Goal: Task Accomplishment & Management: Manage account settings

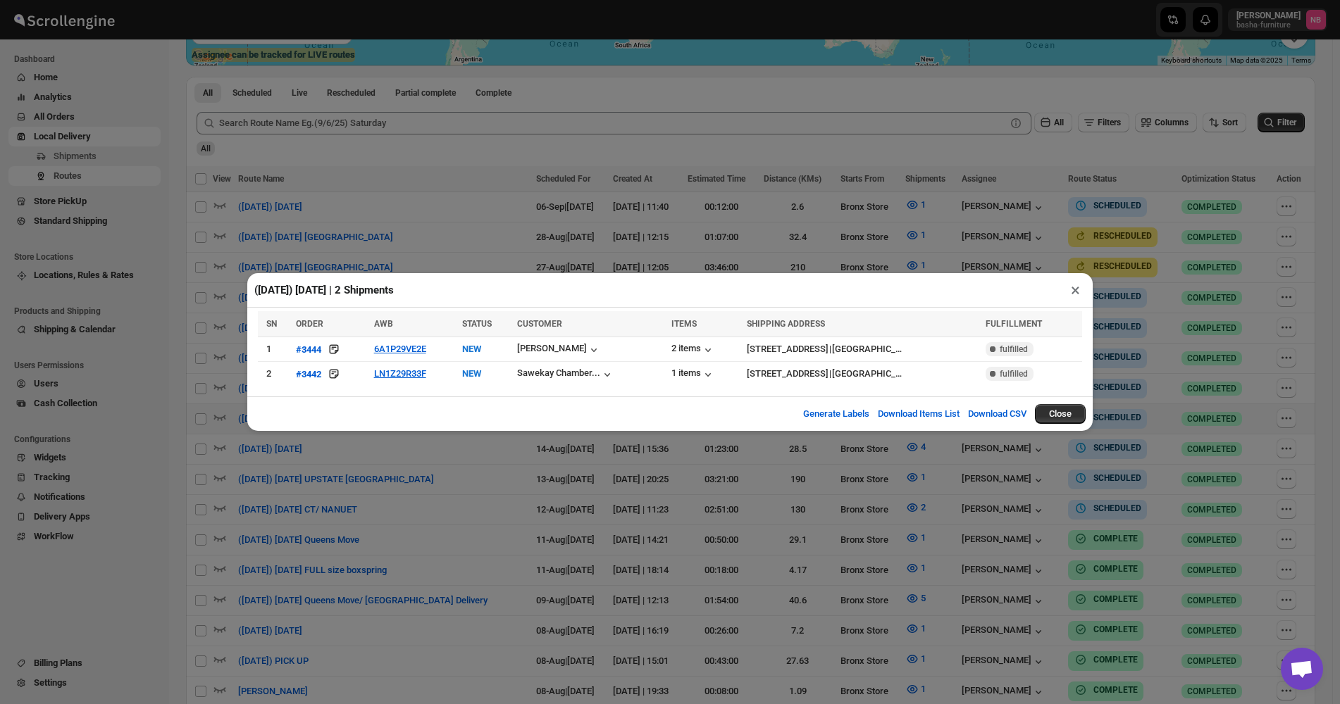
click at [1201, 180] on div "([DATE]) [DATE] | 2 Shipments × SN ORDER AWB STATUS CUSTOMER ITEMS SHIPPING ADD…" at bounding box center [670, 352] width 1340 height 704
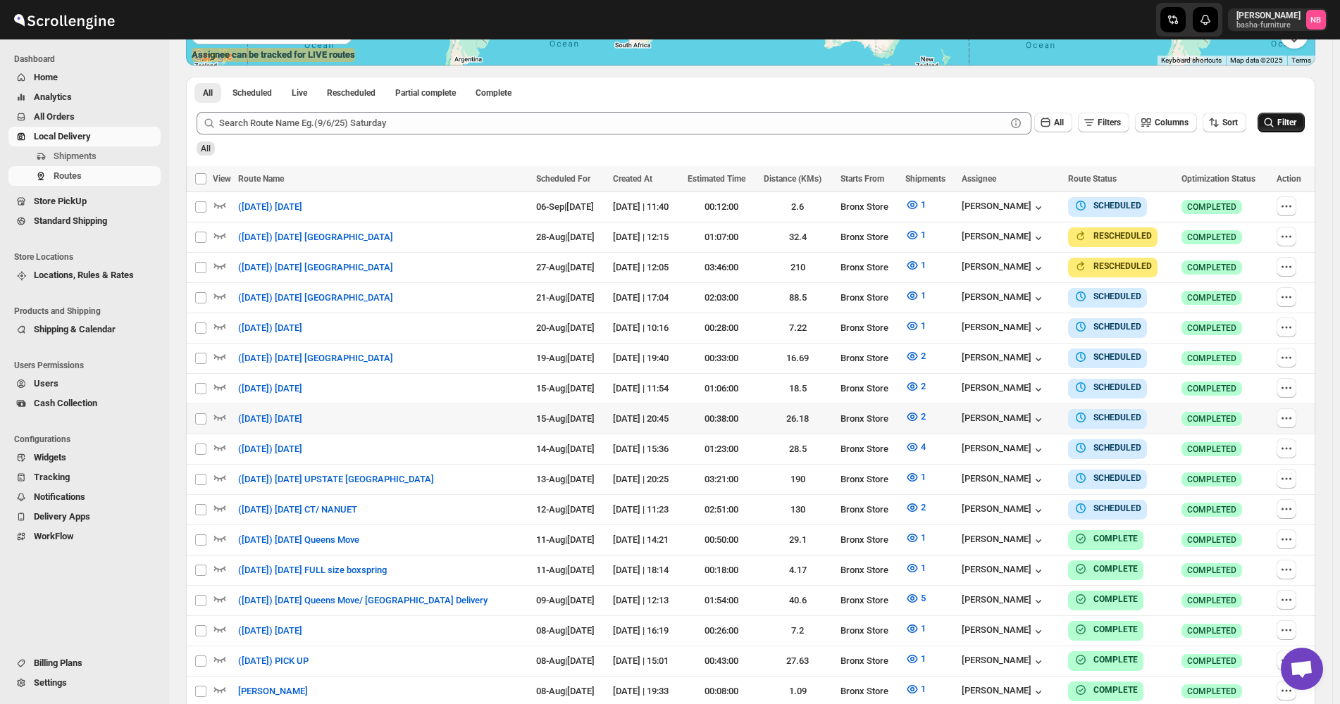
click at [1294, 122] on span "Filter" at bounding box center [1286, 123] width 19 height 10
click at [1292, 129] on button "Filter" at bounding box center [1280, 123] width 47 height 20
click at [919, 446] on icon "button" at bounding box center [912, 447] width 14 height 14
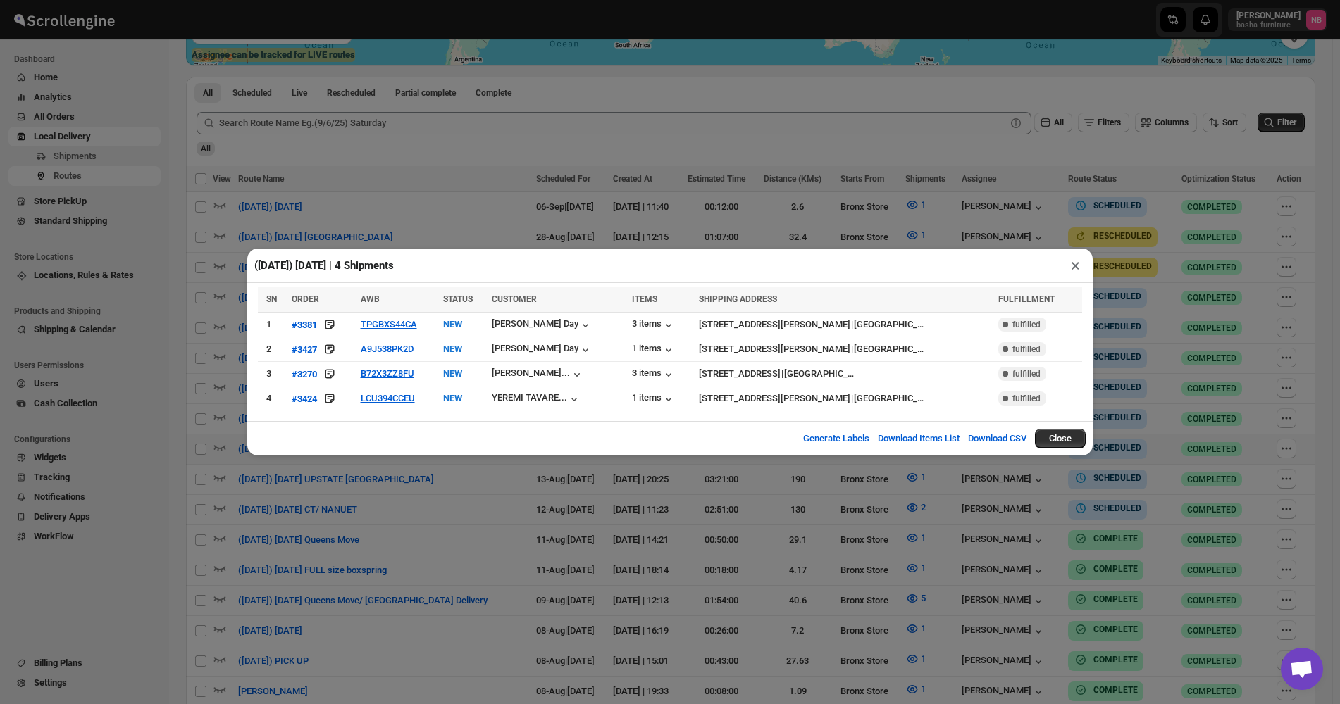
click at [549, 479] on div "([DATE]) [DATE] | 4 Shipments × SN ORDER AWB STATUS CUSTOMER ITEMS SHIPPING ADD…" at bounding box center [670, 352] width 1340 height 704
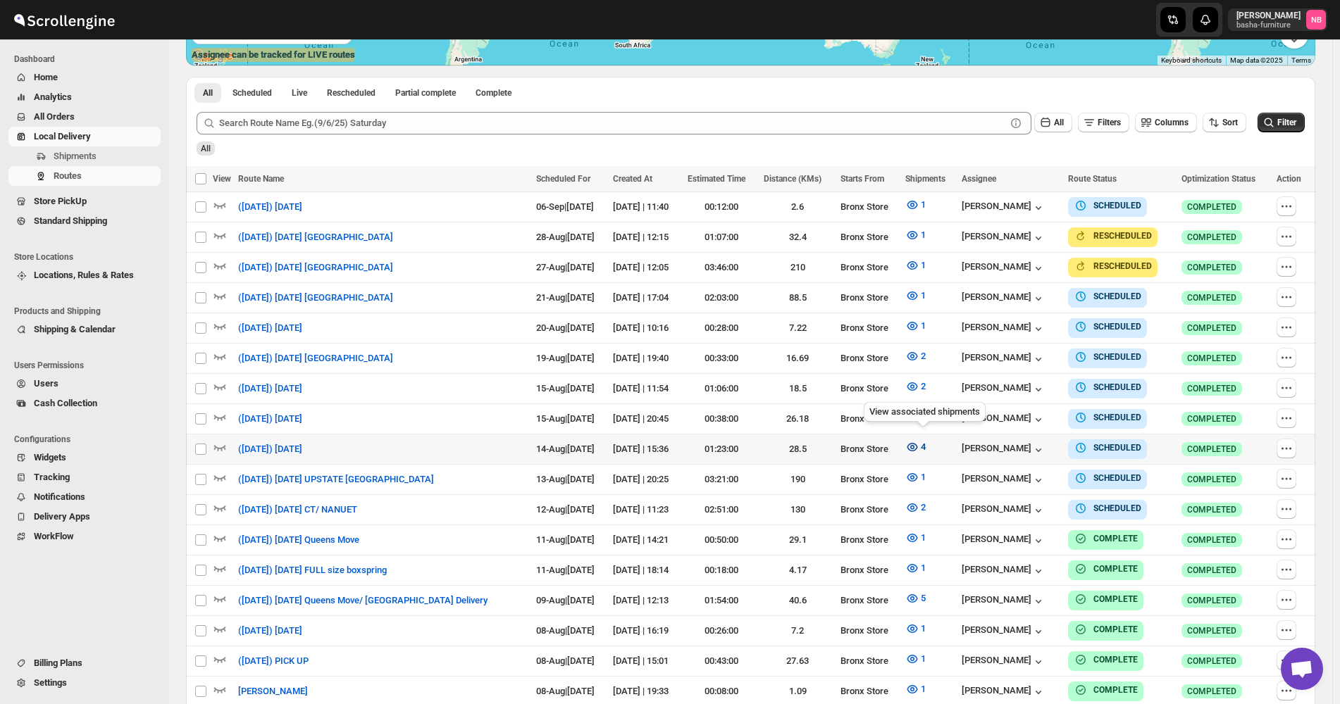
click at [914, 445] on icon "button" at bounding box center [912, 447] width 4 height 4
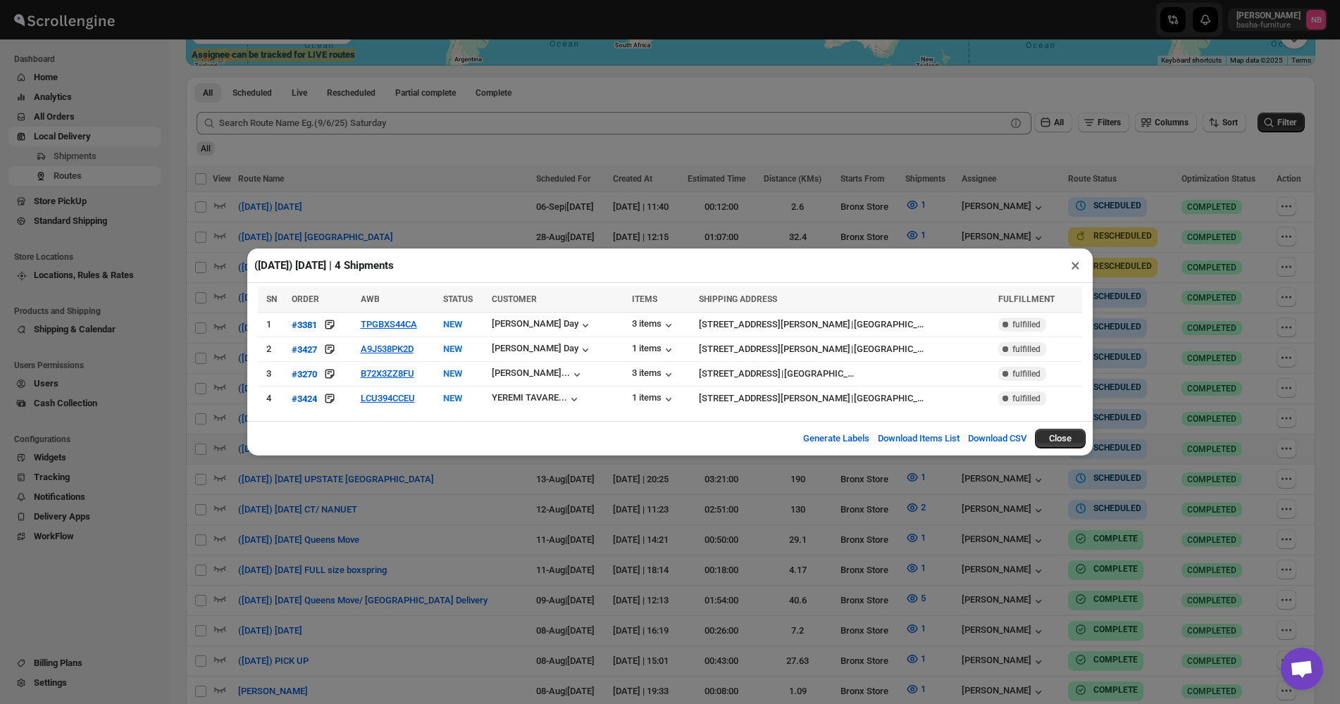
click at [428, 509] on div "([DATE]) [DATE] | 4 Shipments × SN ORDER AWB STATUS CUSTOMER ITEMS SHIPPING ADD…" at bounding box center [670, 352] width 1340 height 704
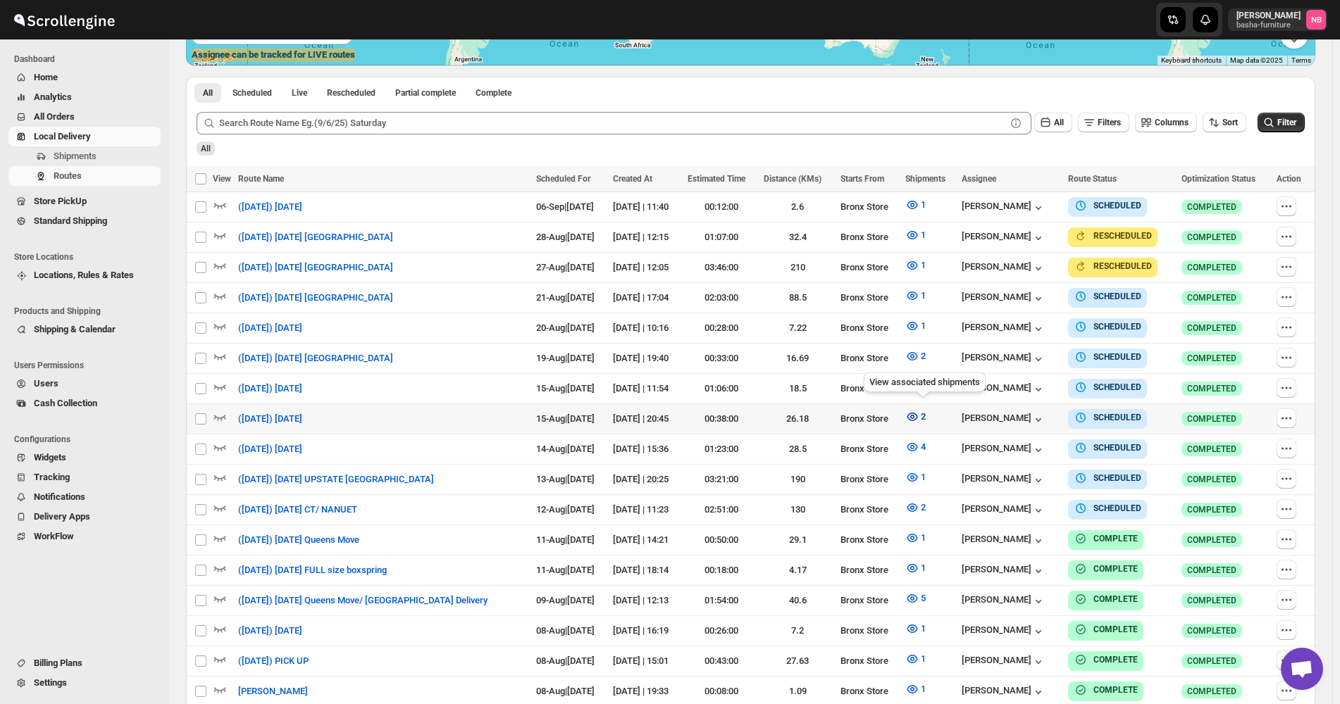
click at [916, 418] on icon "button" at bounding box center [912, 417] width 14 height 14
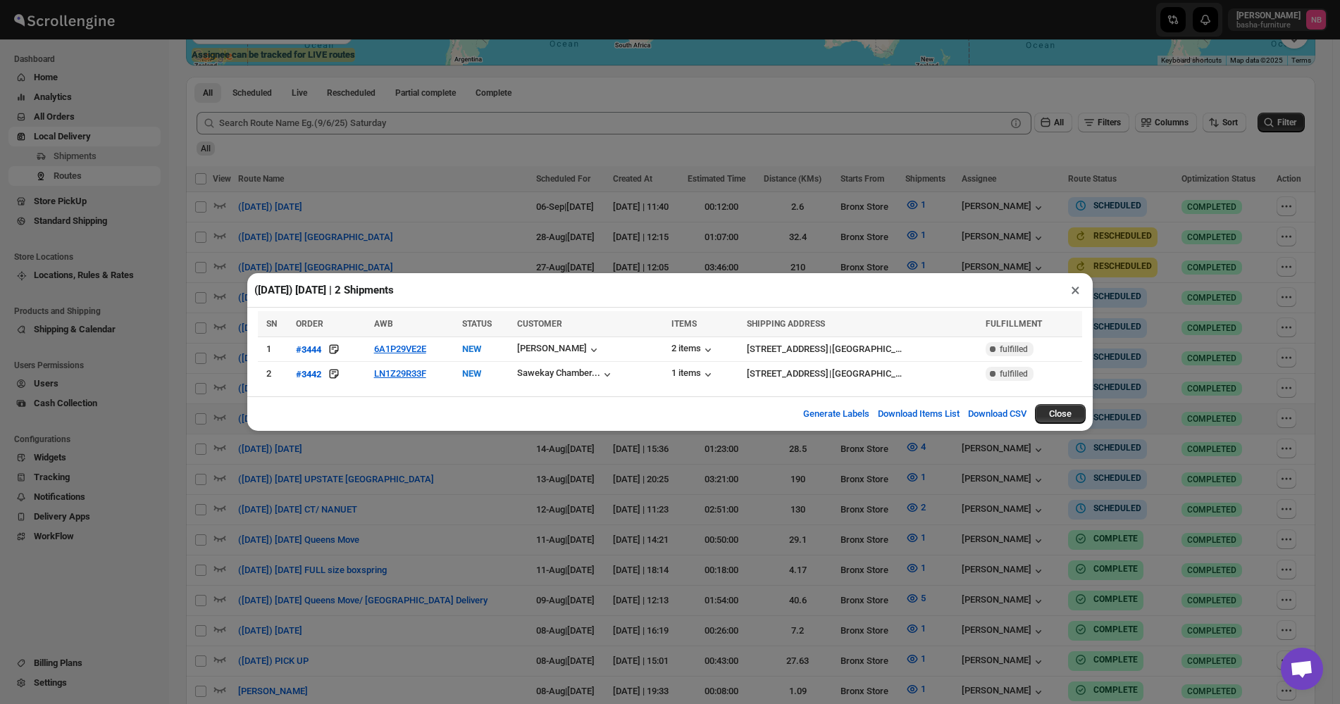
click at [417, 512] on div "([DATE]) [DATE] | 2 Shipments × SN ORDER AWB STATUS CUSTOMER ITEMS SHIPPING ADD…" at bounding box center [670, 352] width 1340 height 704
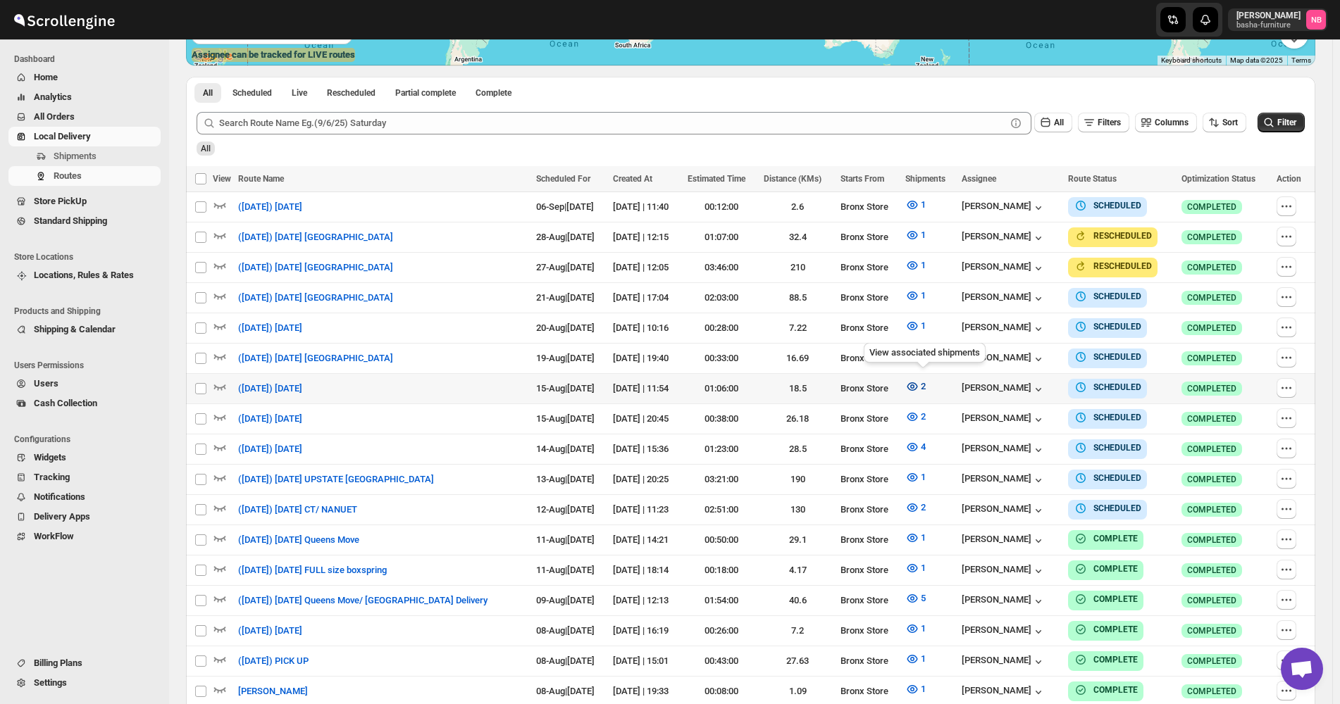
click at [918, 382] on icon "button" at bounding box center [912, 386] width 11 height 8
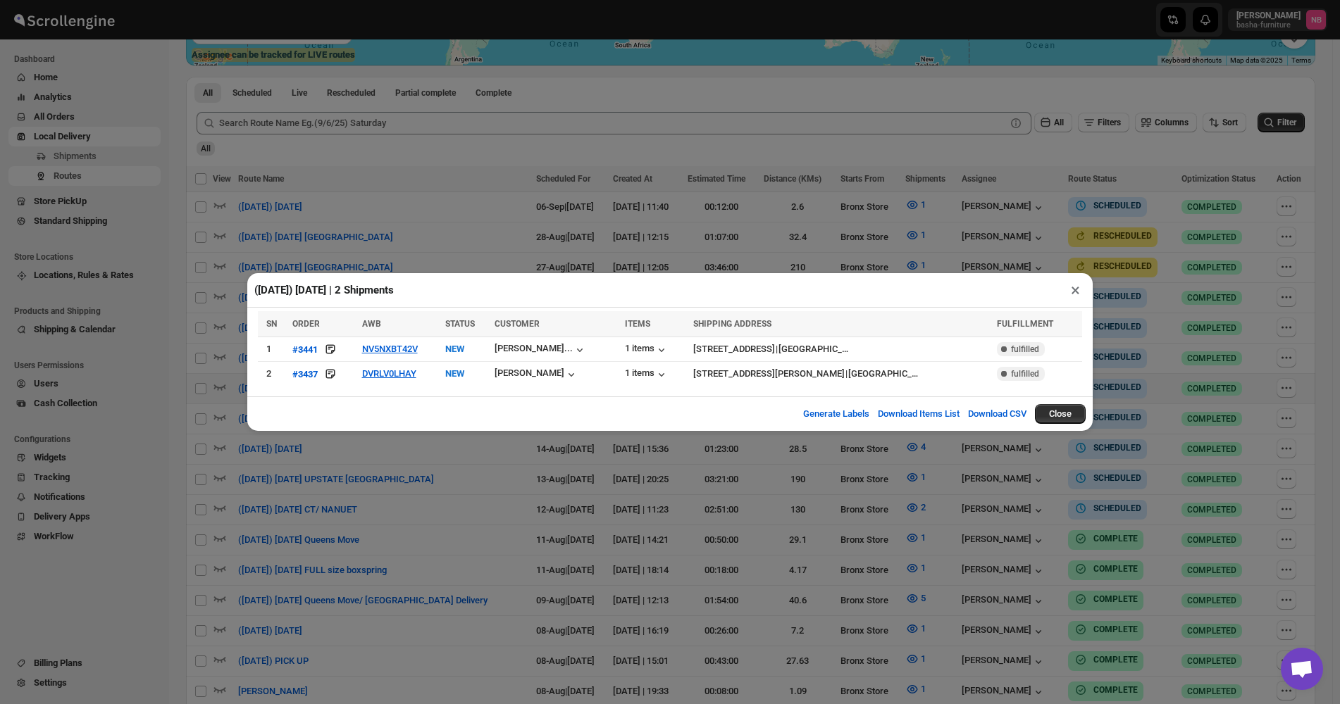
click at [566, 497] on div "([DATE]) [DATE] | 2 Shipments × SN ORDER AWB STATUS CUSTOMER ITEMS SHIPPING ADD…" at bounding box center [670, 352] width 1340 height 704
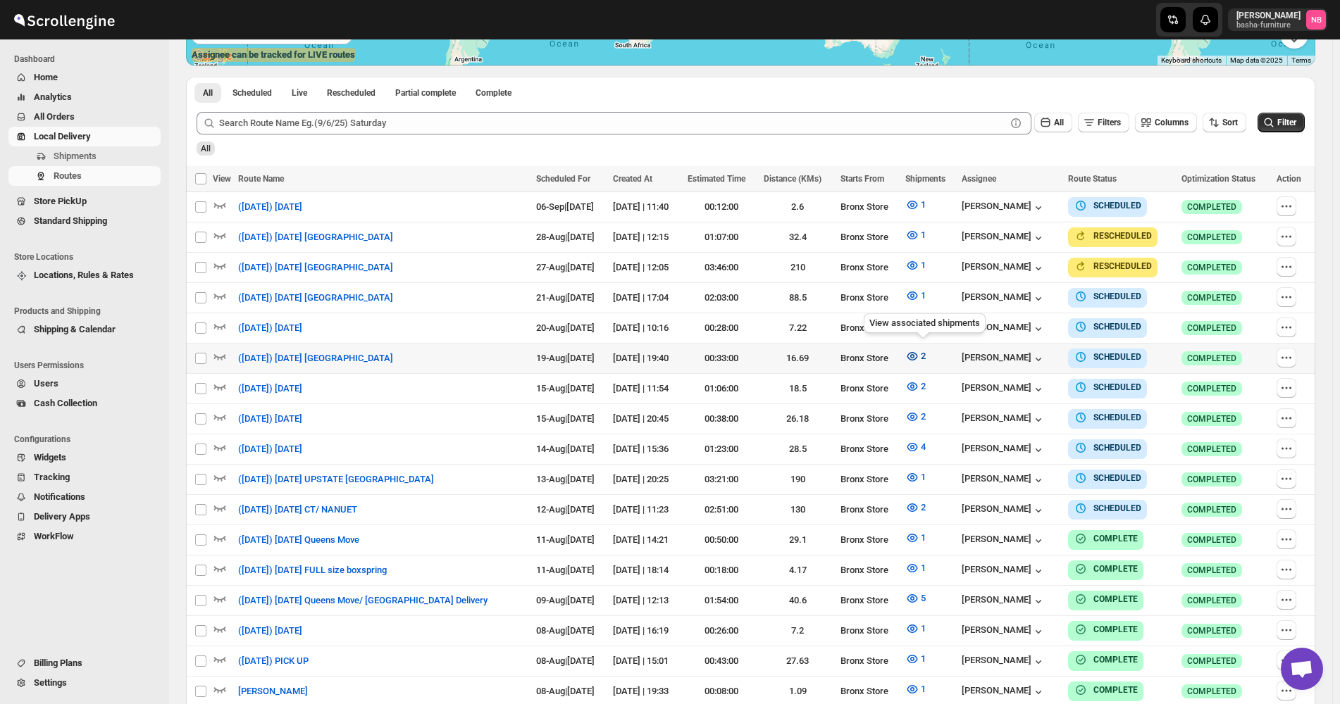
click at [919, 351] on icon "button" at bounding box center [912, 356] width 14 height 14
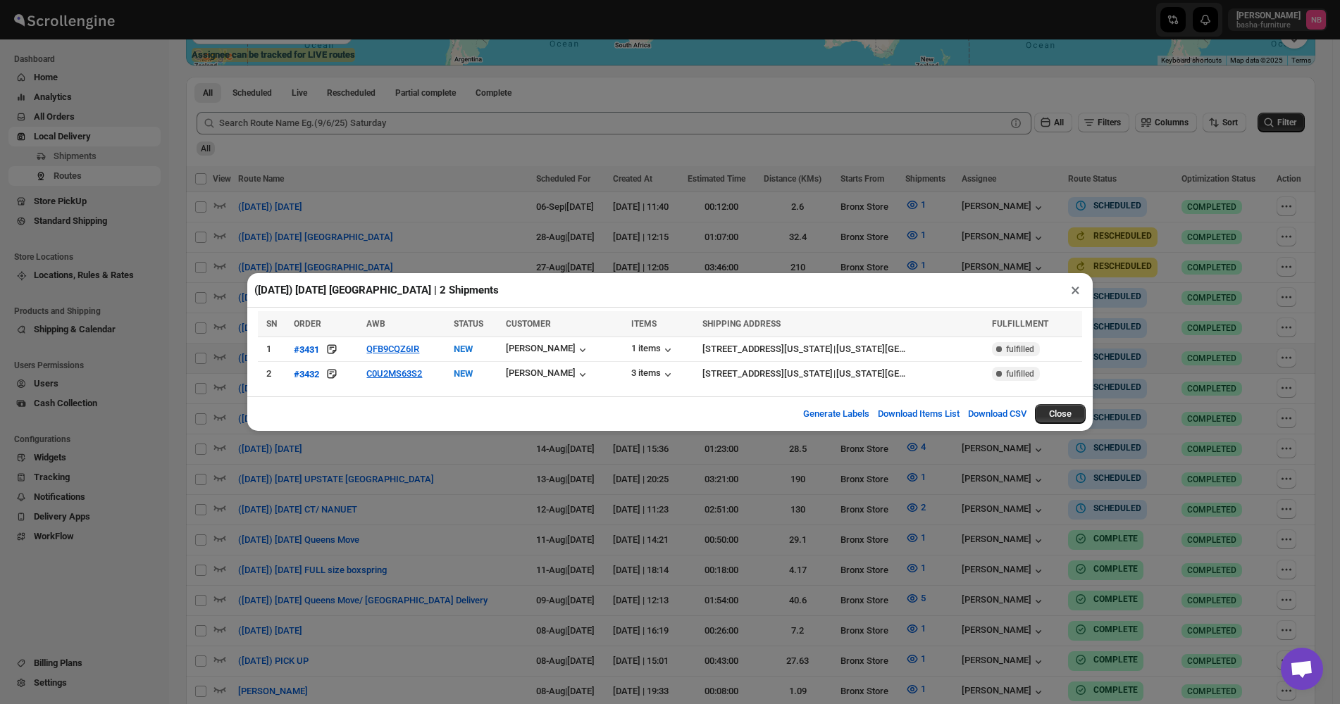
click at [456, 488] on div "([DATE]) [DATE] [GEOGRAPHIC_DATA] | 2 Shipments × SN ORDER AWB STATUS CUSTOMER …" at bounding box center [670, 352] width 1340 height 704
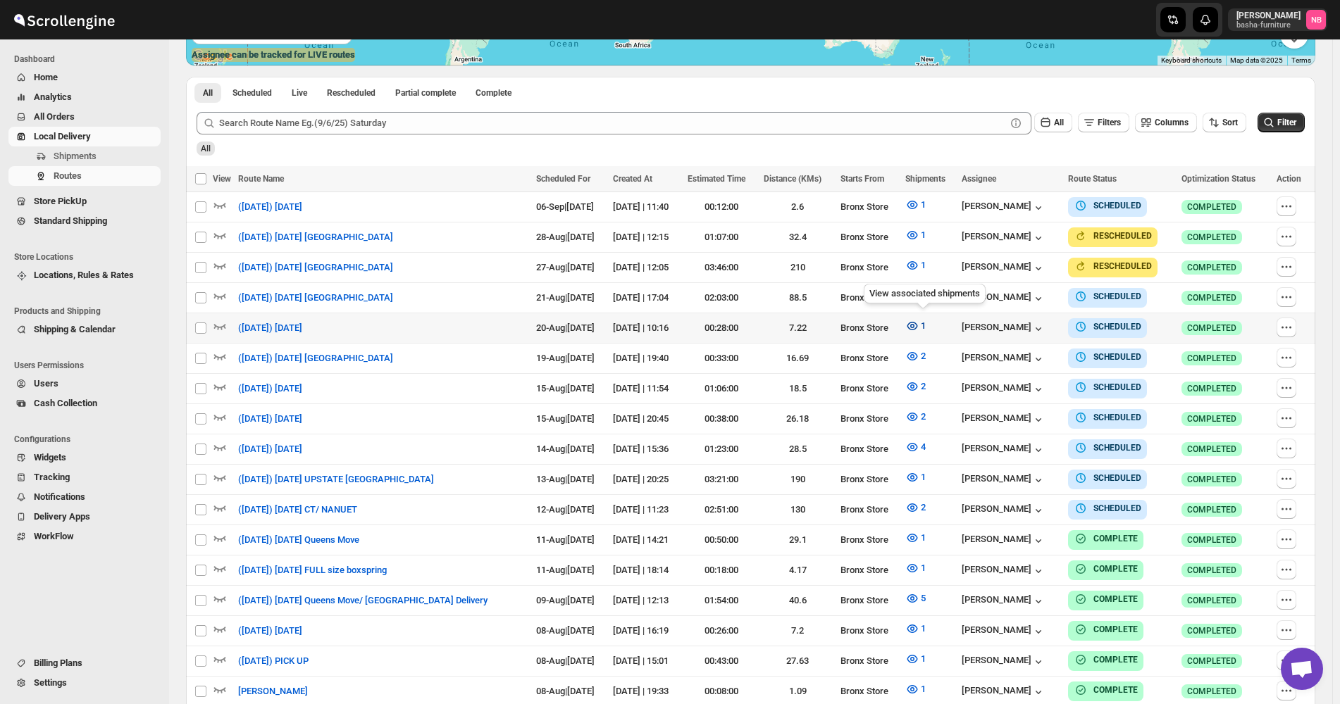
click at [916, 322] on icon "button" at bounding box center [912, 326] width 11 height 8
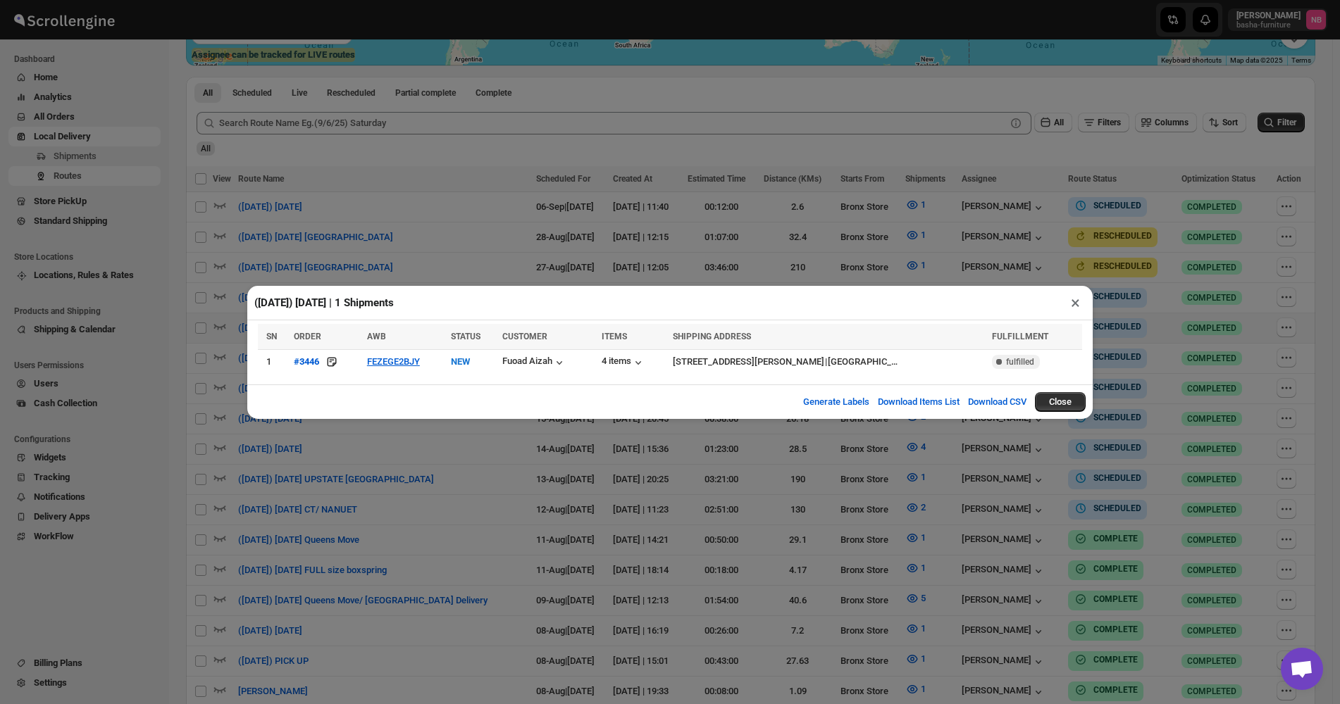
click at [525, 499] on div "([DATE]) [DATE] | 1 Shipments × SN ORDER AWB STATUS CUSTOMER ITEMS SHIPPING ADD…" at bounding box center [670, 352] width 1340 height 704
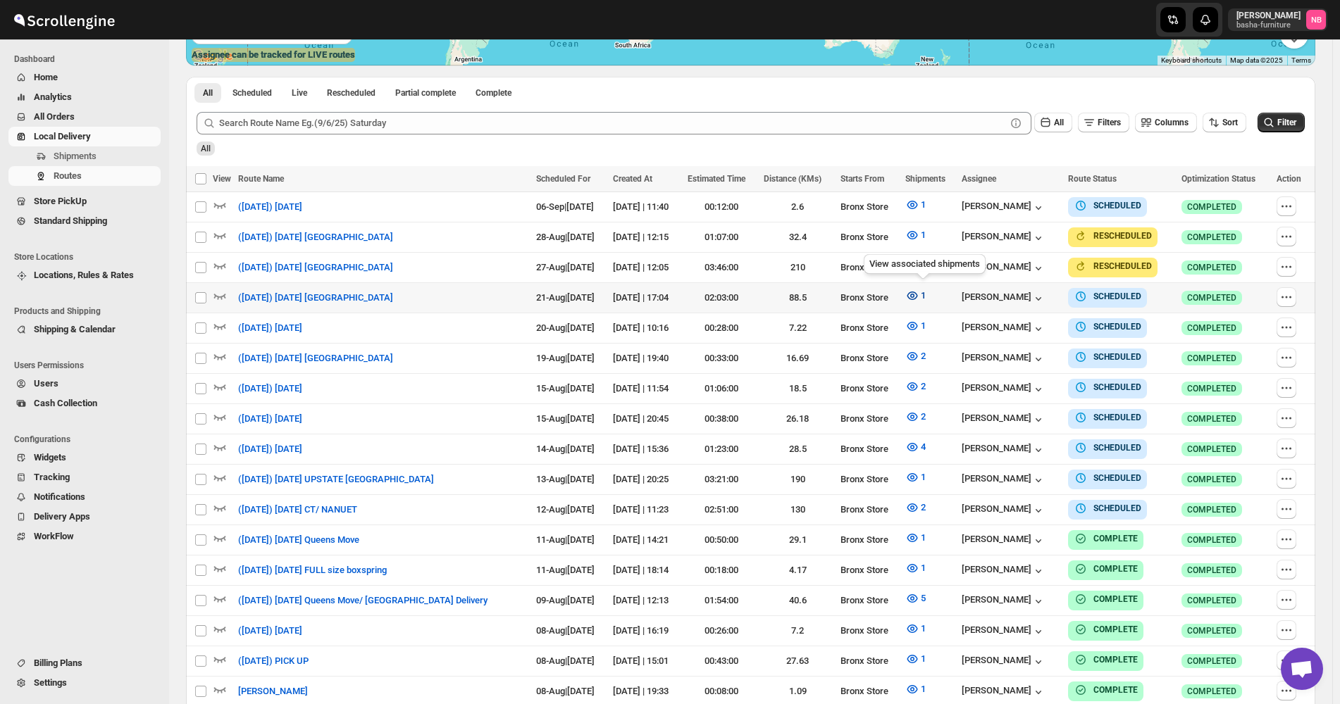
click at [913, 289] on icon "button" at bounding box center [912, 296] width 14 height 14
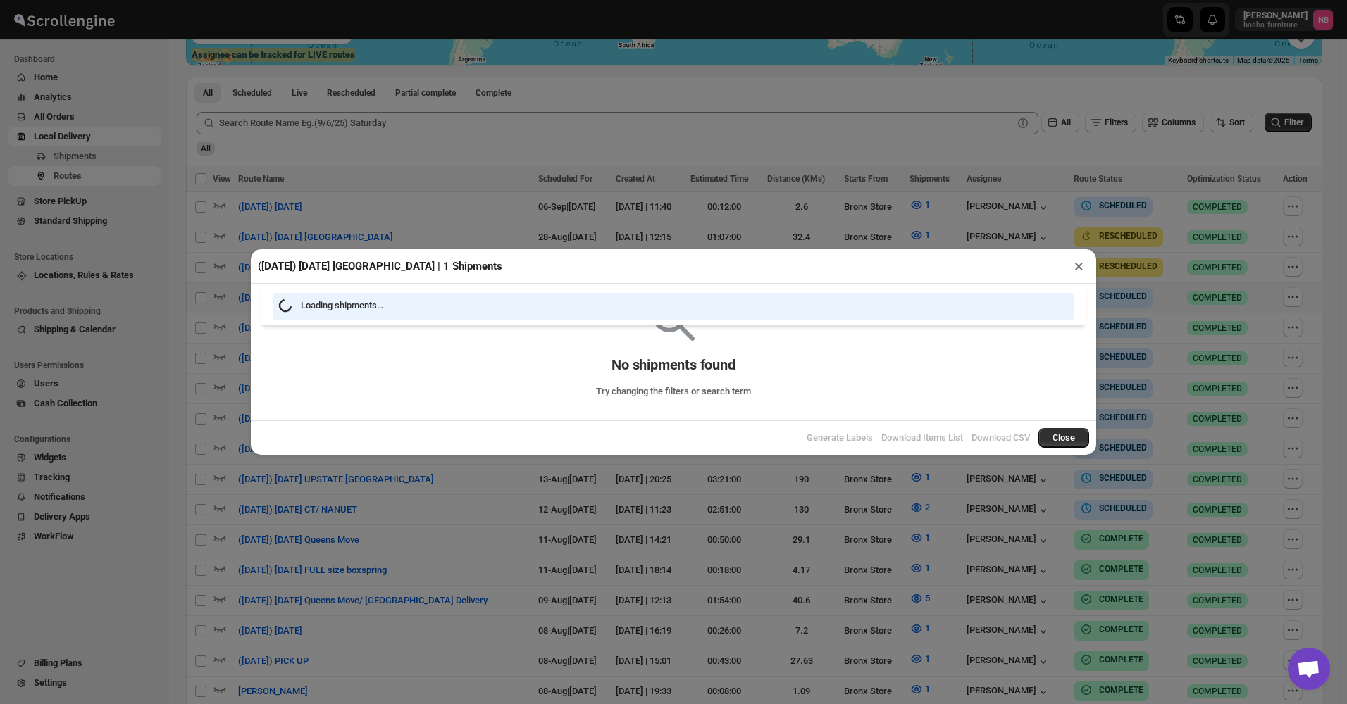
click at [405, 482] on div "([DATE]) [DATE] [GEOGRAPHIC_DATA] | 1 Shipments × Loading shipments… No shipmen…" at bounding box center [673, 352] width 1347 height 704
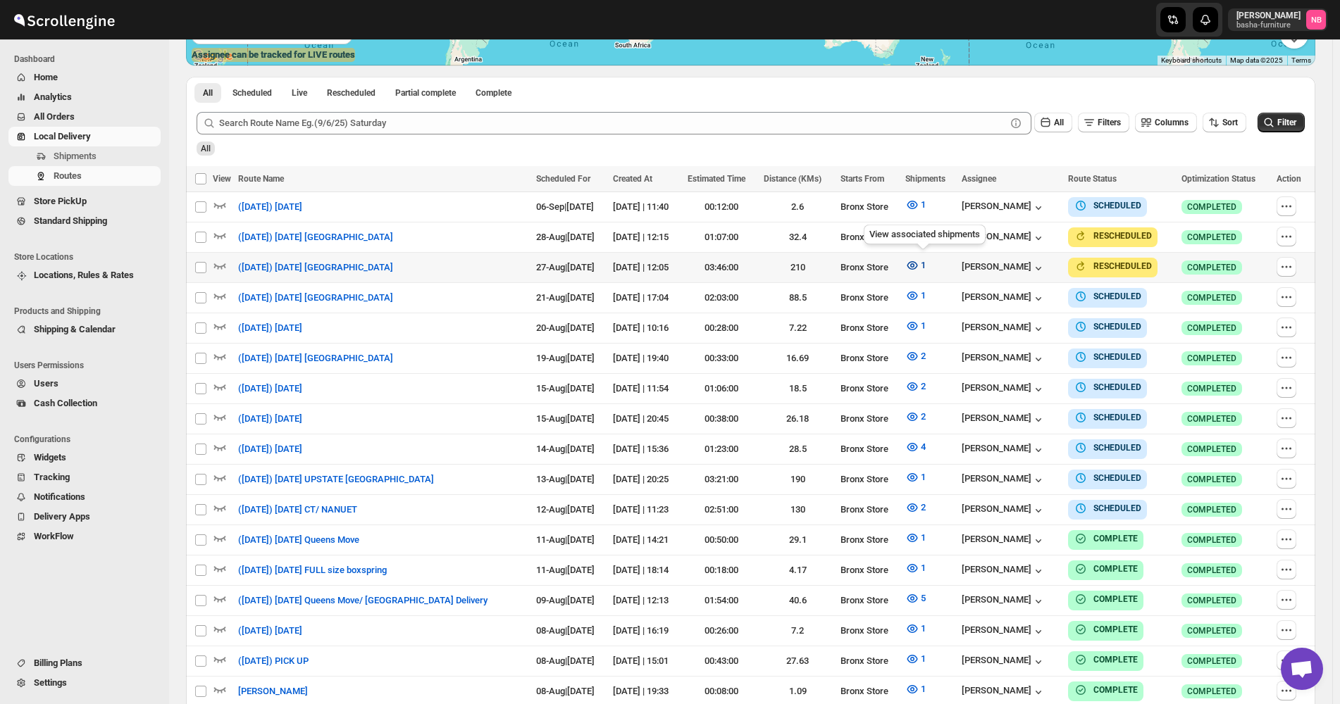
click at [919, 262] on icon "button" at bounding box center [912, 265] width 14 height 14
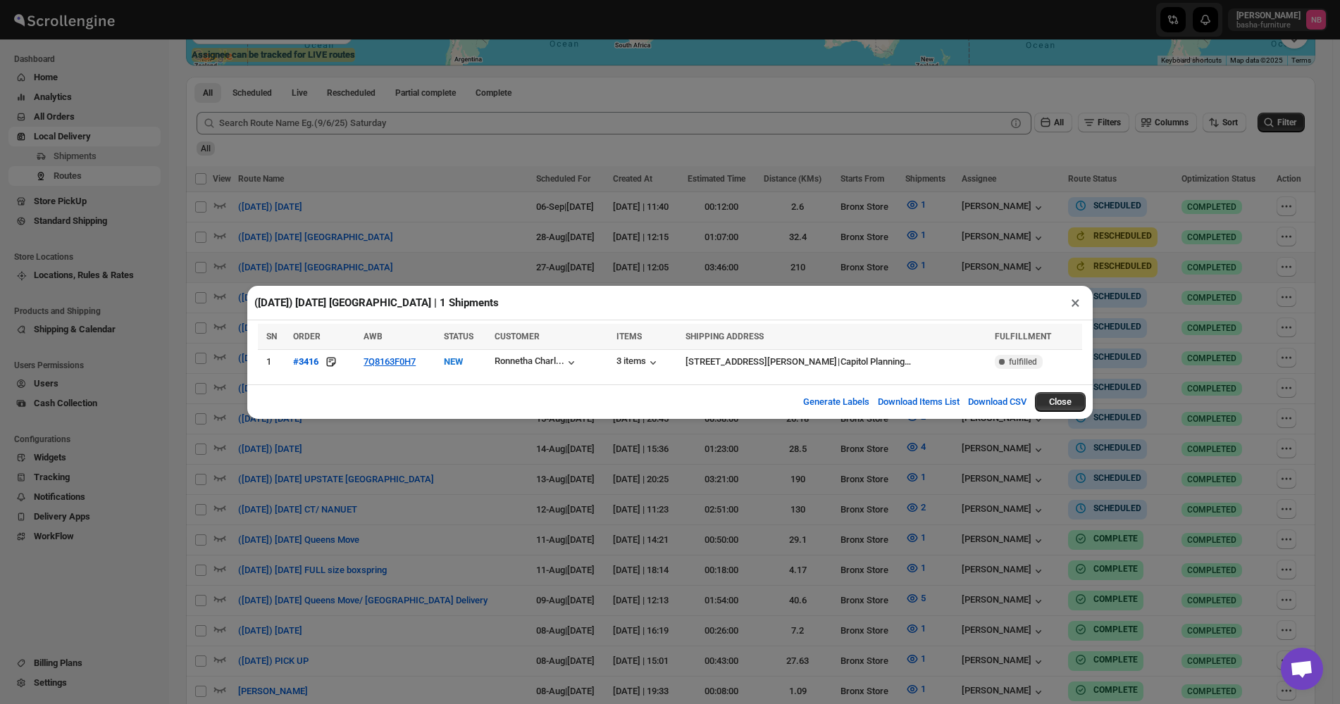
click at [399, 489] on div "([DATE]) [DATE] [GEOGRAPHIC_DATA] | 1 Shipments × SN ORDER AWB STATUS CUSTOMER …" at bounding box center [670, 352] width 1340 height 704
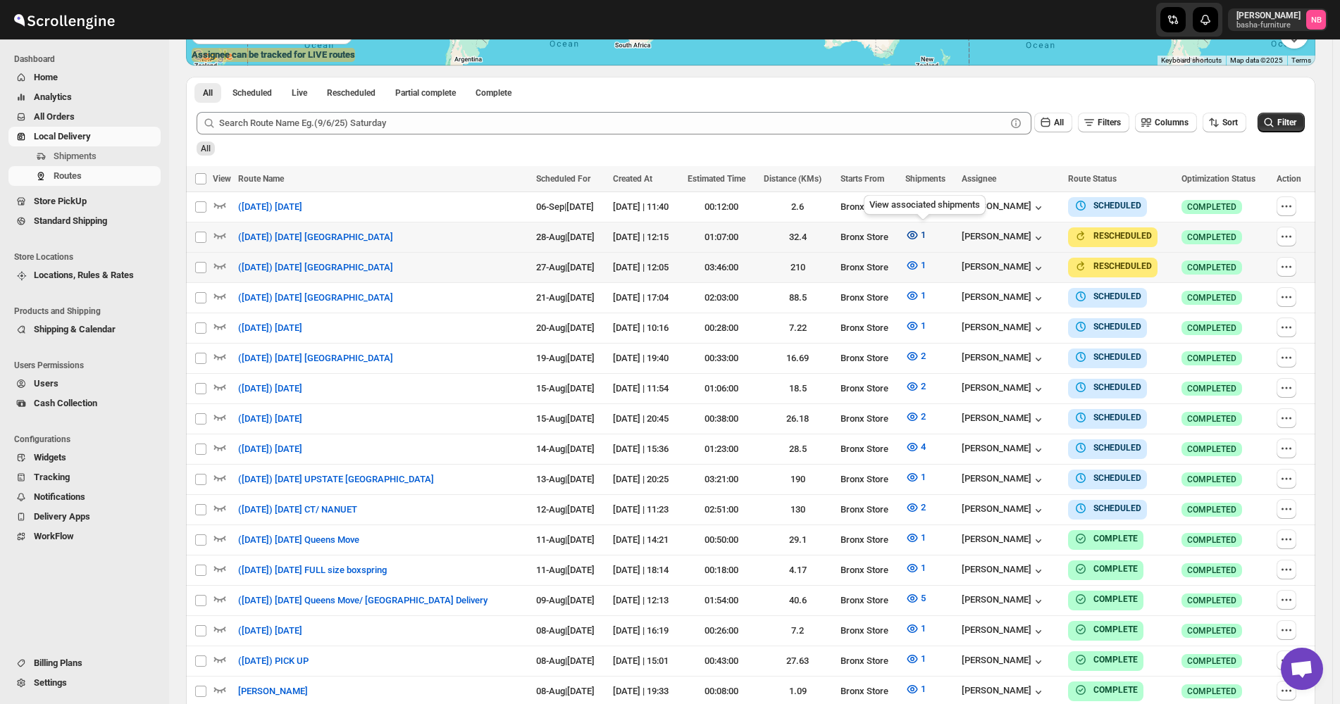
click at [913, 228] on icon "button" at bounding box center [912, 235] width 14 height 14
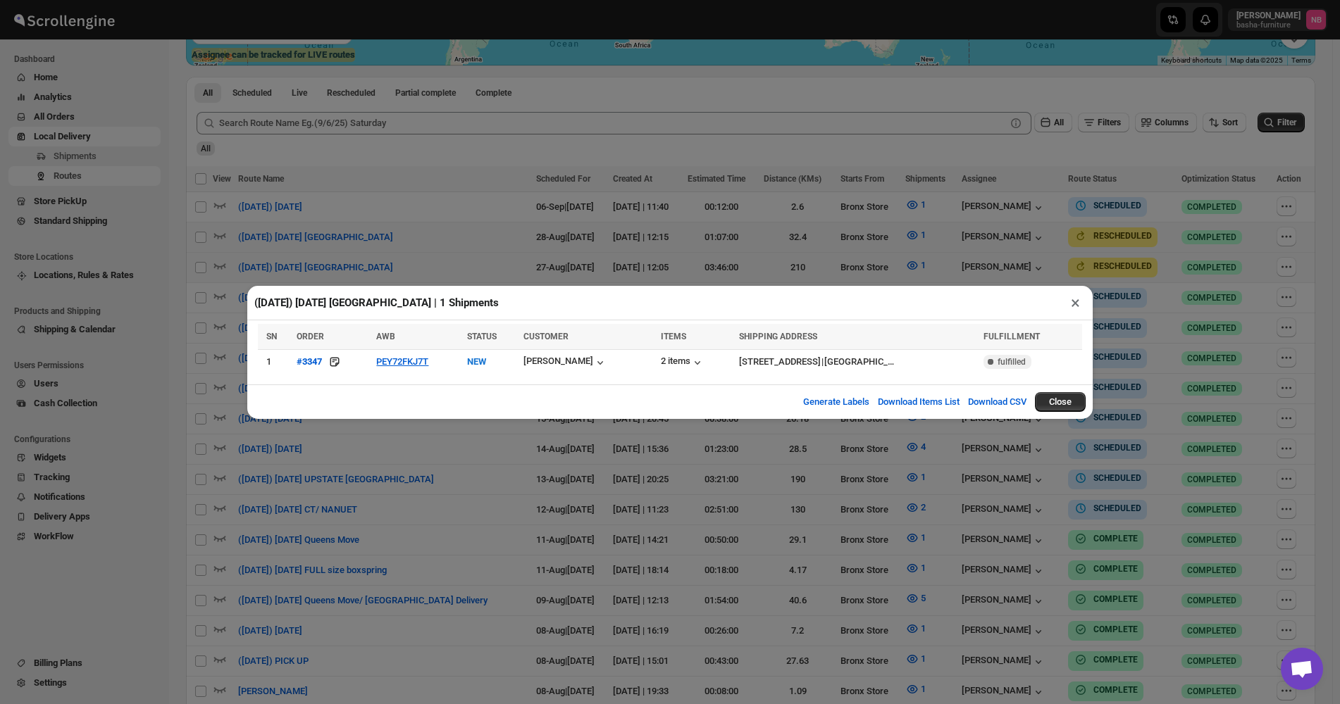
click at [744, 620] on div "([DATE]) [DATE] [GEOGRAPHIC_DATA] | 1 Shipments × SN ORDER AWB STATUS CUSTOMER …" at bounding box center [670, 352] width 1340 height 704
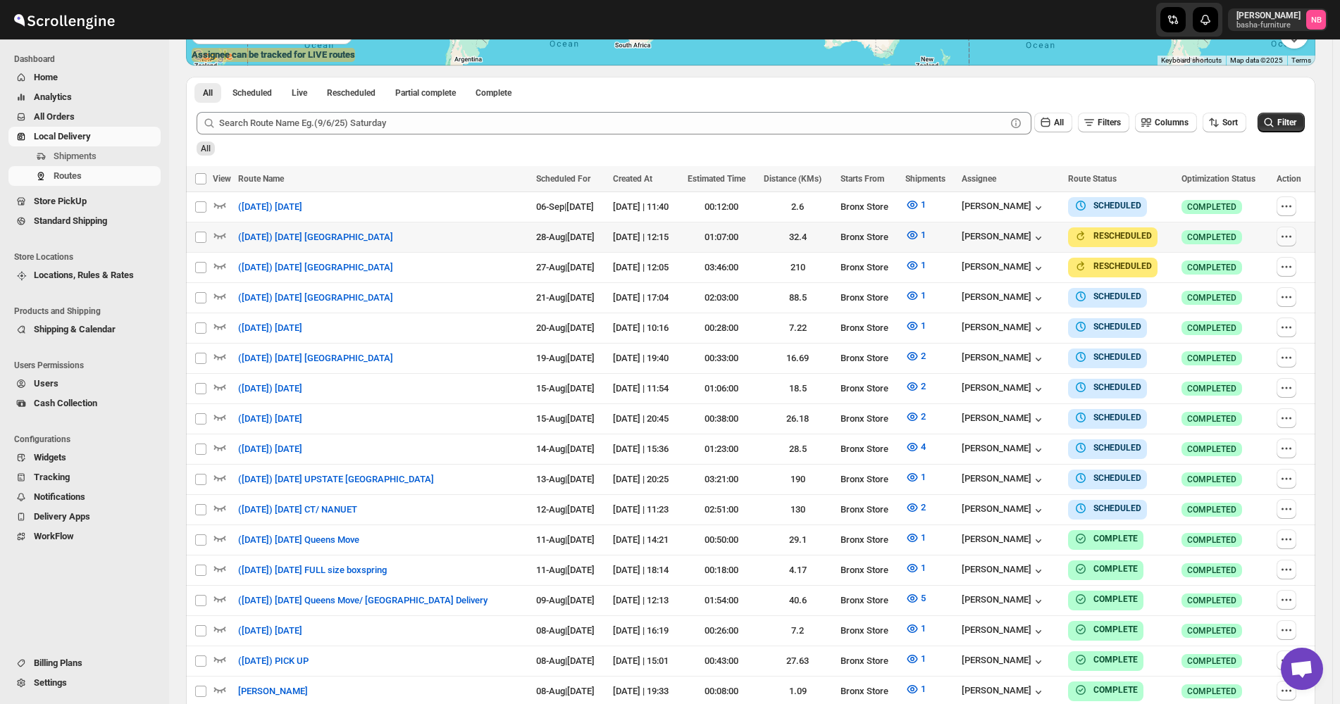
click at [1291, 238] on icon "button" at bounding box center [1286, 237] width 14 height 14
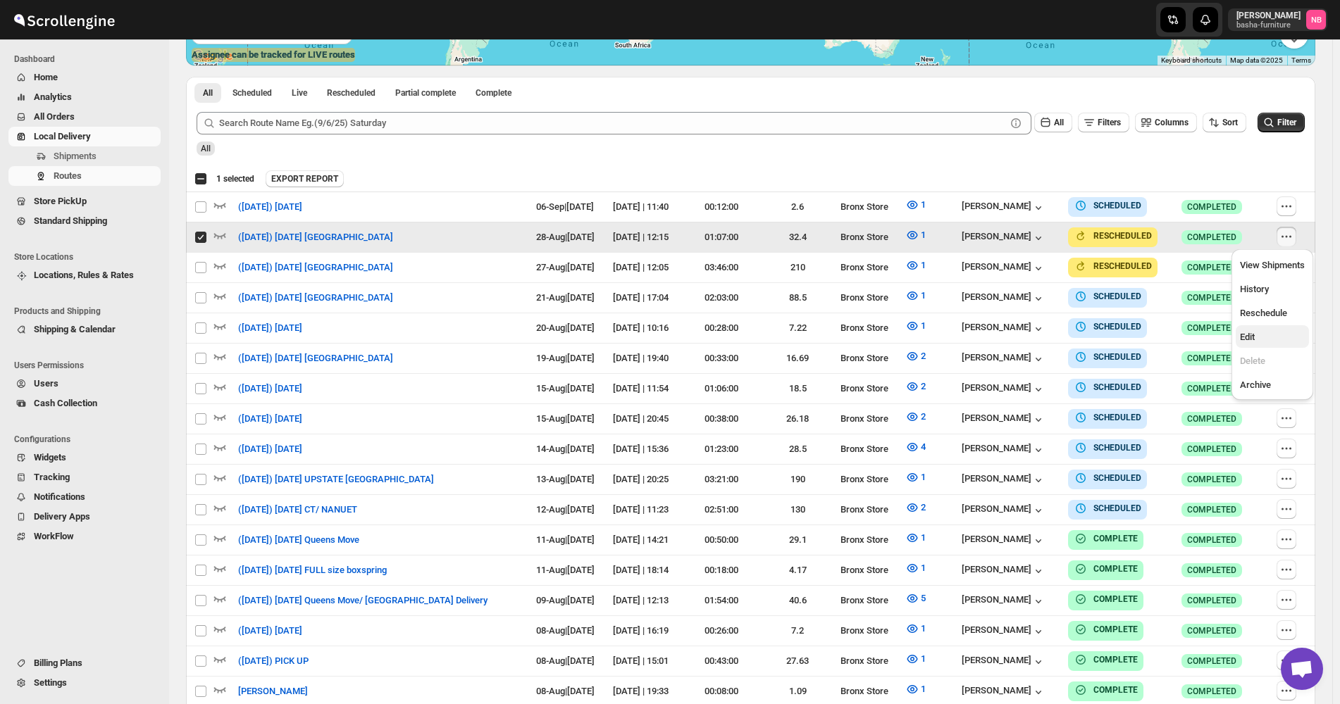
click at [1276, 338] on span "Edit" at bounding box center [1272, 337] width 65 height 14
checkbox input "false"
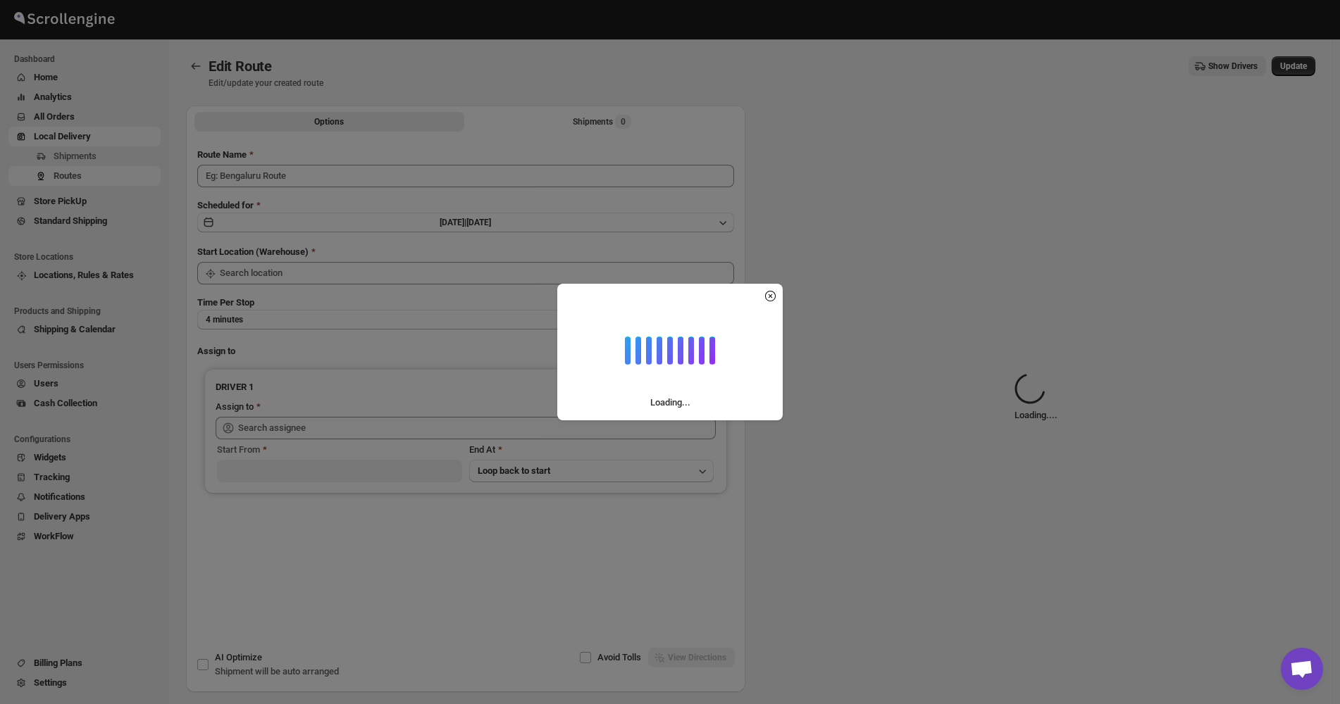
type input "([DATE]) [DATE] [GEOGRAPHIC_DATA]"
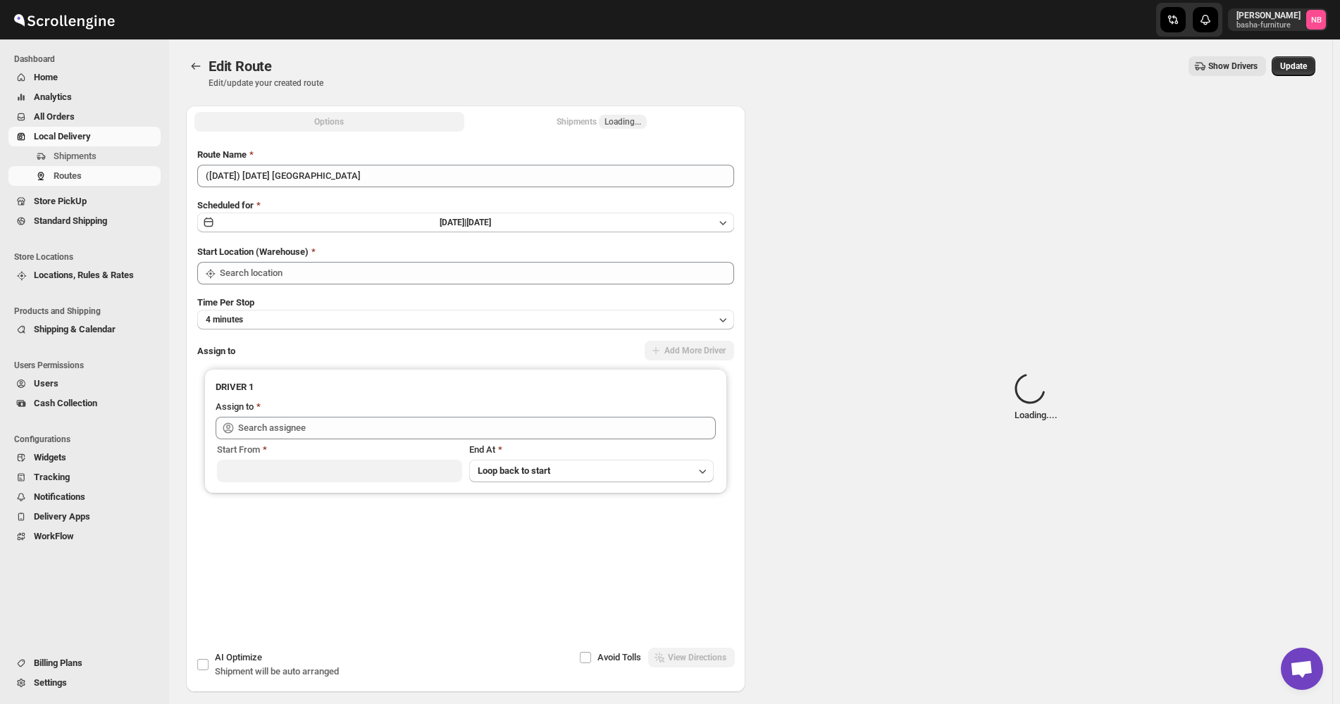
type input "Bronx Store"
type input "[PERSON_NAME] ([EMAIL_ADDRESS][DOMAIN_NAME])"
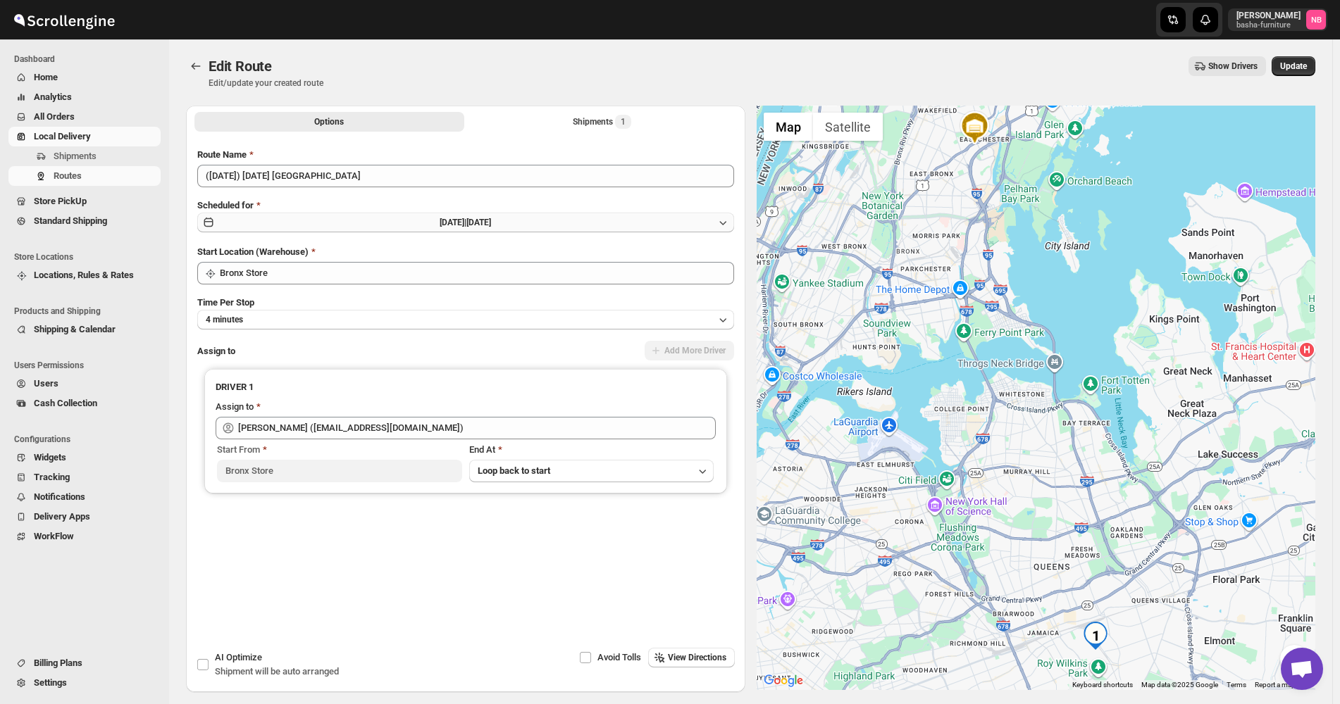
click at [580, 227] on button "[DATE] | [DATE]" at bounding box center [465, 223] width 537 height 20
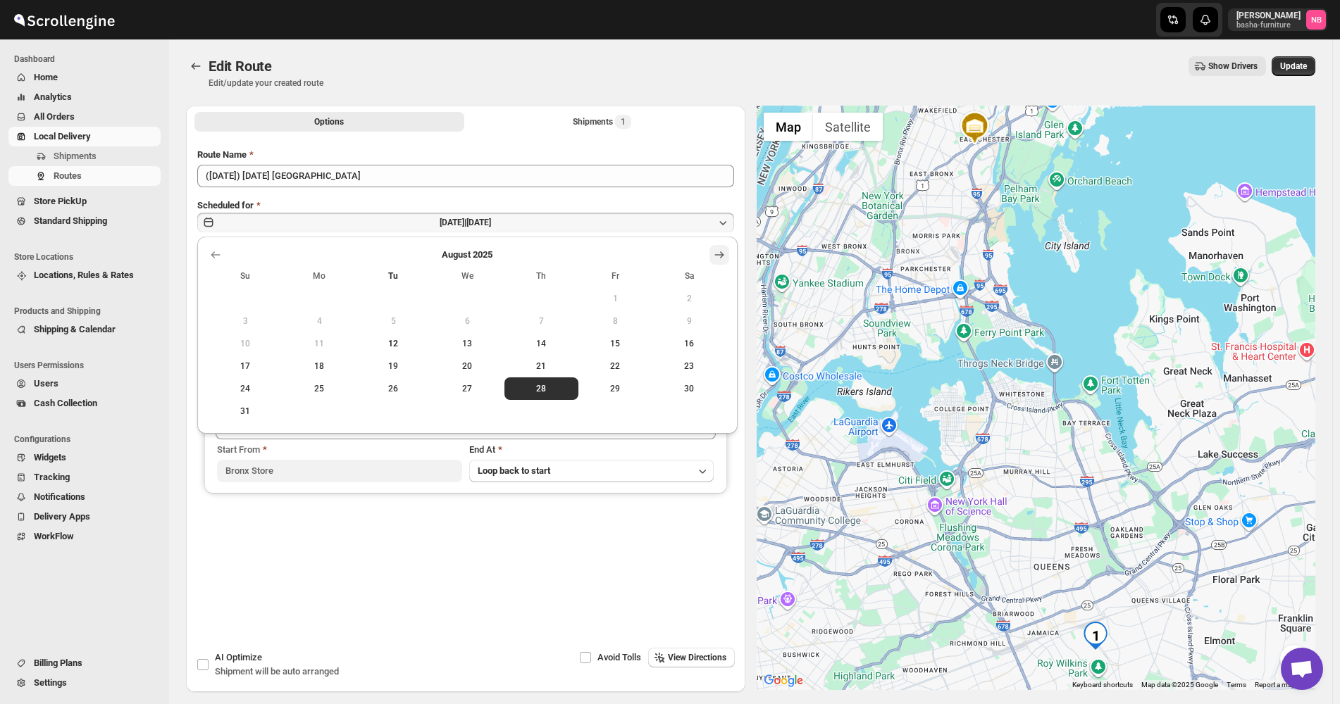
click at [723, 249] on icon "Show next month, September 2025" at bounding box center [719, 255] width 14 height 14
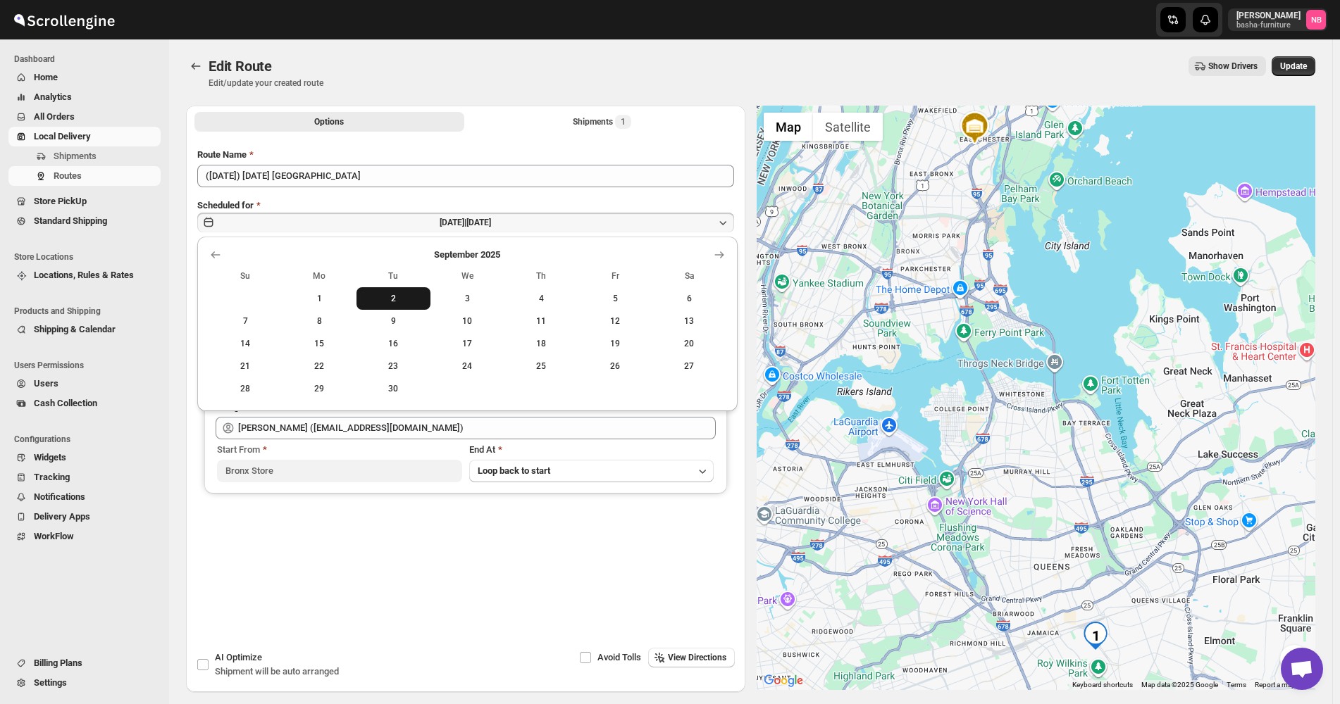
click at [393, 301] on span "2" at bounding box center [393, 298] width 63 height 11
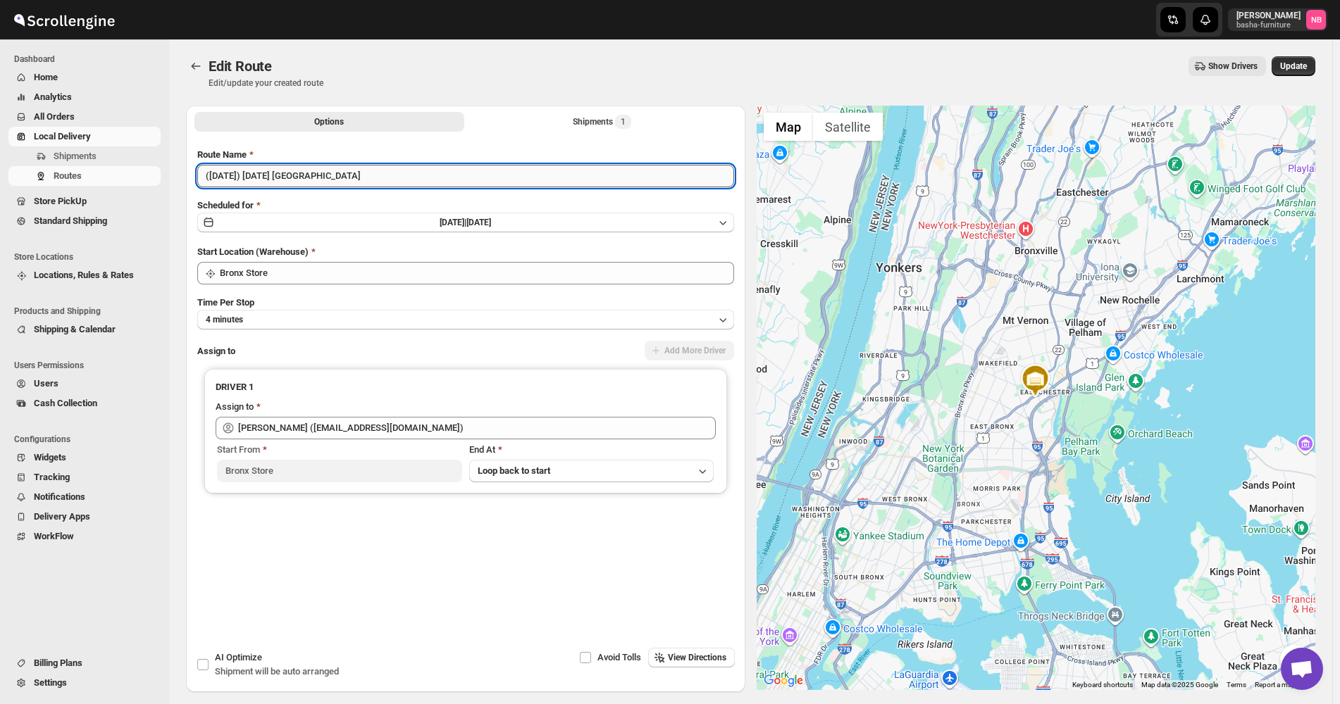
click at [225, 176] on input "([DATE]) [DATE] [GEOGRAPHIC_DATA]" at bounding box center [465, 176] width 537 height 23
click at [263, 181] on input "([DATE]) [DATE] [GEOGRAPHIC_DATA]" at bounding box center [465, 176] width 537 height 23
type input "([DATE]) [DATE] [GEOGRAPHIC_DATA]"
click at [1304, 62] on span "Update" at bounding box center [1293, 66] width 27 height 11
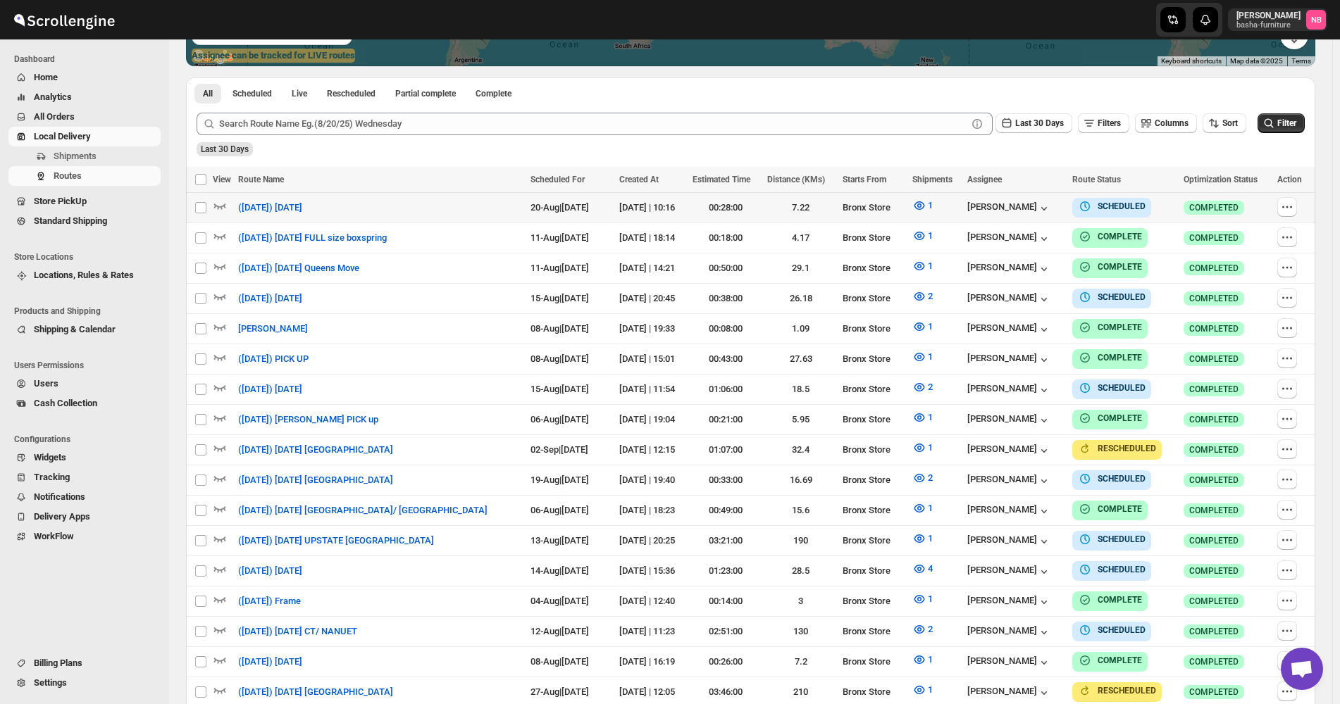
scroll to position [352, 0]
click at [1243, 132] on button "Sort" at bounding box center [1224, 123] width 44 height 20
click at [1218, 194] on div "Due Date" at bounding box center [1207, 199] width 37 height 14
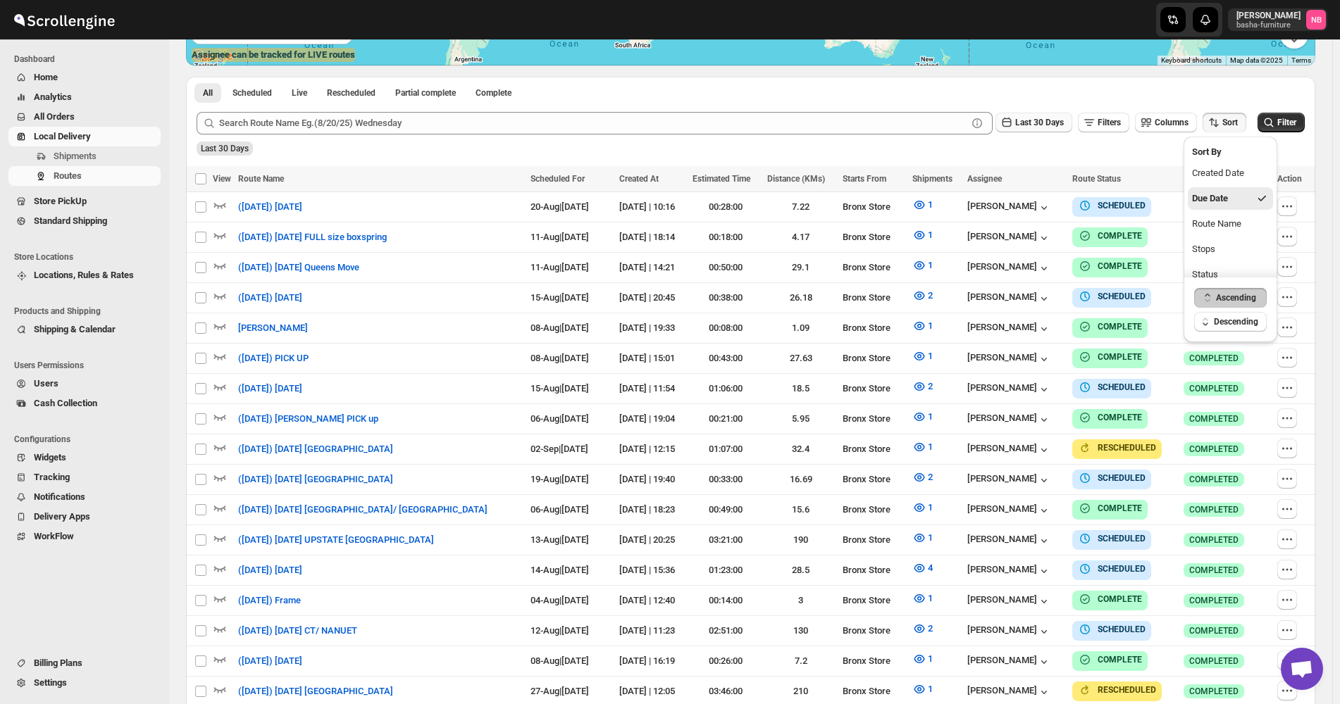
click at [1053, 127] on span "Last 30 Days" at bounding box center [1039, 123] width 49 height 10
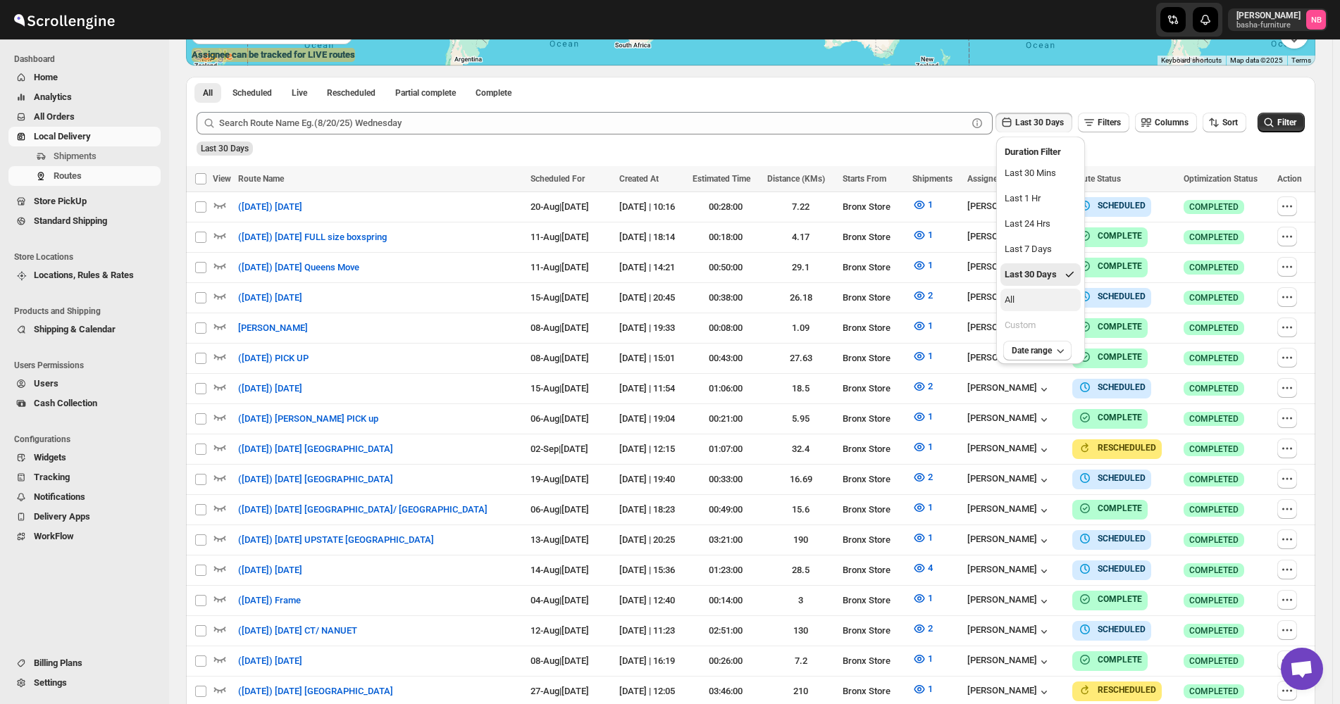
click at [1037, 292] on button "All" at bounding box center [1040, 300] width 80 height 23
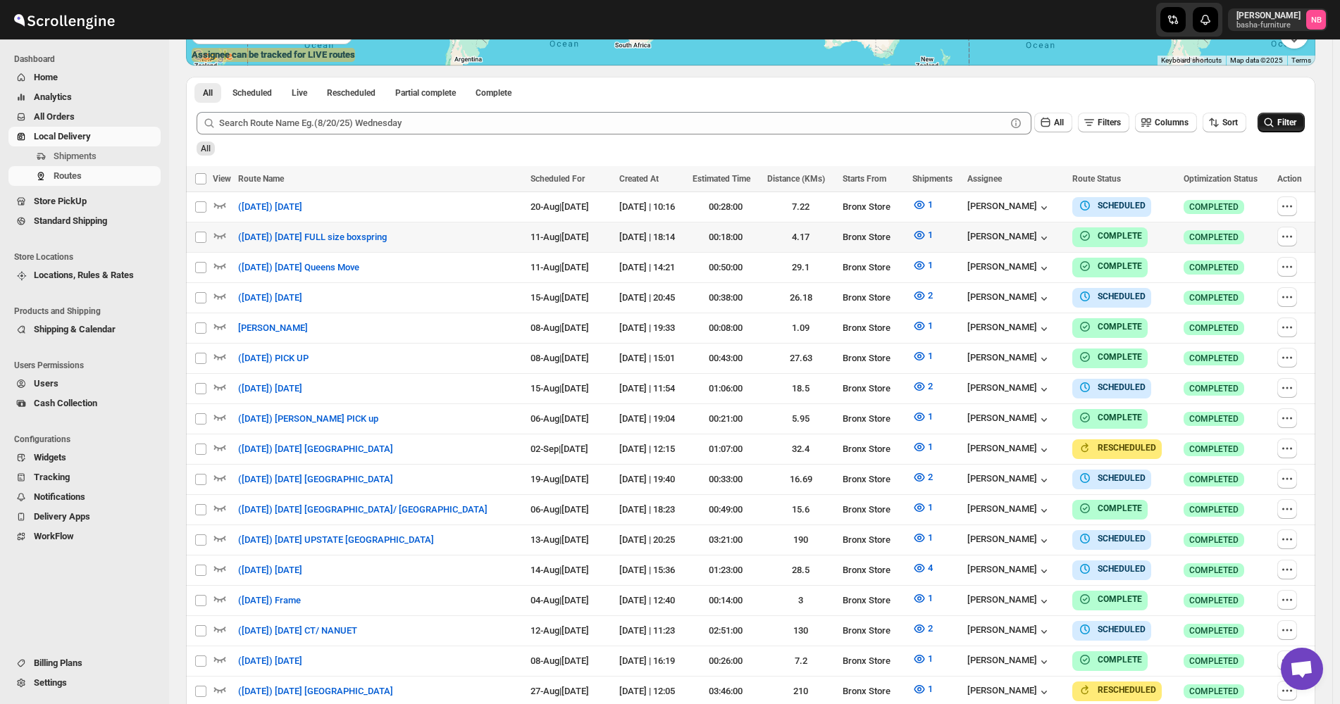
click at [1275, 127] on icon "submit" at bounding box center [1268, 123] width 14 height 14
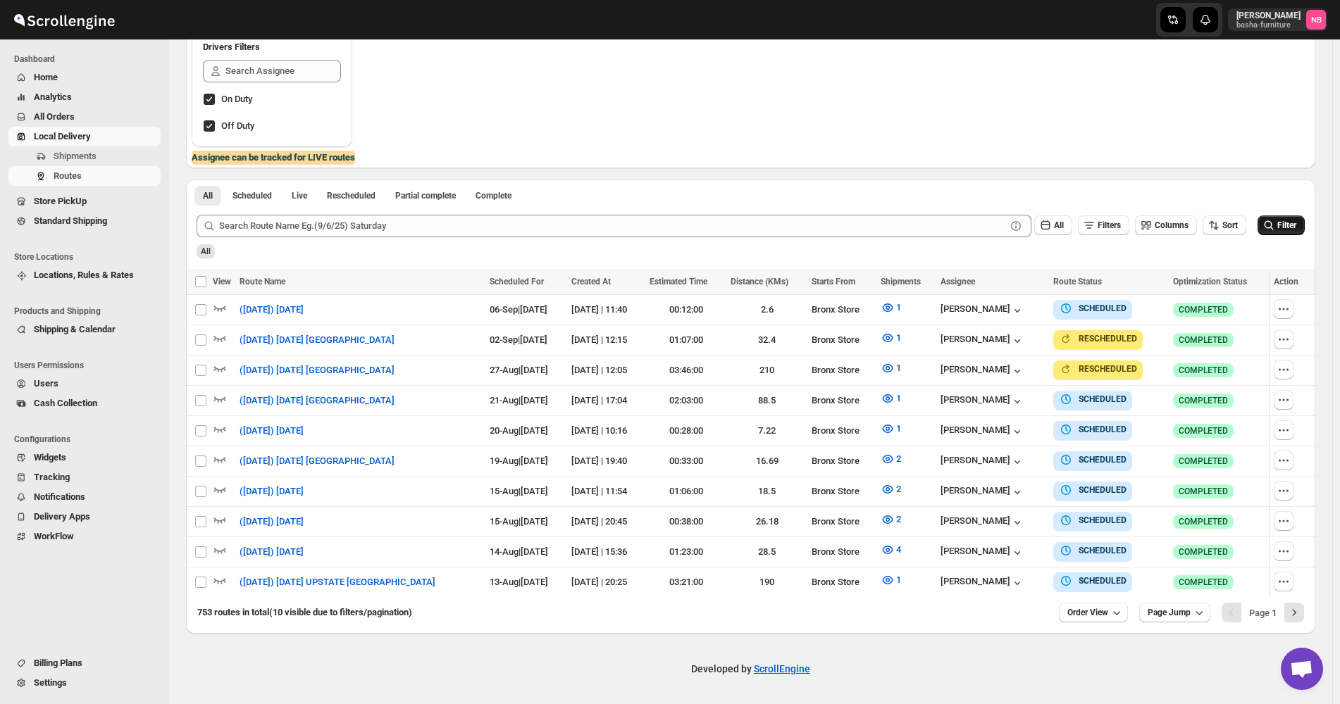
scroll to position [242, 0]
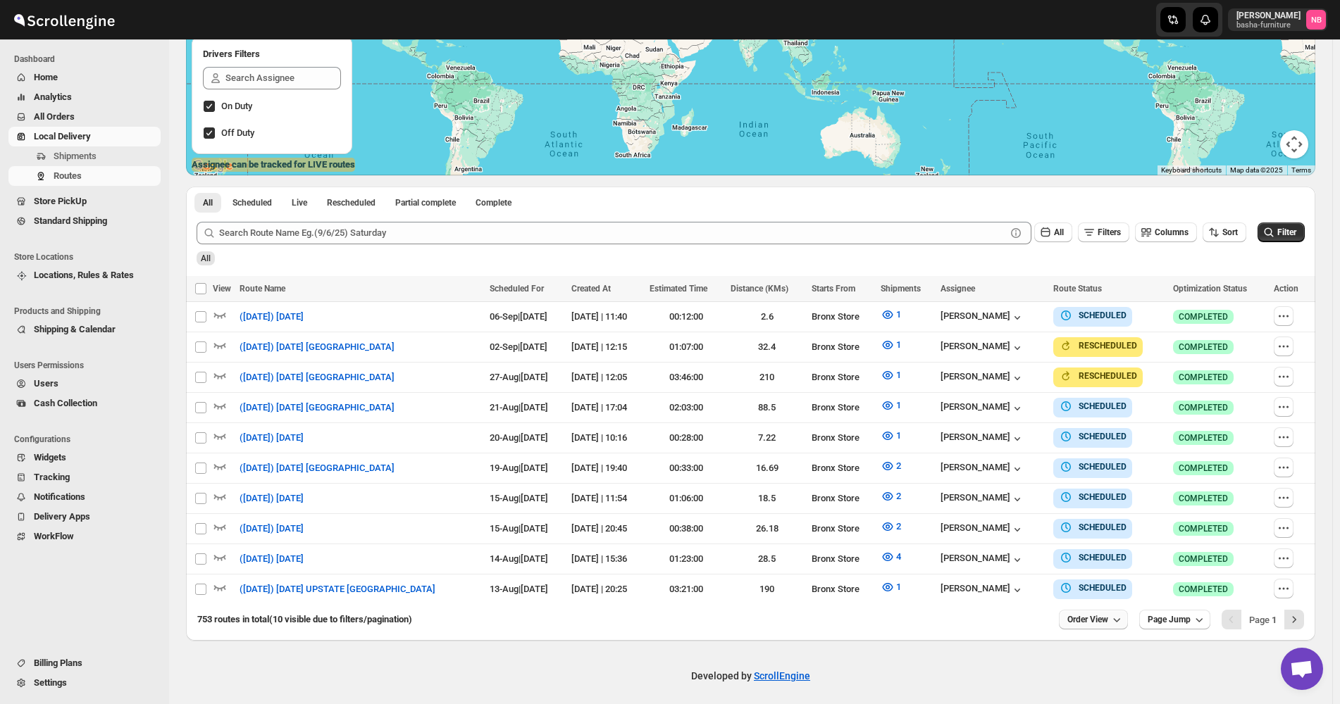
click at [1118, 614] on icon "button" at bounding box center [1116, 620] width 14 height 14
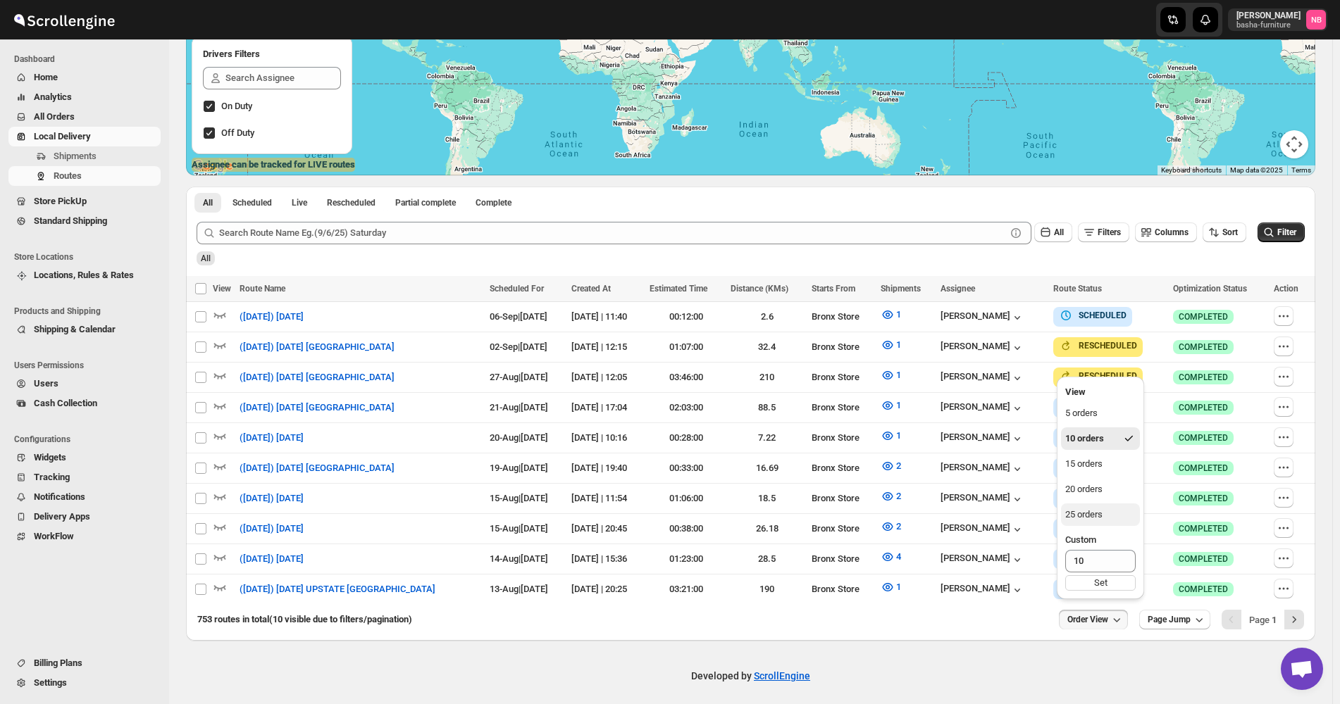
click at [1097, 513] on div "25 orders" at bounding box center [1083, 515] width 37 height 14
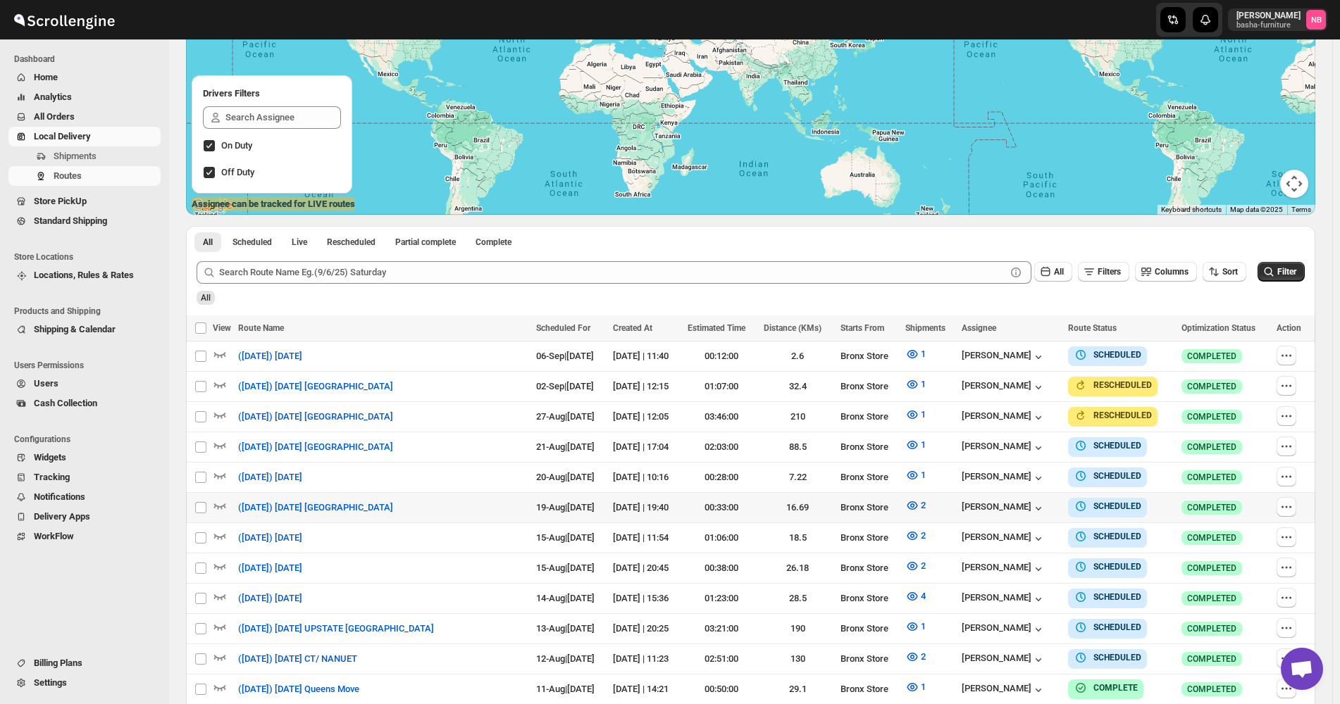
scroll to position [282, 0]
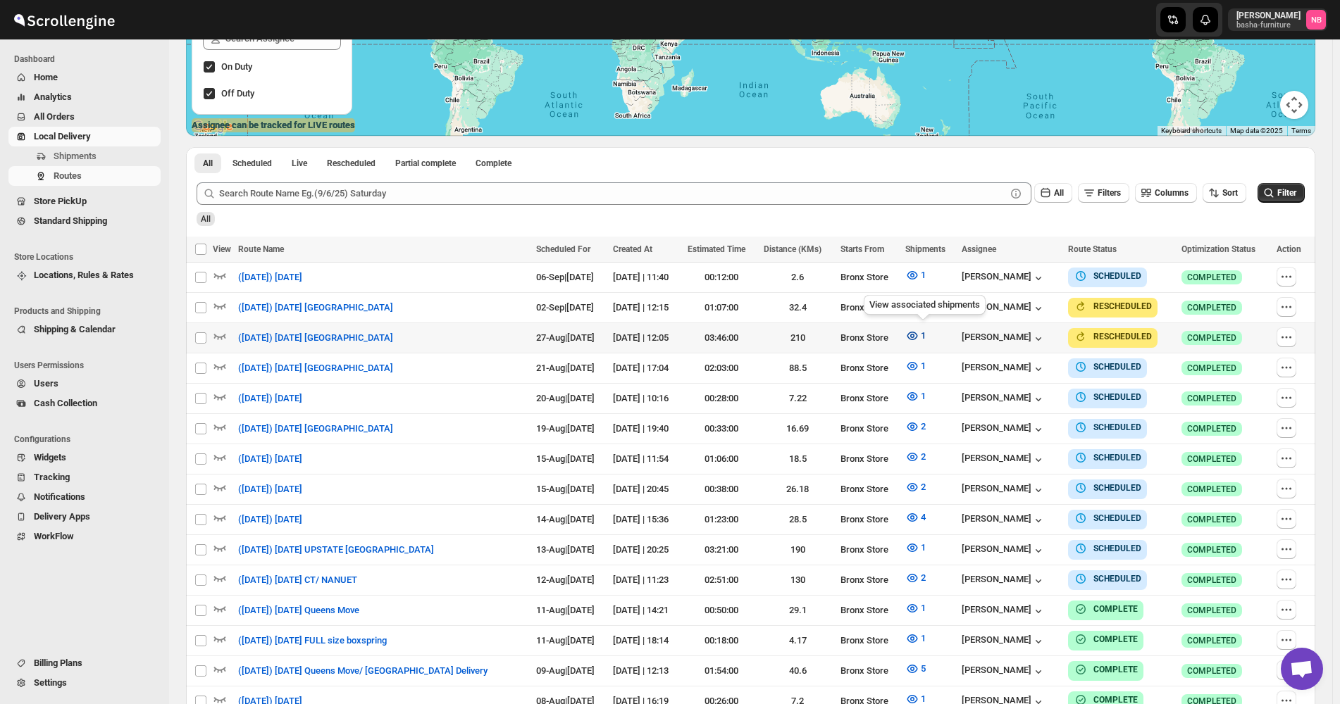
click at [915, 337] on icon "button" at bounding box center [912, 336] width 14 height 14
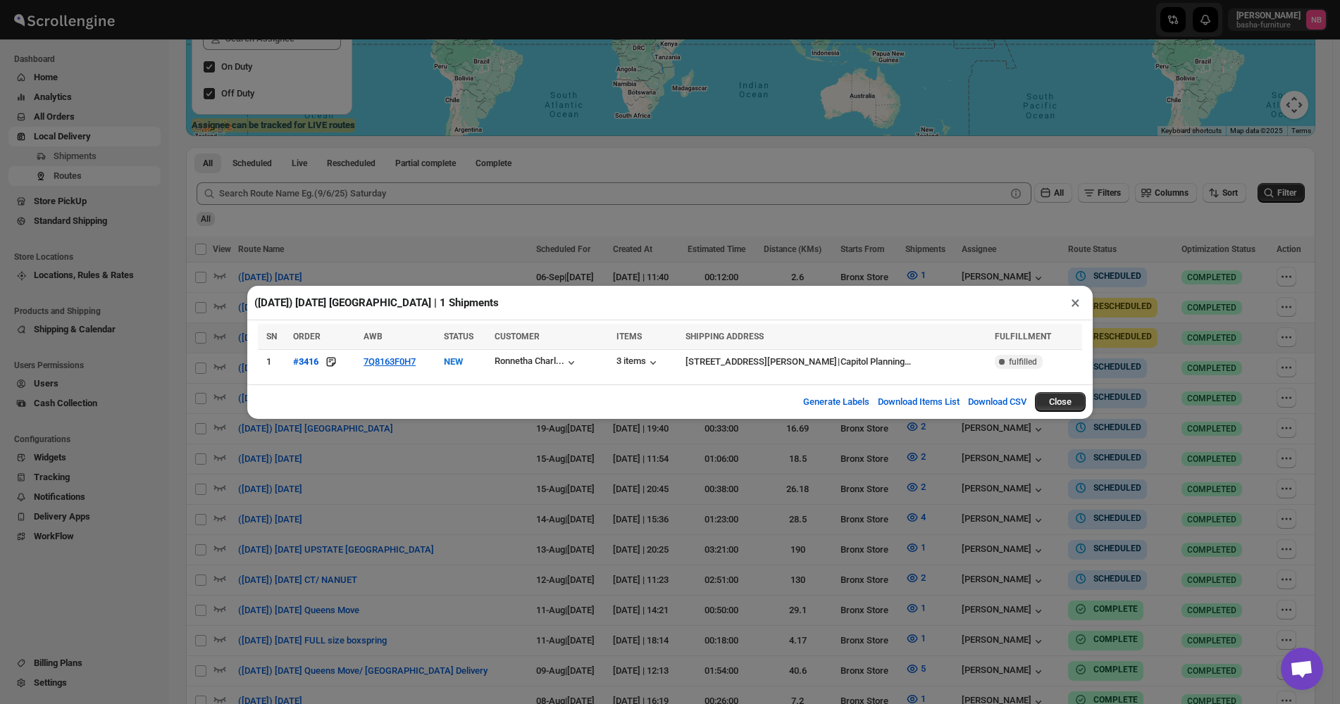
click at [429, 449] on div "([DATE]) [DATE] [GEOGRAPHIC_DATA] | 1 Shipments × SN ORDER AWB STATUS CUSTOMER …" at bounding box center [670, 352] width 1340 height 704
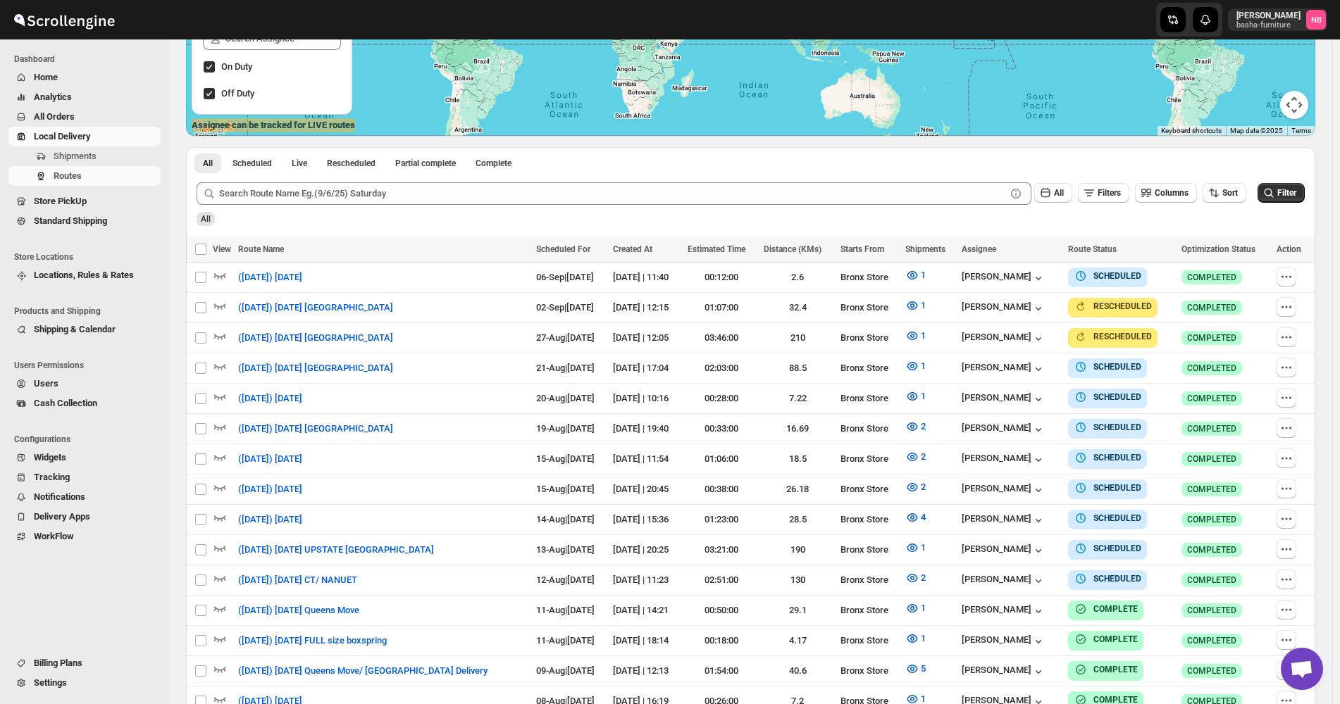
drag, startPoint x: 1180, startPoint y: 227, endPoint x: 1191, endPoint y: 229, distance: 10.7
click at [1181, 227] on div "Submit All Filters Columns Sort Filter All" at bounding box center [750, 204] width 1129 height 65
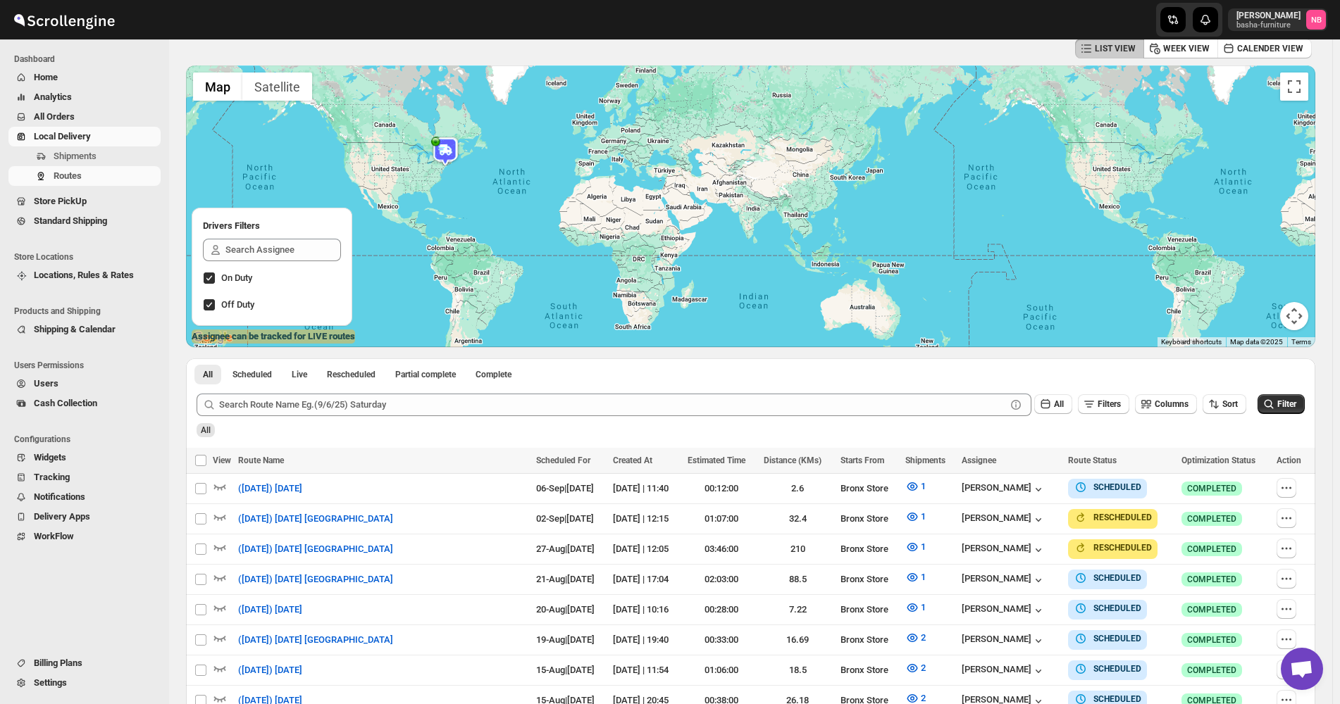
scroll to position [352, 0]
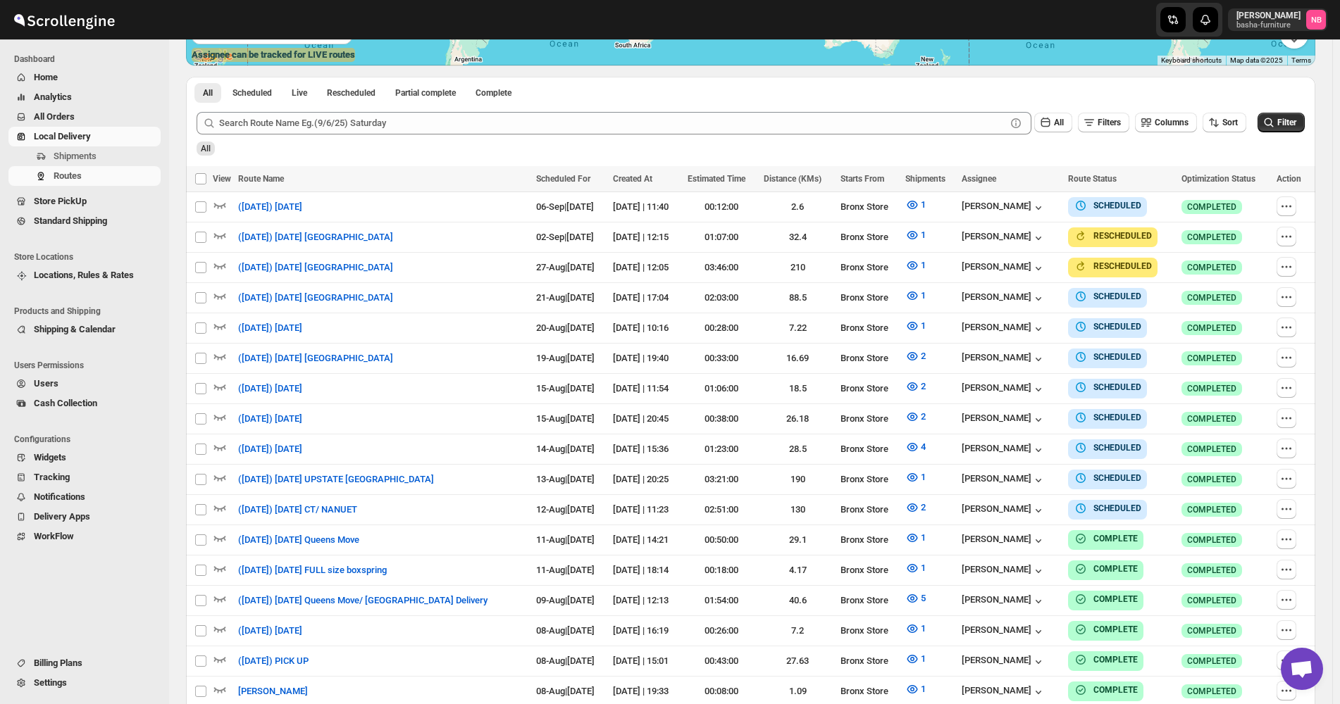
click at [1328, 269] on div "Routes. This page is ready Routes Allows you to create, view and edit routes. H…" at bounding box center [750, 336] width 1163 height 1298
click at [1329, 325] on div "Routes. This page is ready Routes Allows you to create, view and edit routes. H…" at bounding box center [750, 336] width 1163 height 1298
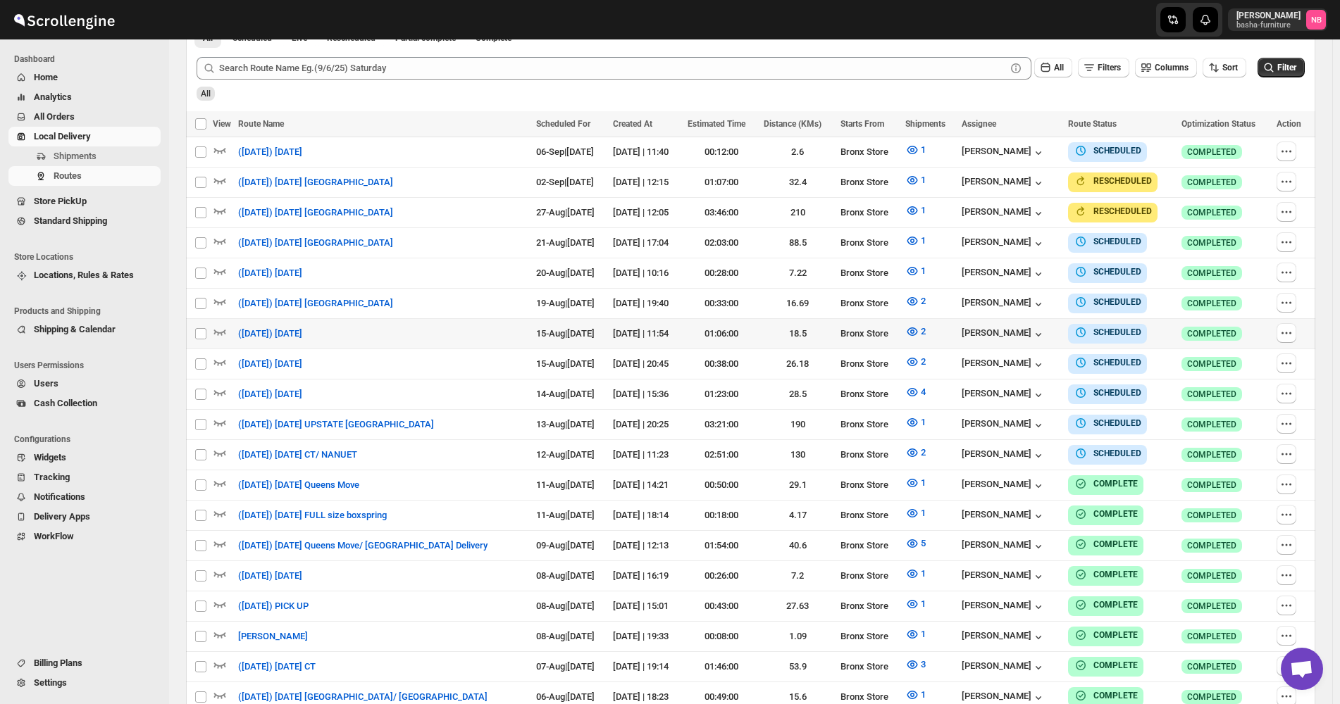
scroll to position [423, 0]
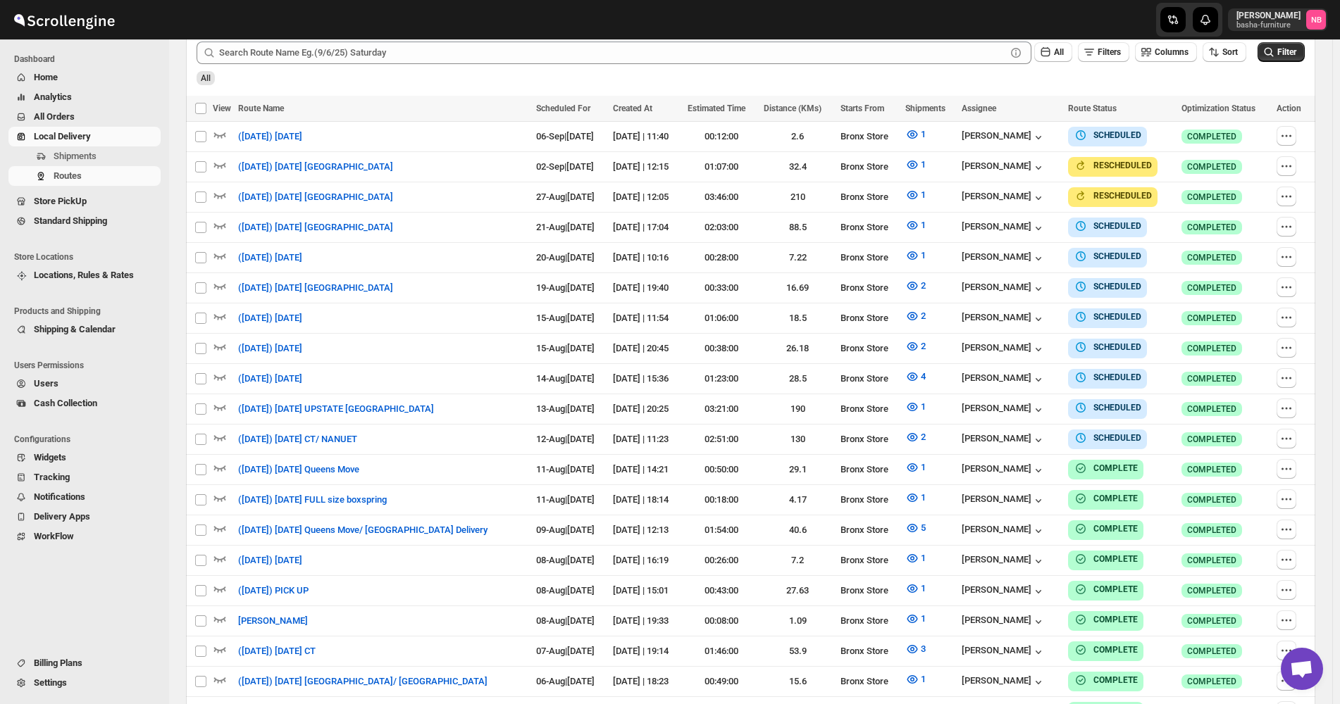
click at [1327, 251] on div "Routes. This page is ready Routes Allows you to create, view and edit routes. H…" at bounding box center [750, 266] width 1163 height 1298
click at [1328, 227] on div "Routes. This page is ready Routes Allows you to create, view and edit routes. H…" at bounding box center [750, 266] width 1163 height 1298
click at [1323, 251] on div "Routes. This page is ready Routes Allows you to create, view and edit routes. H…" at bounding box center [750, 266] width 1163 height 1298
click at [1328, 262] on div "Routes. This page is ready Routes Allows you to create, view and edit routes. H…" at bounding box center [750, 266] width 1163 height 1298
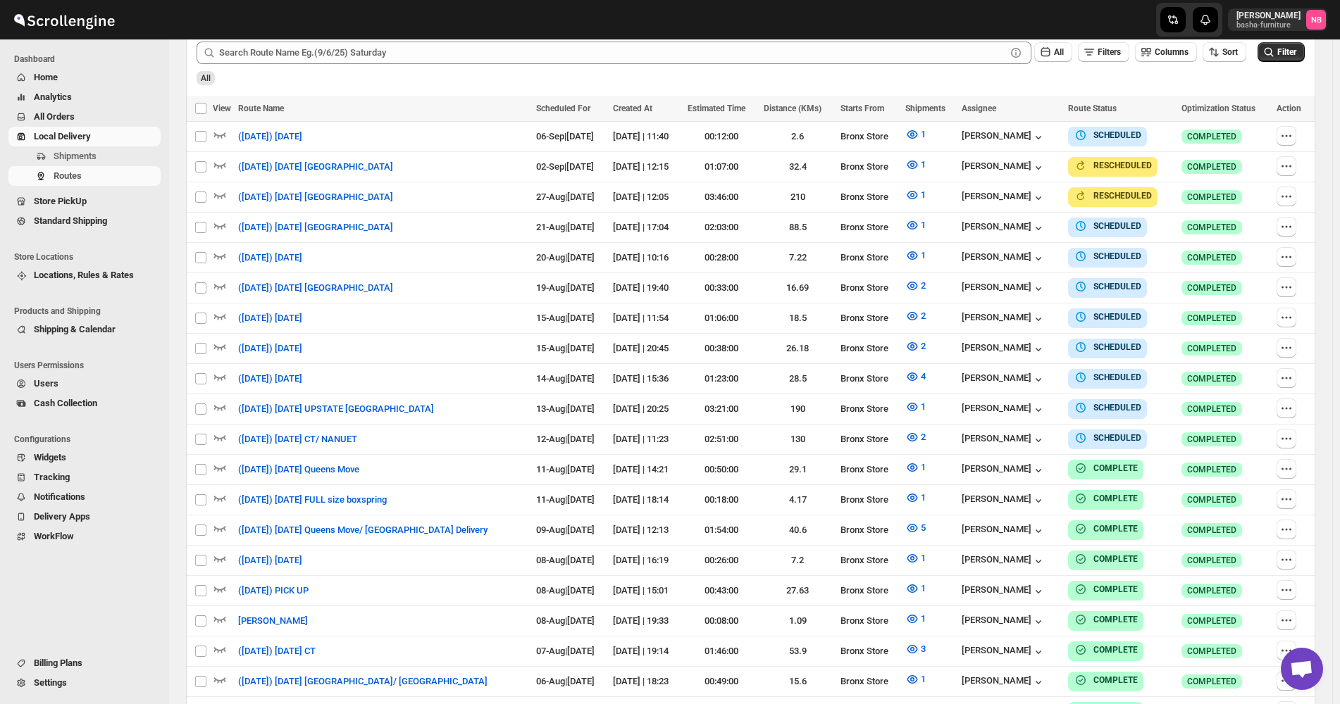
click at [119, 126] on button "All Orders" at bounding box center [84, 117] width 152 height 20
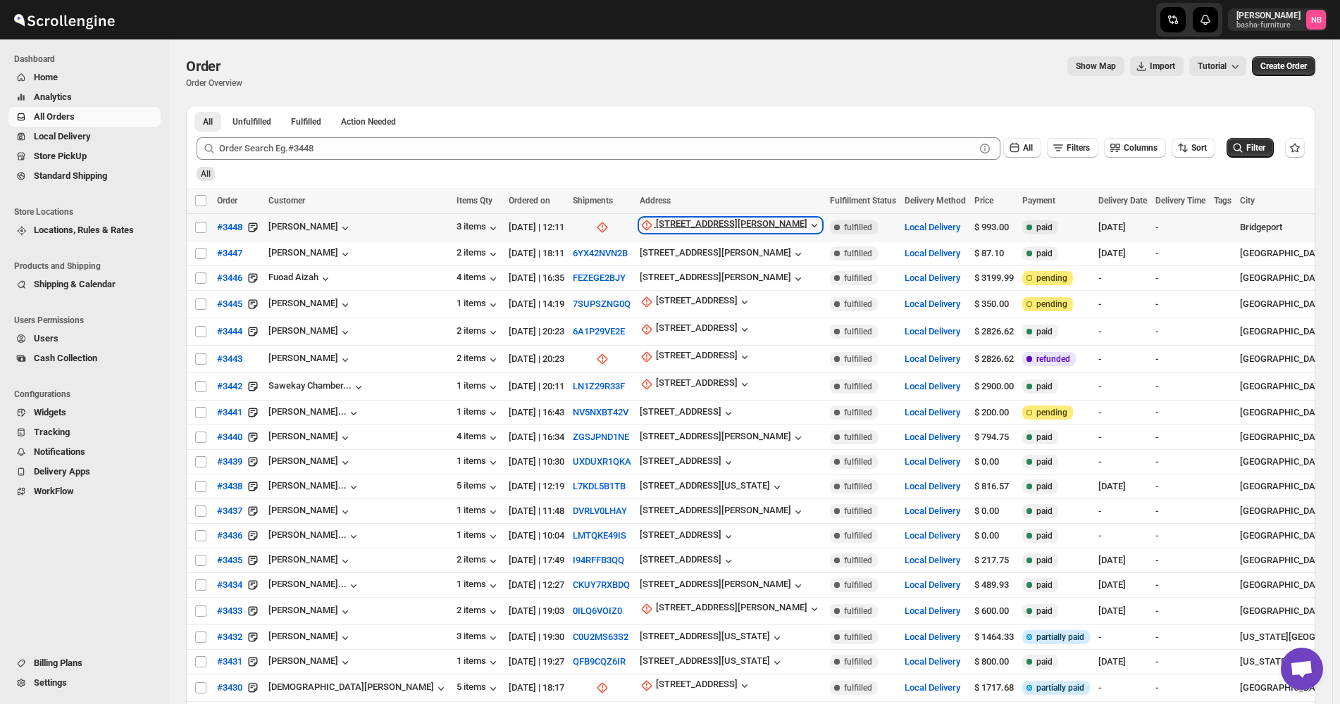
click at [672, 219] on div "[STREET_ADDRESS][PERSON_NAME]" at bounding box center [731, 225] width 151 height 14
click at [633, 301] on span "Update manually" at bounding box center [638, 301] width 67 height 11
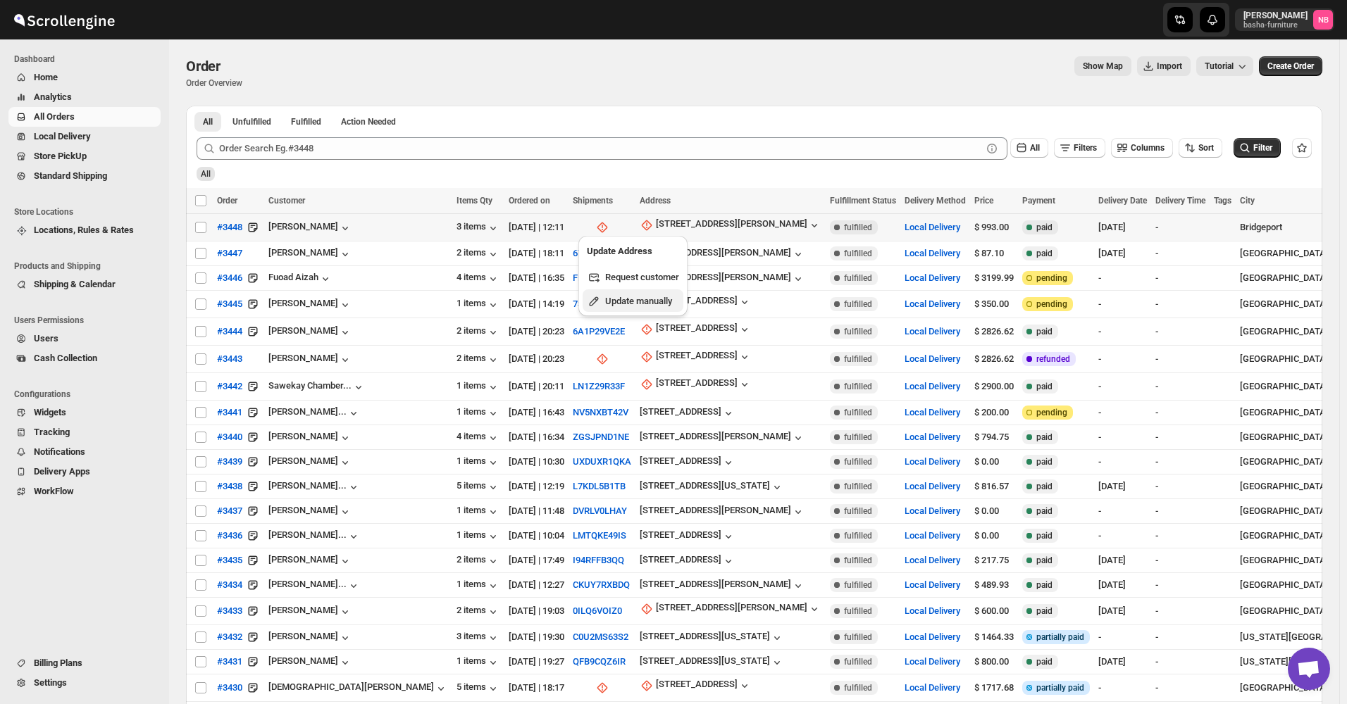
select select "US"
select select "[US_STATE]"
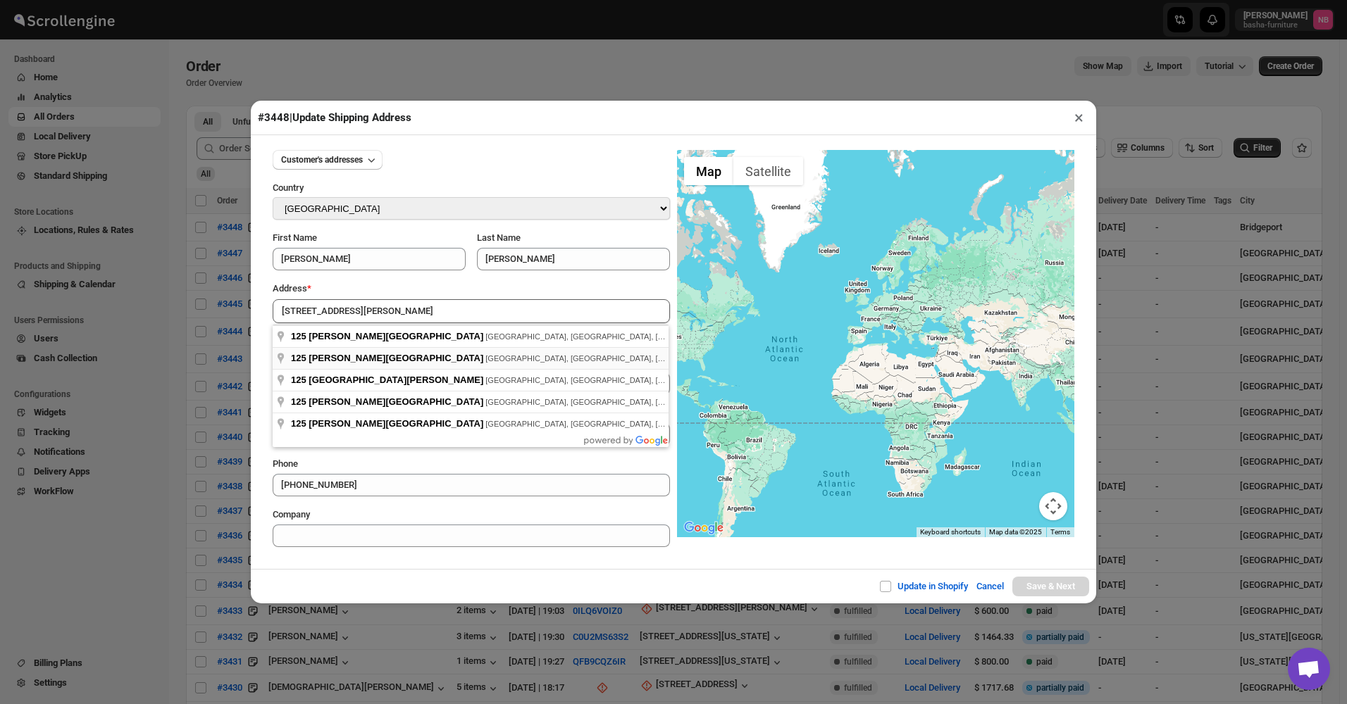
type input "[STREET_ADDRESS][PERSON_NAME]"
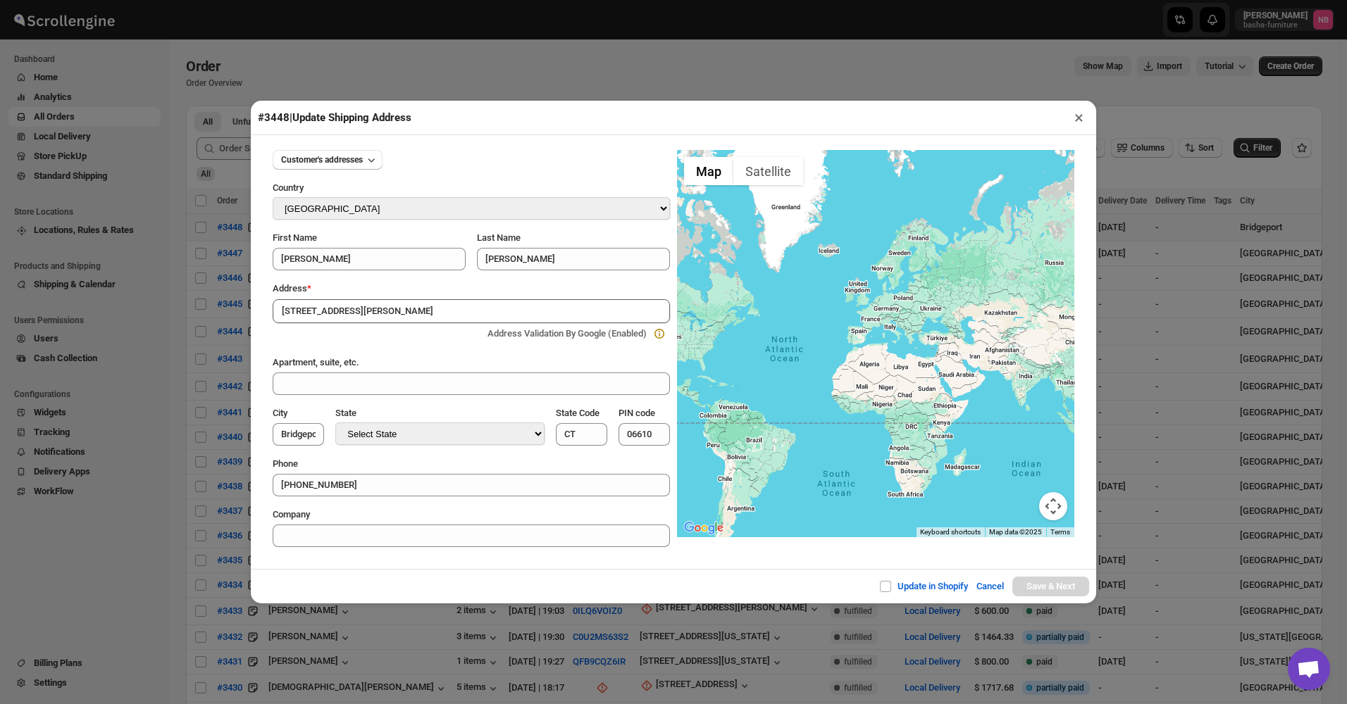
type input "[GEOGRAPHIC_DATA] Planning Region"
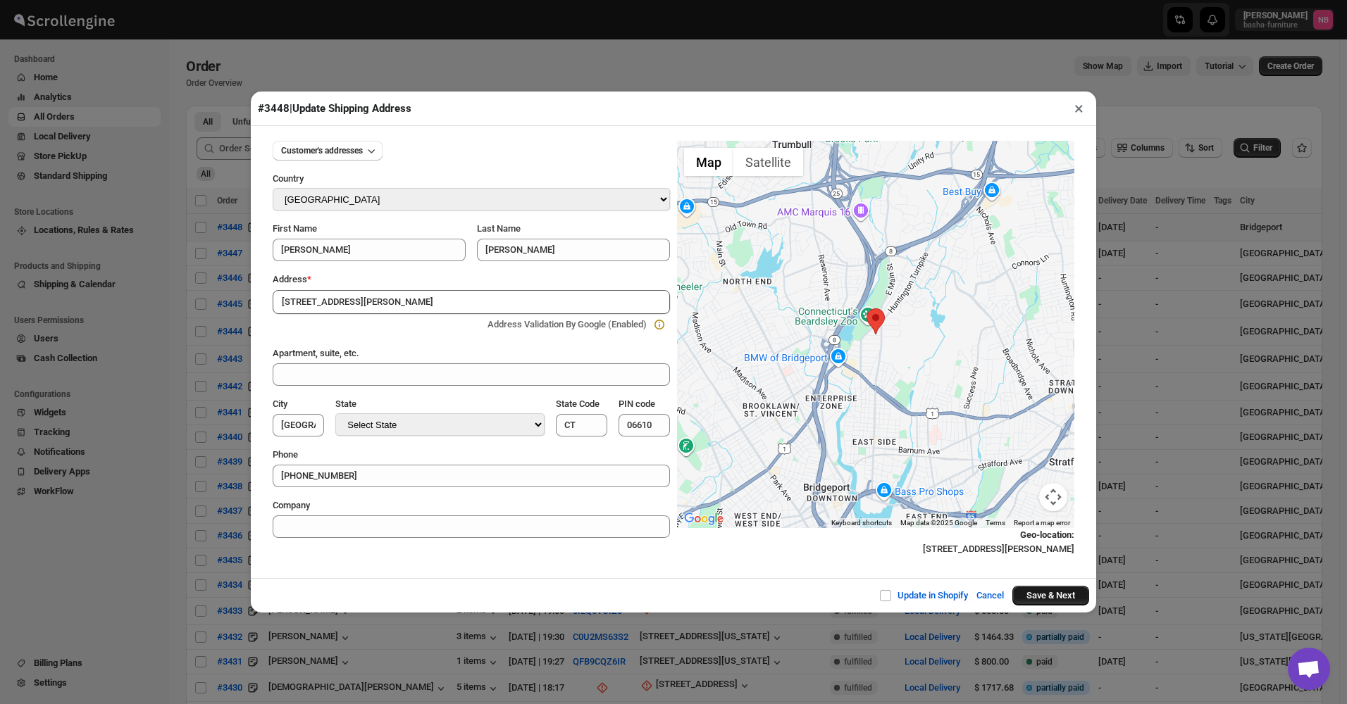
click at [1044, 595] on button "Save & Next" at bounding box center [1050, 596] width 77 height 20
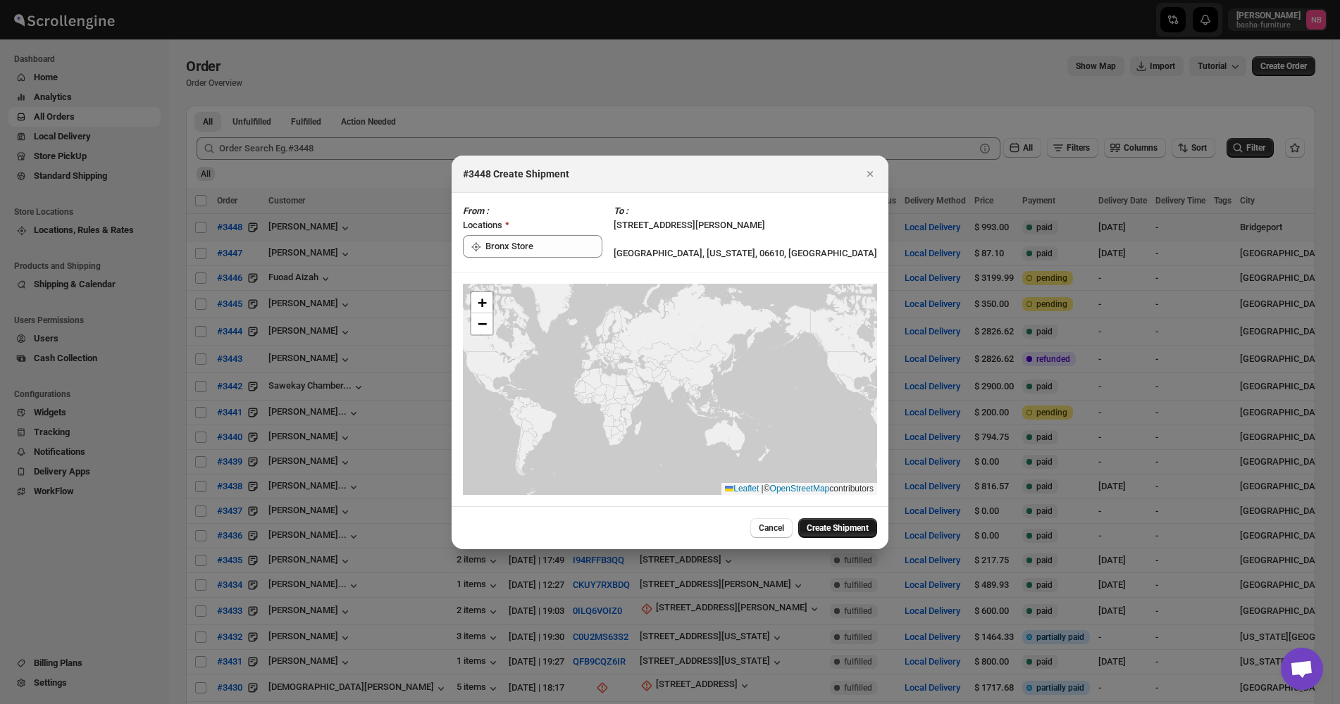
click at [826, 528] on span "Create Shipment" at bounding box center [837, 528] width 62 height 11
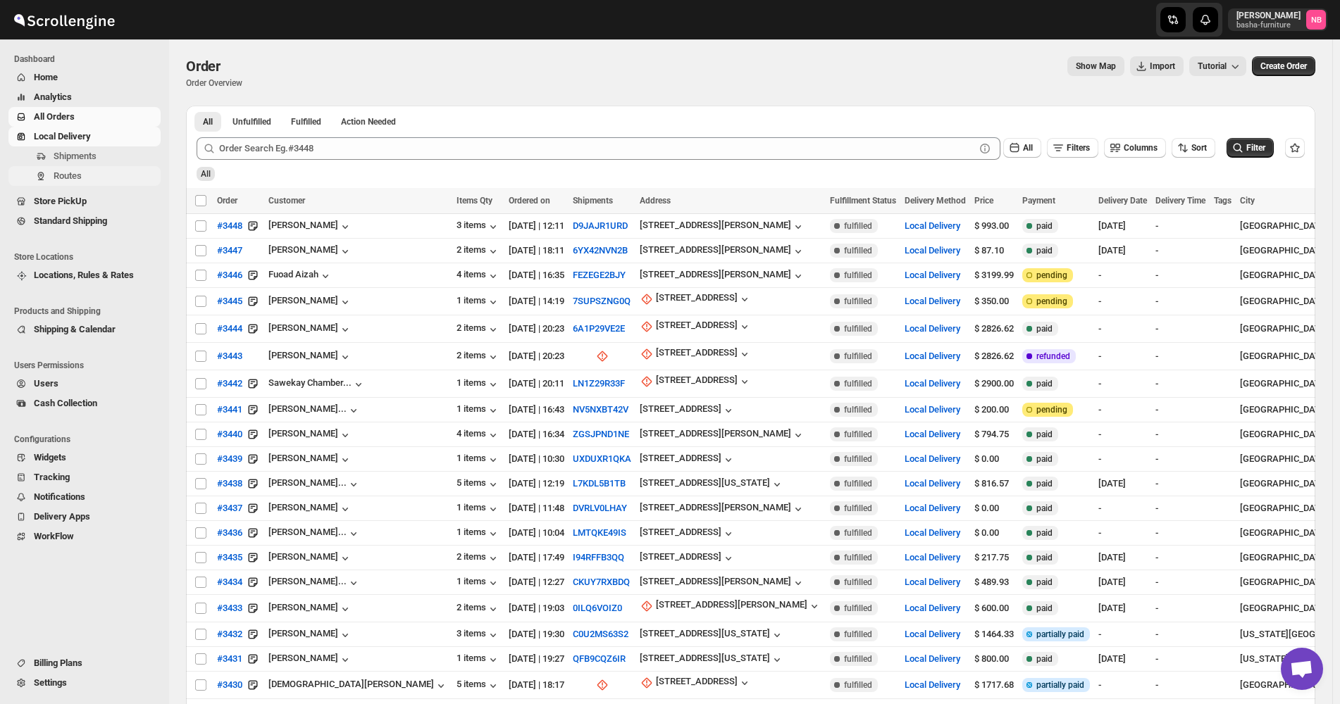
click at [81, 175] on span "Routes" at bounding box center [68, 175] width 28 height 11
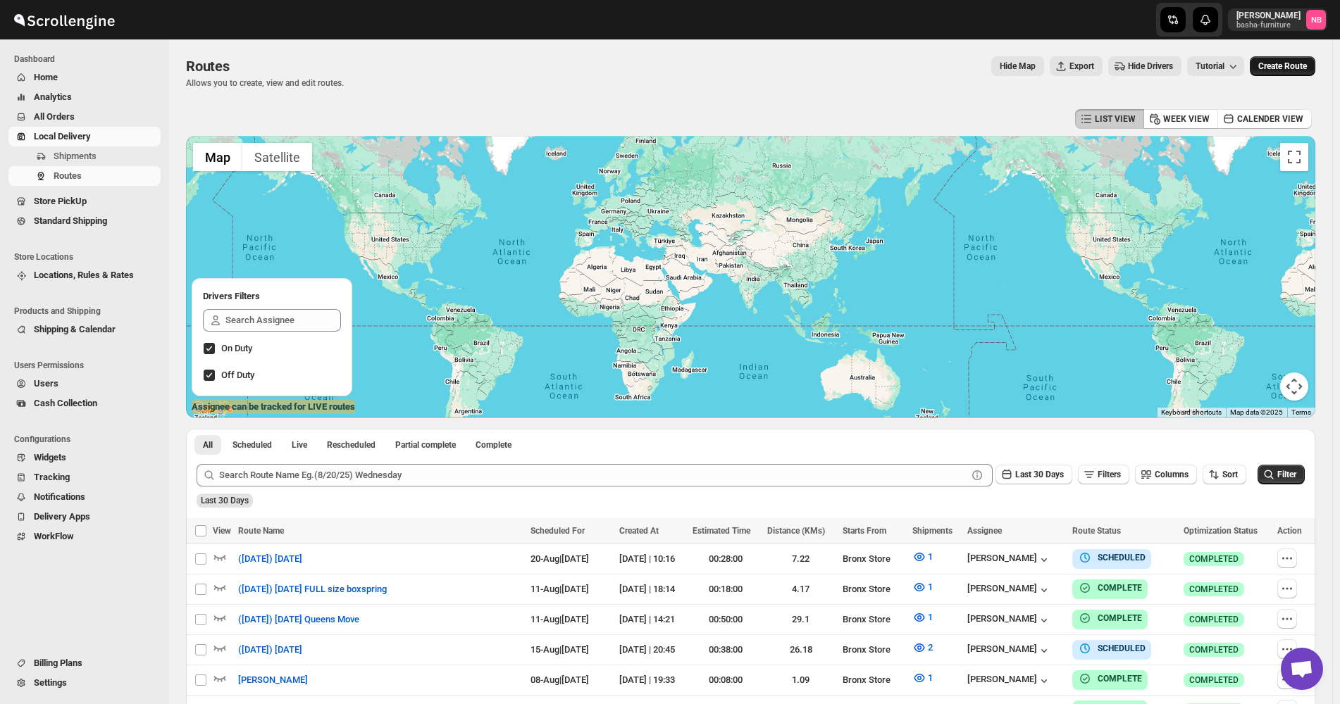
click at [1264, 68] on span "Create Route" at bounding box center [1282, 66] width 49 height 11
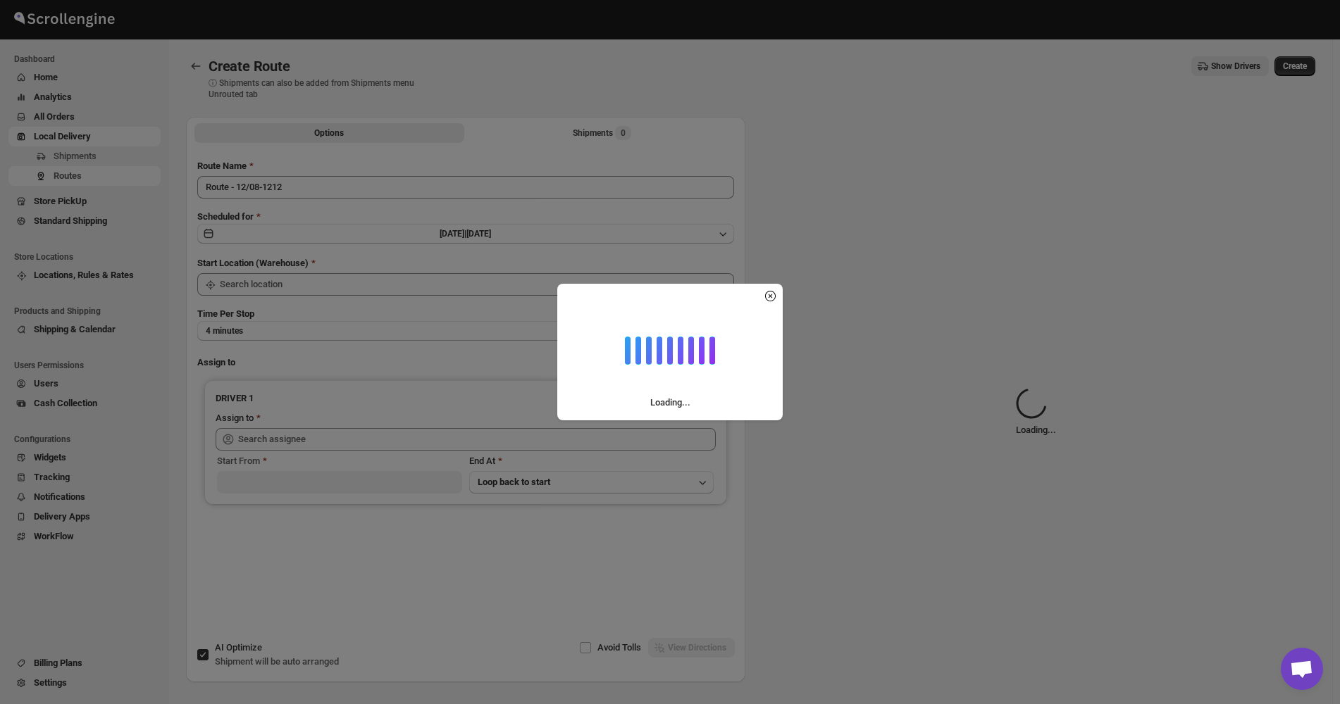
type input "Not Available"
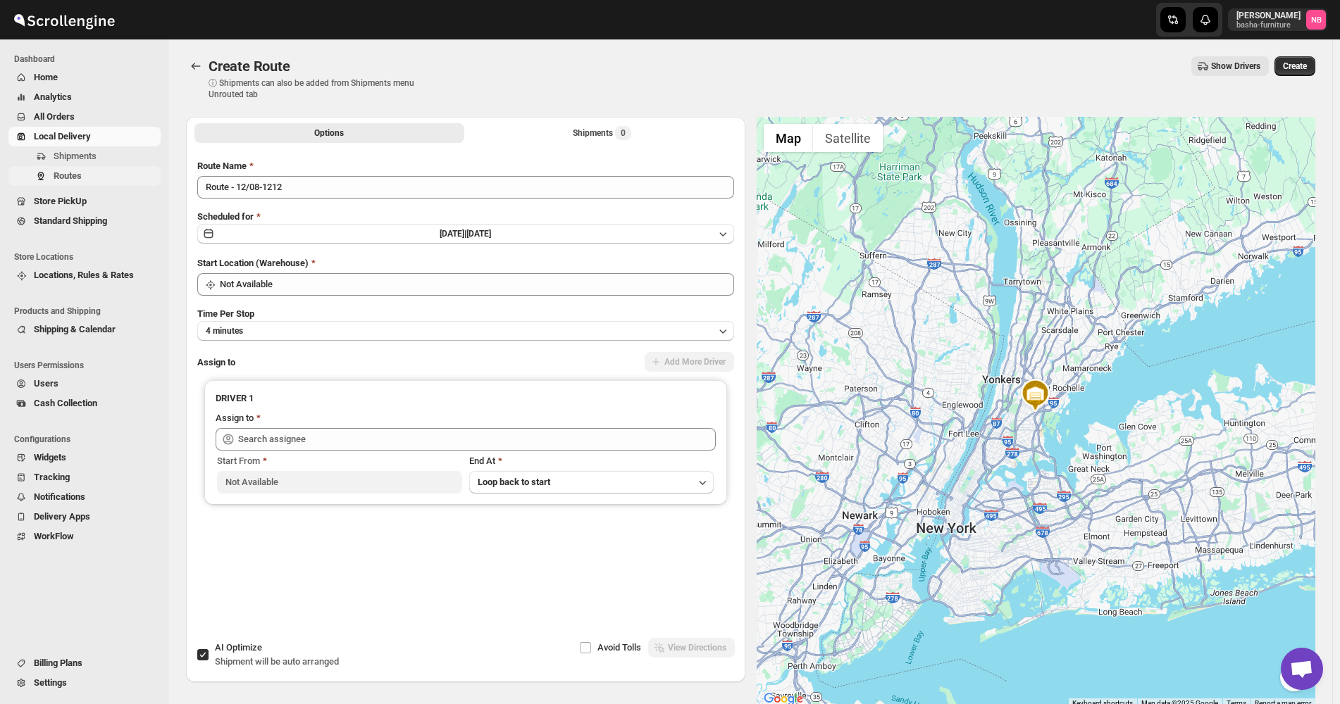
click at [89, 182] on span "Routes" at bounding box center [106, 176] width 104 height 14
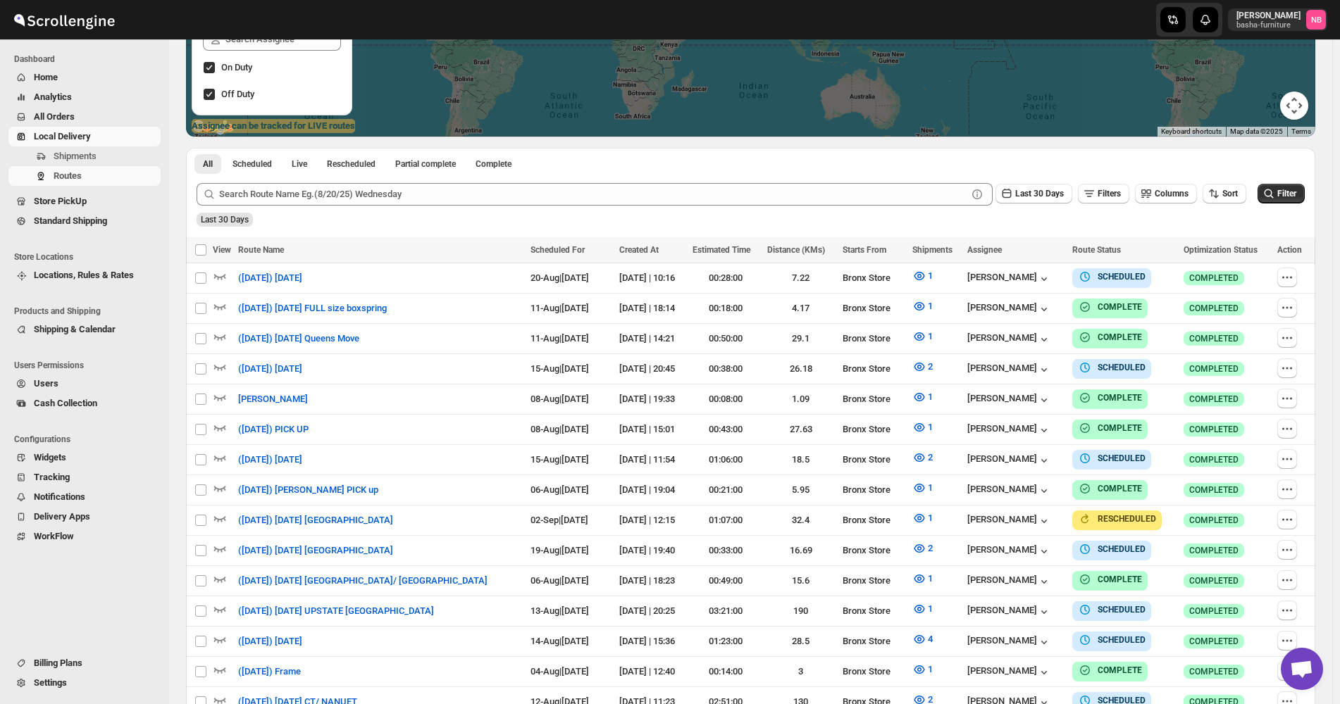
scroll to position [282, 0]
click at [1234, 192] on span "Sort" at bounding box center [1229, 193] width 15 height 10
click at [1228, 251] on button "Created Date" at bounding box center [1227, 243] width 85 height 23
click at [1222, 269] on div "Due Date" at bounding box center [1207, 269] width 37 height 14
click at [1053, 201] on button "Last 30 Days" at bounding box center [1033, 193] width 77 height 20
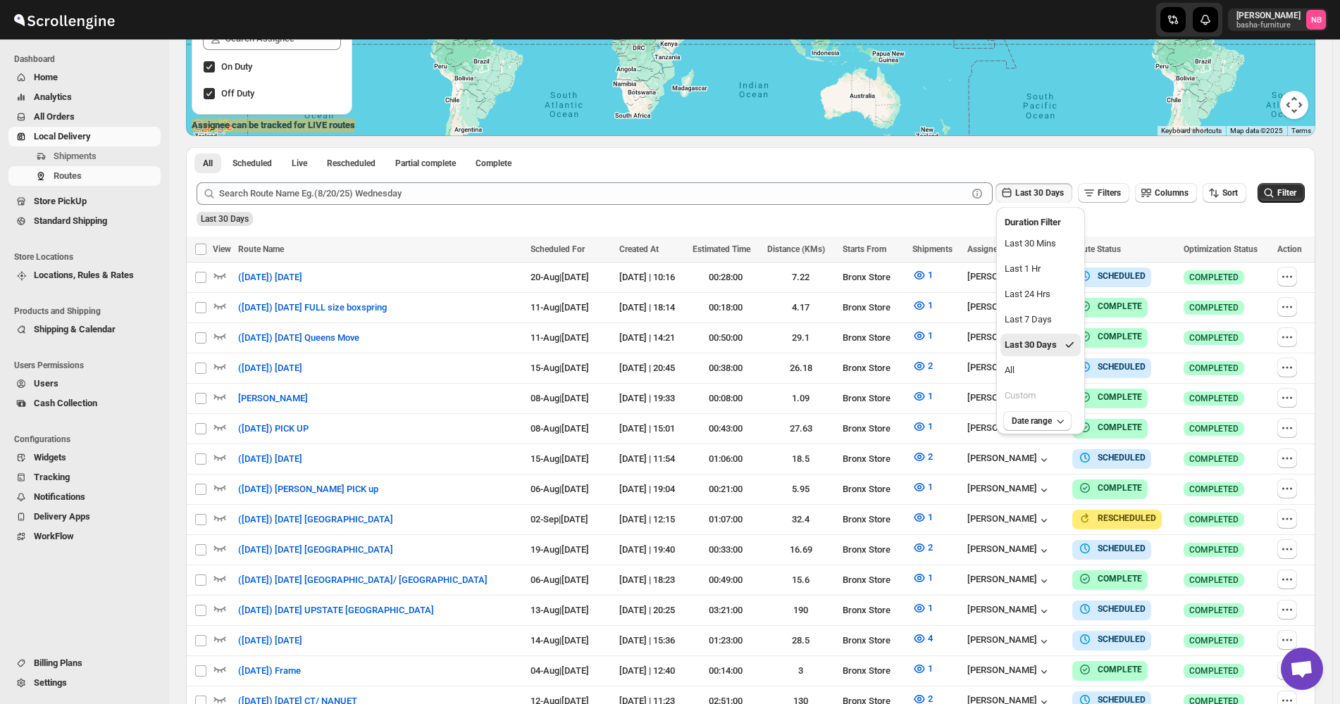
drag, startPoint x: 1040, startPoint y: 373, endPoint x: 1291, endPoint y: 226, distance: 290.7
click at [1042, 375] on button "All" at bounding box center [1040, 370] width 80 height 23
click at [1295, 195] on span "Filter" at bounding box center [1286, 193] width 19 height 10
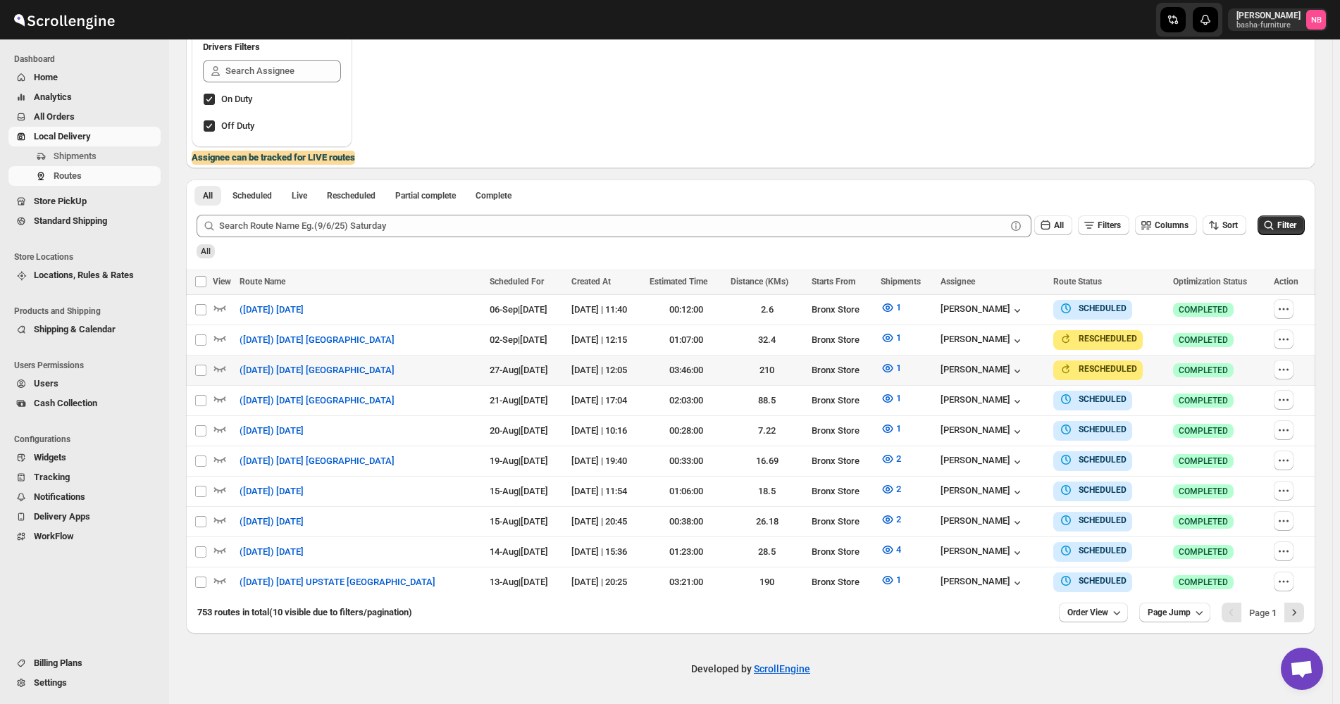
scroll to position [242, 0]
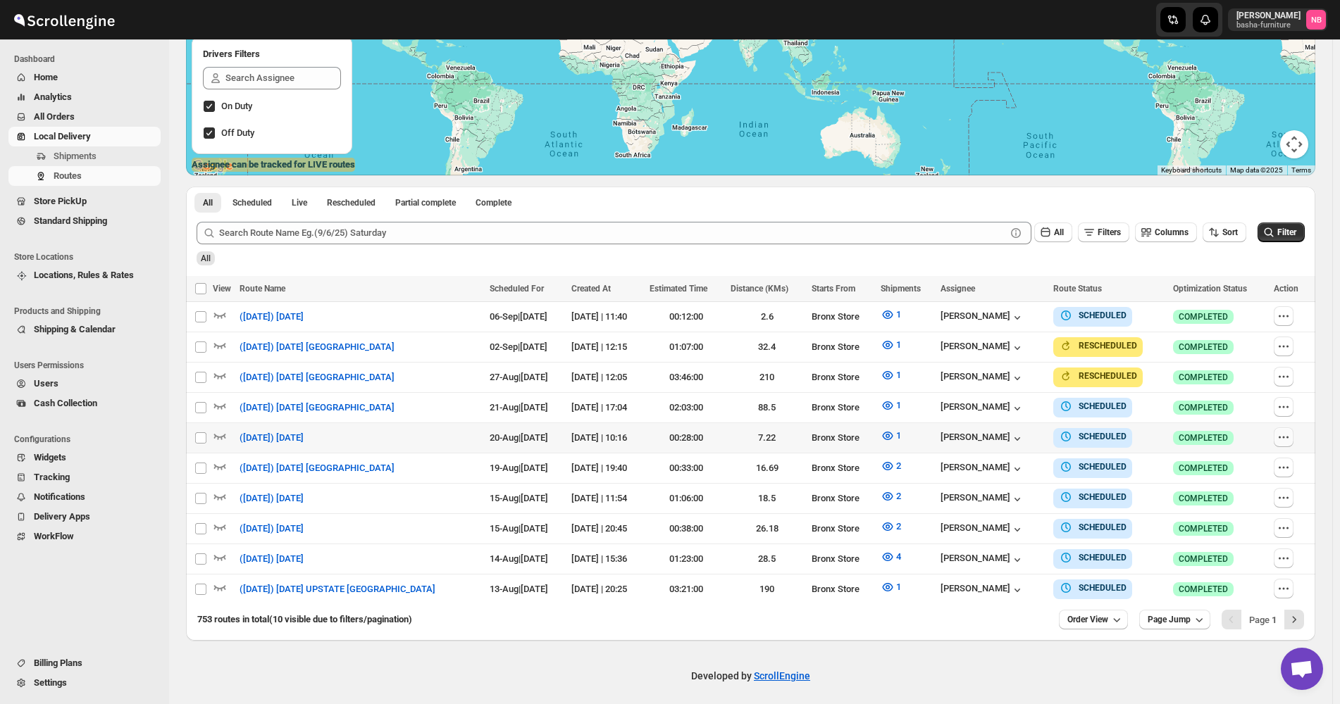
click at [1293, 434] on button "button" at bounding box center [1283, 438] width 20 height 20
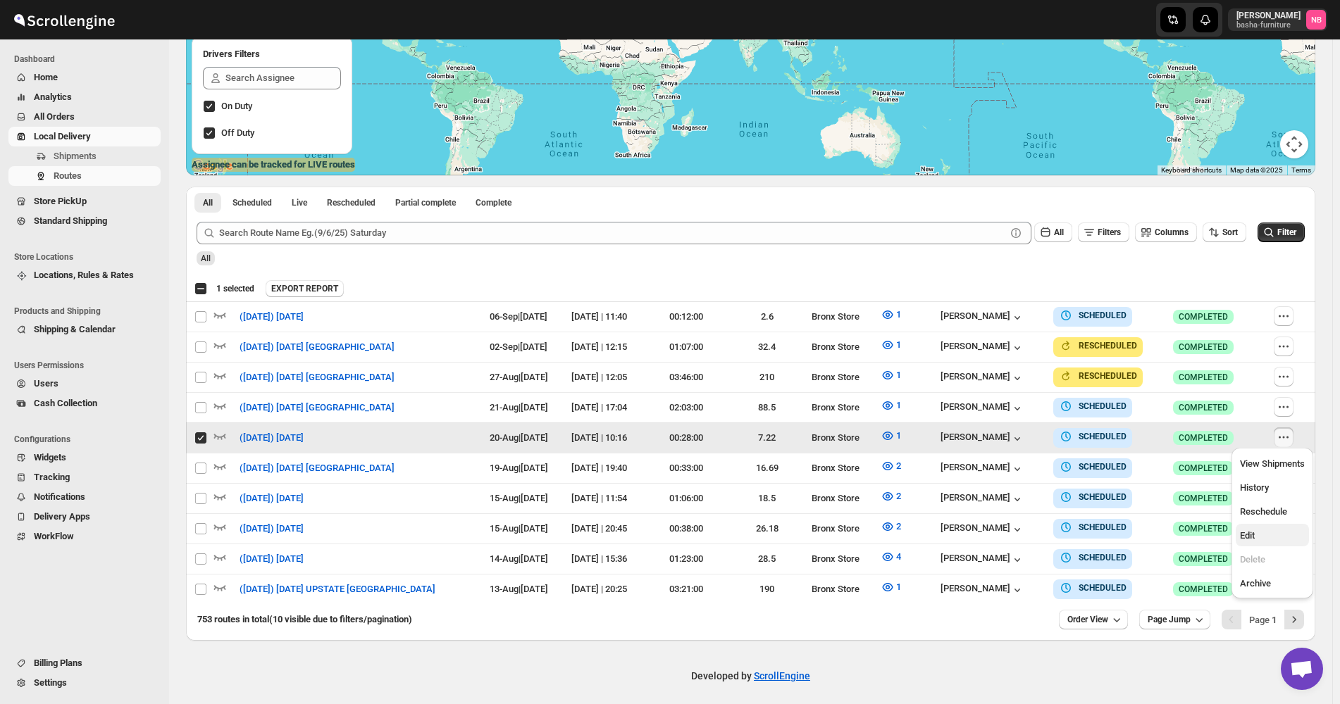
click at [1271, 529] on span "Edit" at bounding box center [1272, 536] width 65 height 14
checkbox input "false"
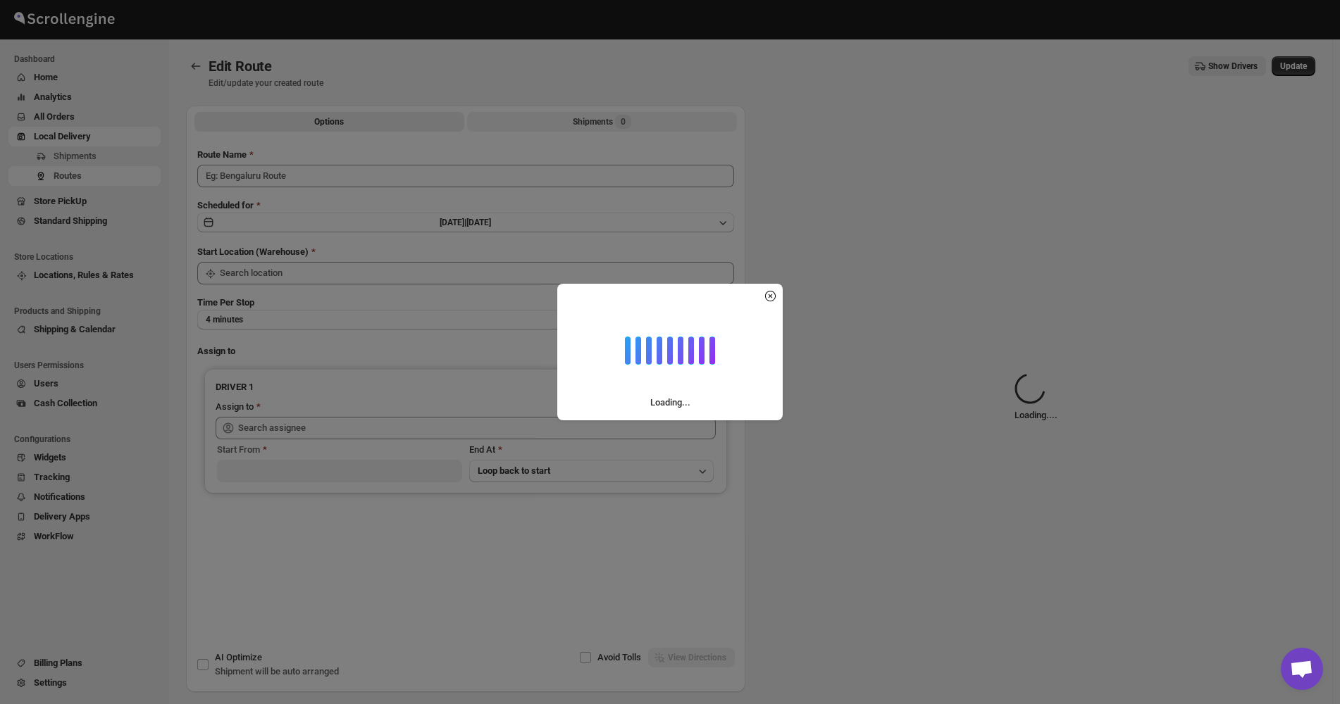
type input "([DATE]) [DATE]"
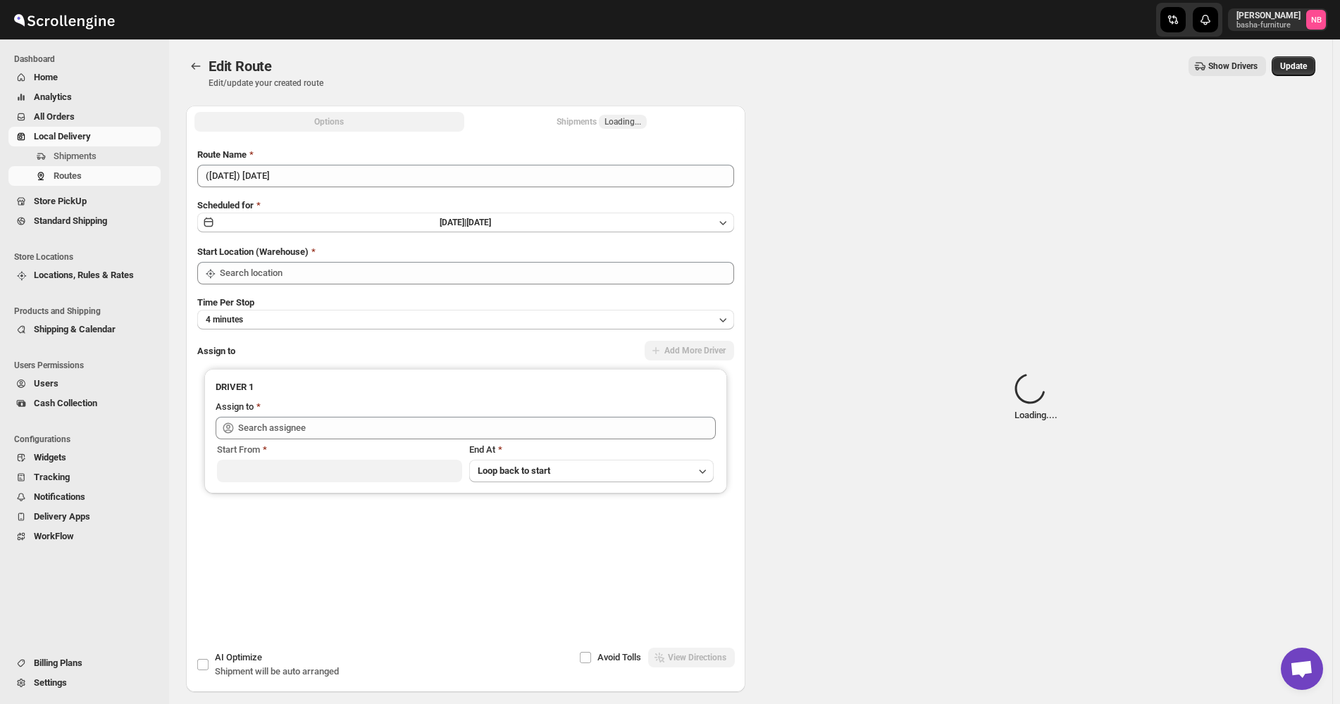
type input "Bronx Store"
type input "[PERSON_NAME] ([EMAIL_ADDRESS][DOMAIN_NAME])"
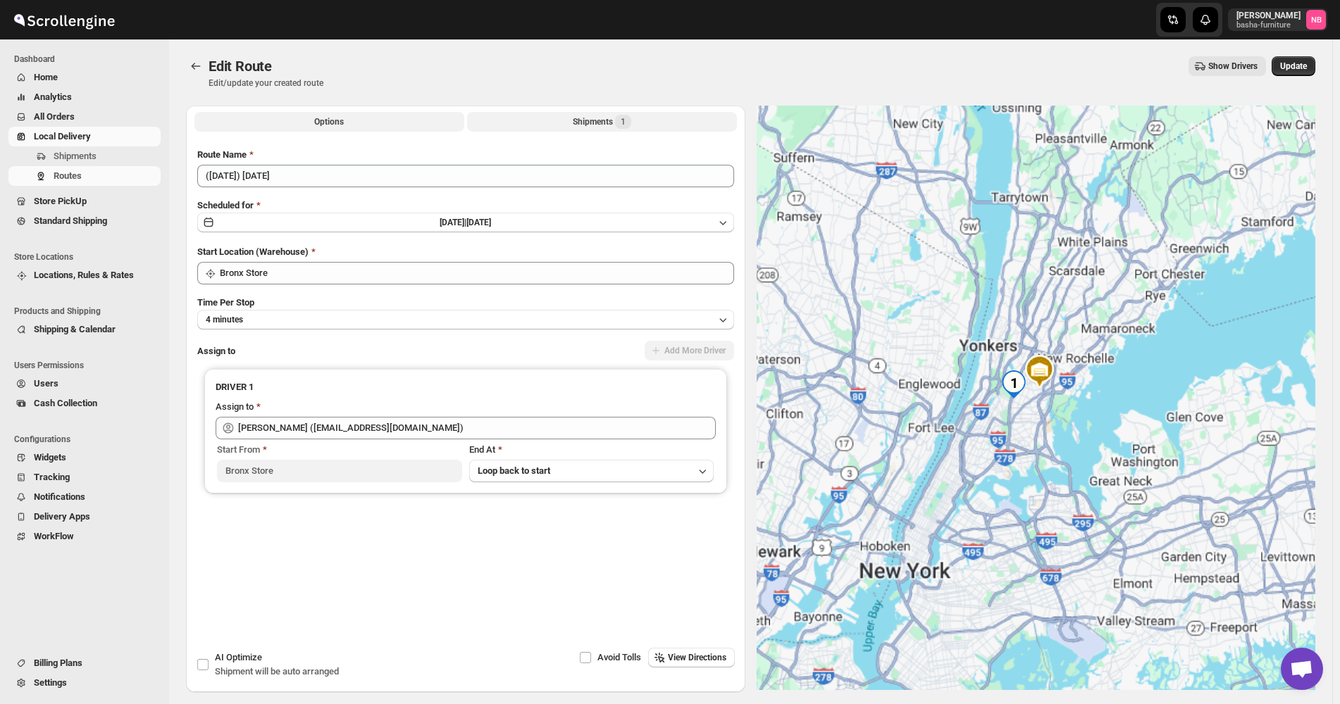
click at [556, 118] on button "Shipments 1" at bounding box center [602, 122] width 270 height 20
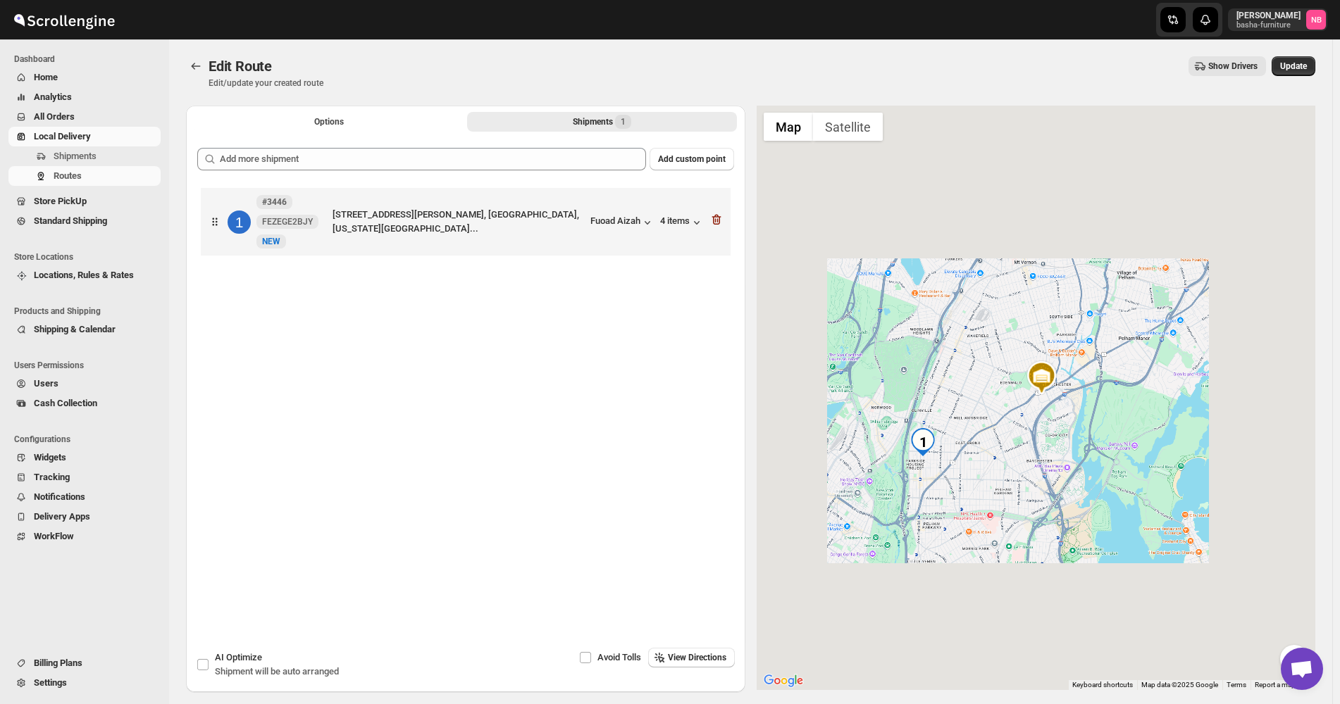
click at [544, 144] on div "Add custom point 1 #3446 FEZEGE2BJY [GEOGRAPHIC_DATA][STREET_ADDRESS][PERSON_NA…" at bounding box center [465, 368] width 559 height 462
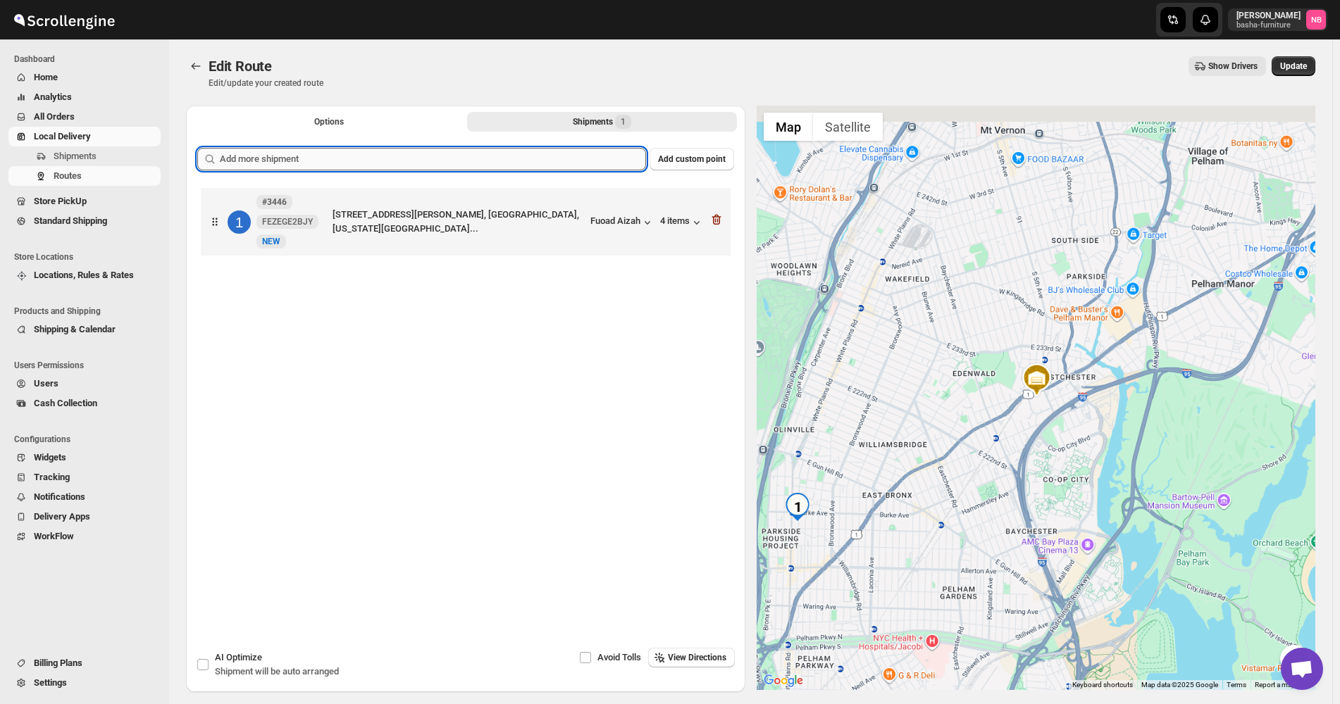
click at [541, 162] on input "text" at bounding box center [433, 159] width 426 height 23
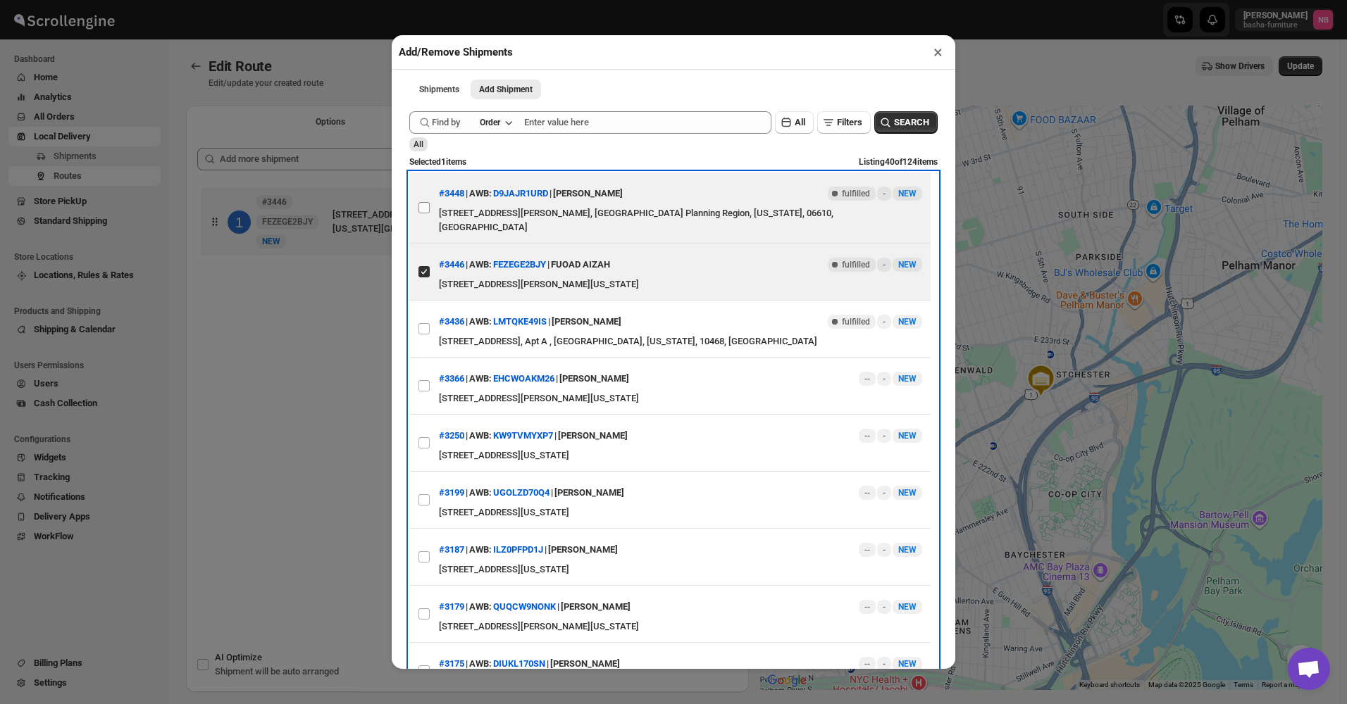
click at [430, 209] on label "View details for 689b67cef7cd3703b5a9ea55" at bounding box center [424, 208] width 30 height 70
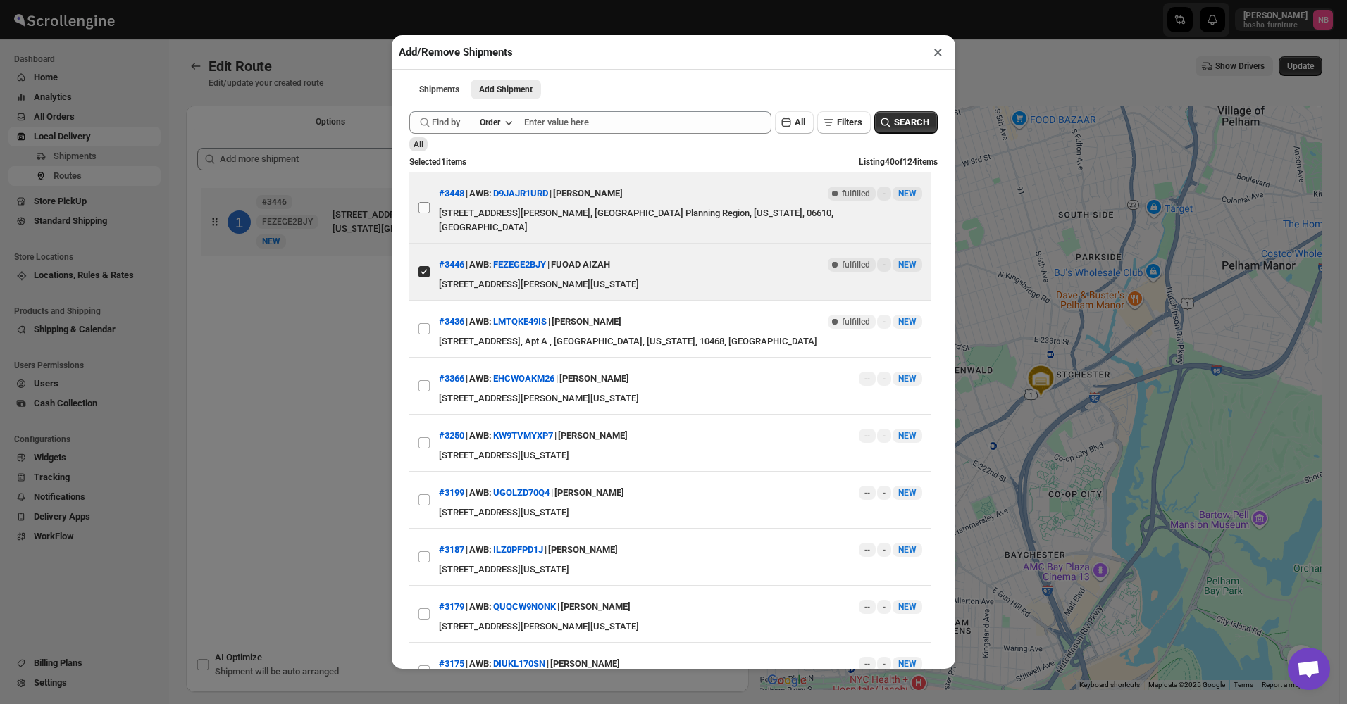
click at [430, 209] on input "View details for 689b67cef7cd3703b5a9ea55" at bounding box center [423, 207] width 11 height 11
checkbox input "true"
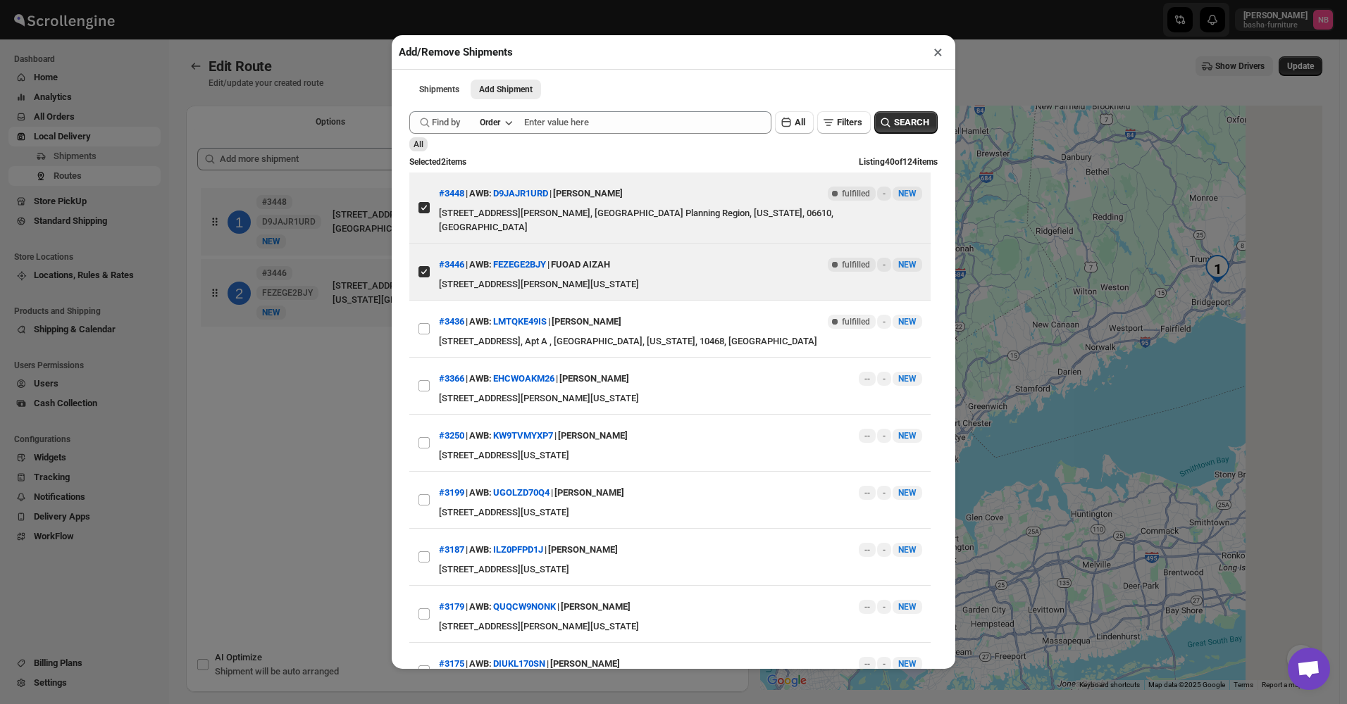
click at [361, 324] on div "Add/Remove Shipments × Shipments Add Shipment More views Shipments Add Shipment…" at bounding box center [673, 352] width 1347 height 704
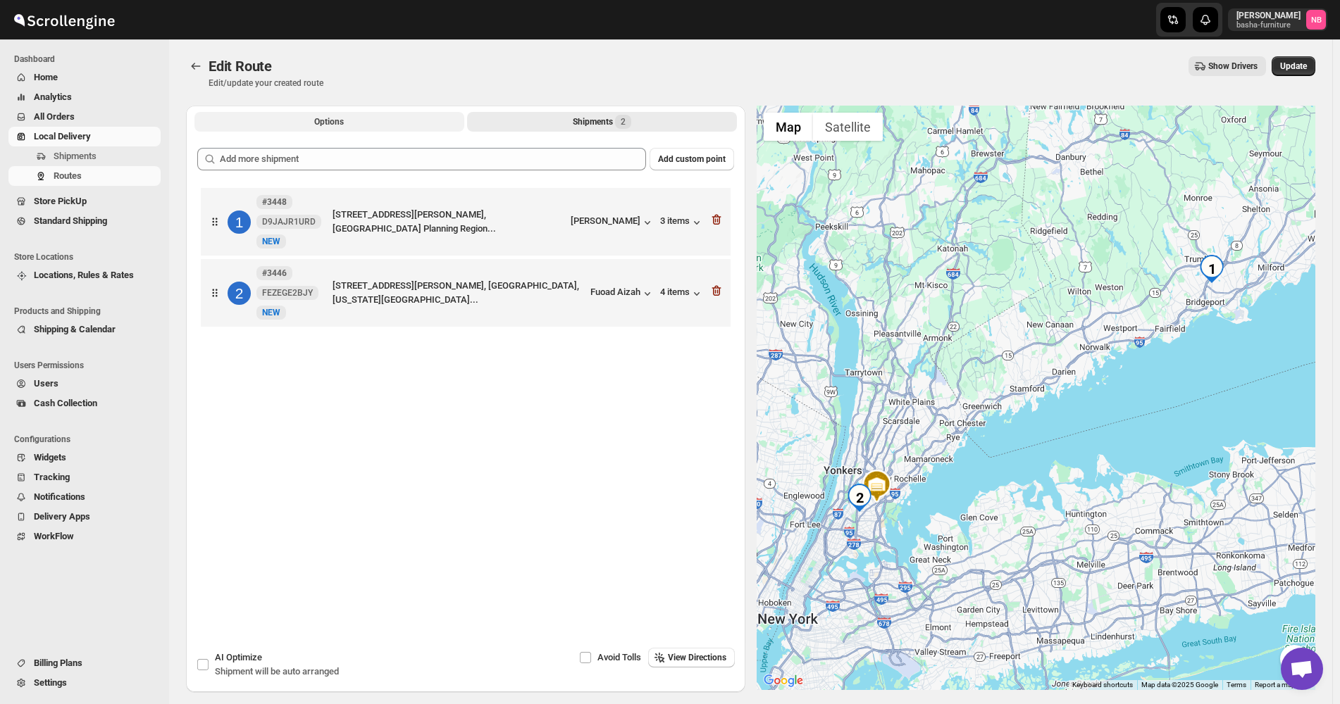
click at [341, 124] on span "Options" at bounding box center [329, 121] width 30 height 11
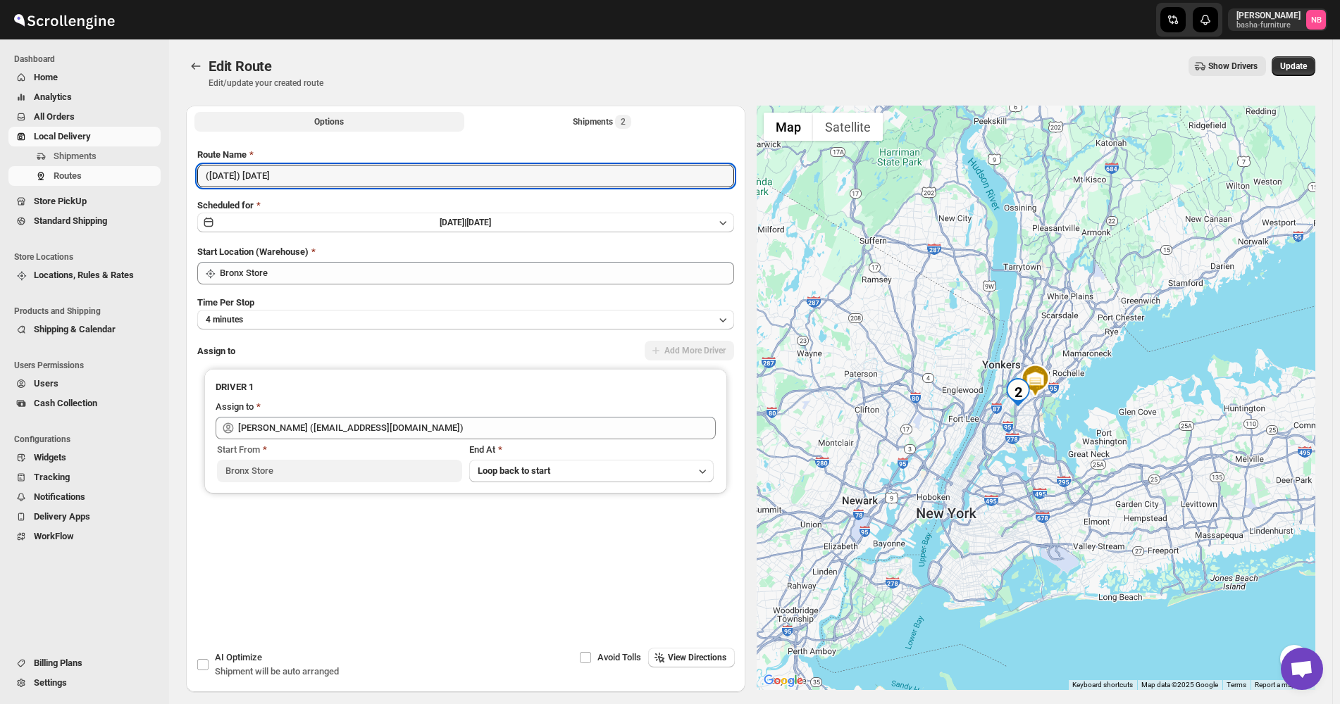
click at [362, 167] on input "([DATE]) [DATE]" at bounding box center [465, 176] width 537 height 23
type input "([DATE]) [DATE] Bx/Ct"
click at [1307, 59] on button "Update" at bounding box center [1293, 66] width 44 height 20
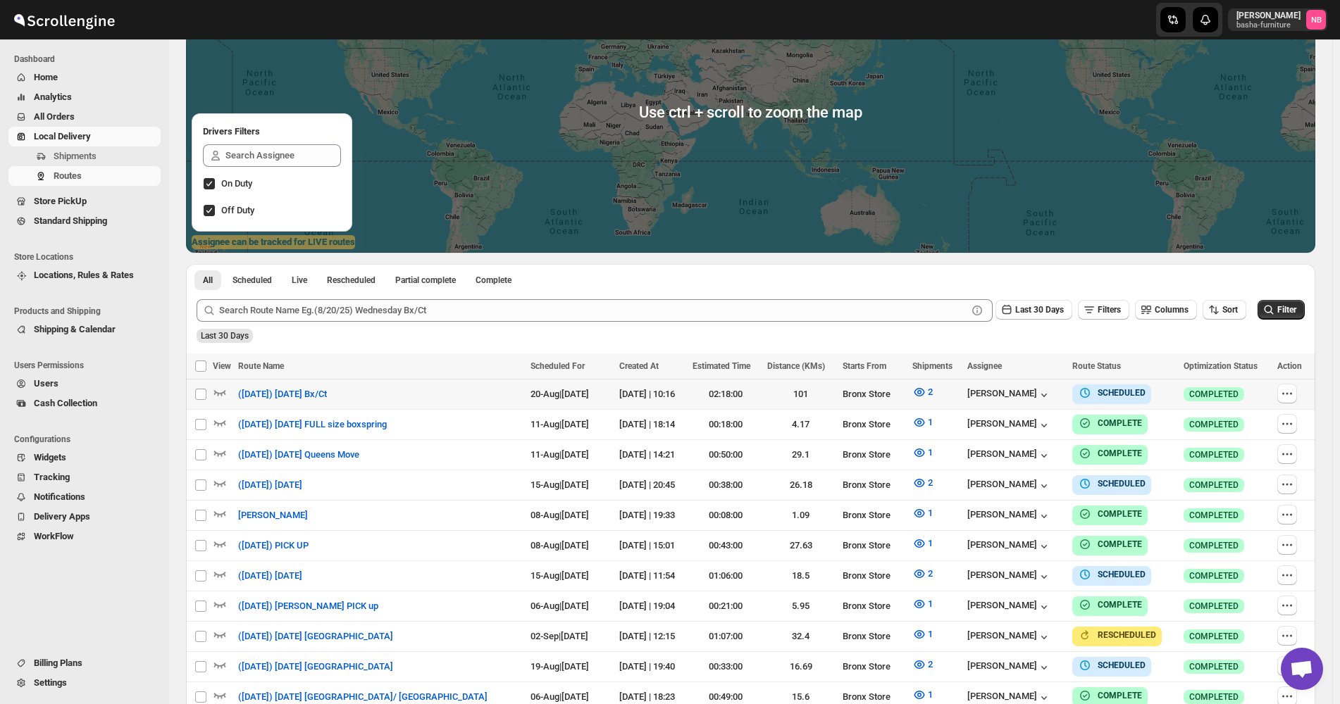
scroll to position [282, 0]
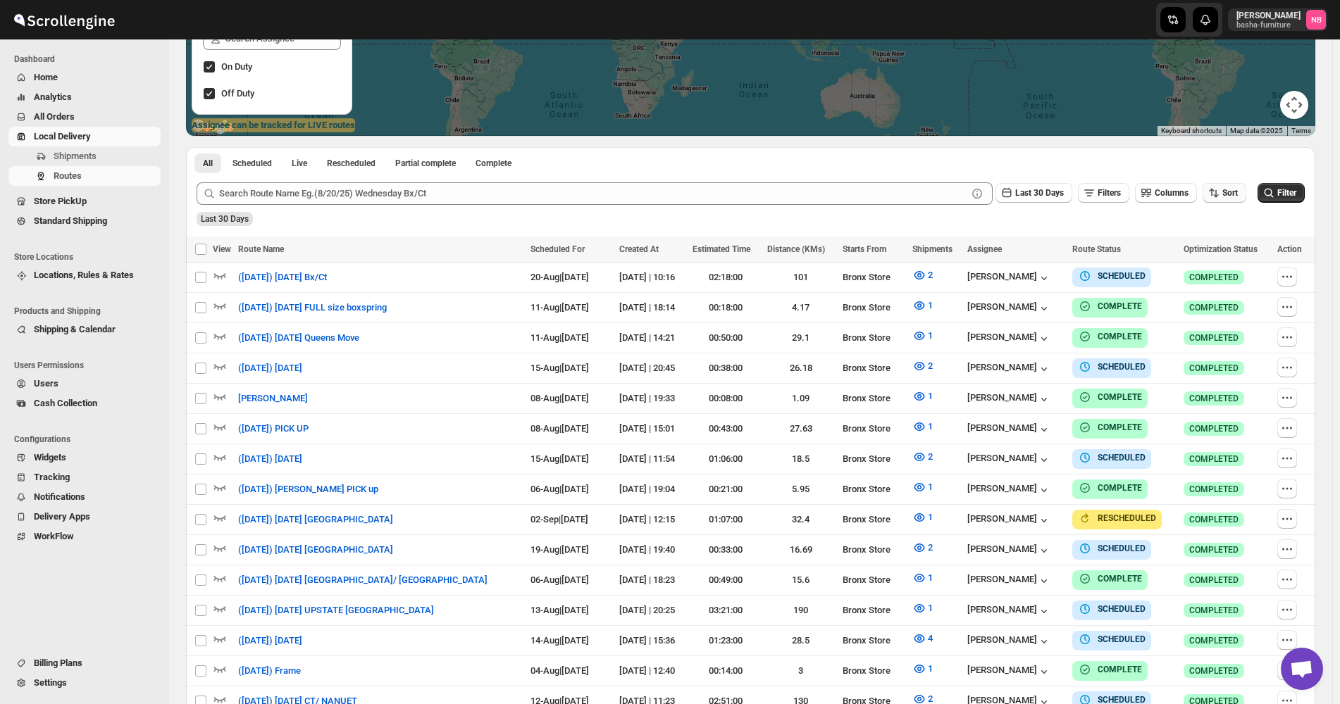
click at [1221, 196] on icon "button" at bounding box center [1213, 193] width 14 height 14
click at [1219, 273] on div "Due Date" at bounding box center [1207, 269] width 37 height 14
click at [1034, 199] on button "Last 30 Days" at bounding box center [1033, 193] width 77 height 20
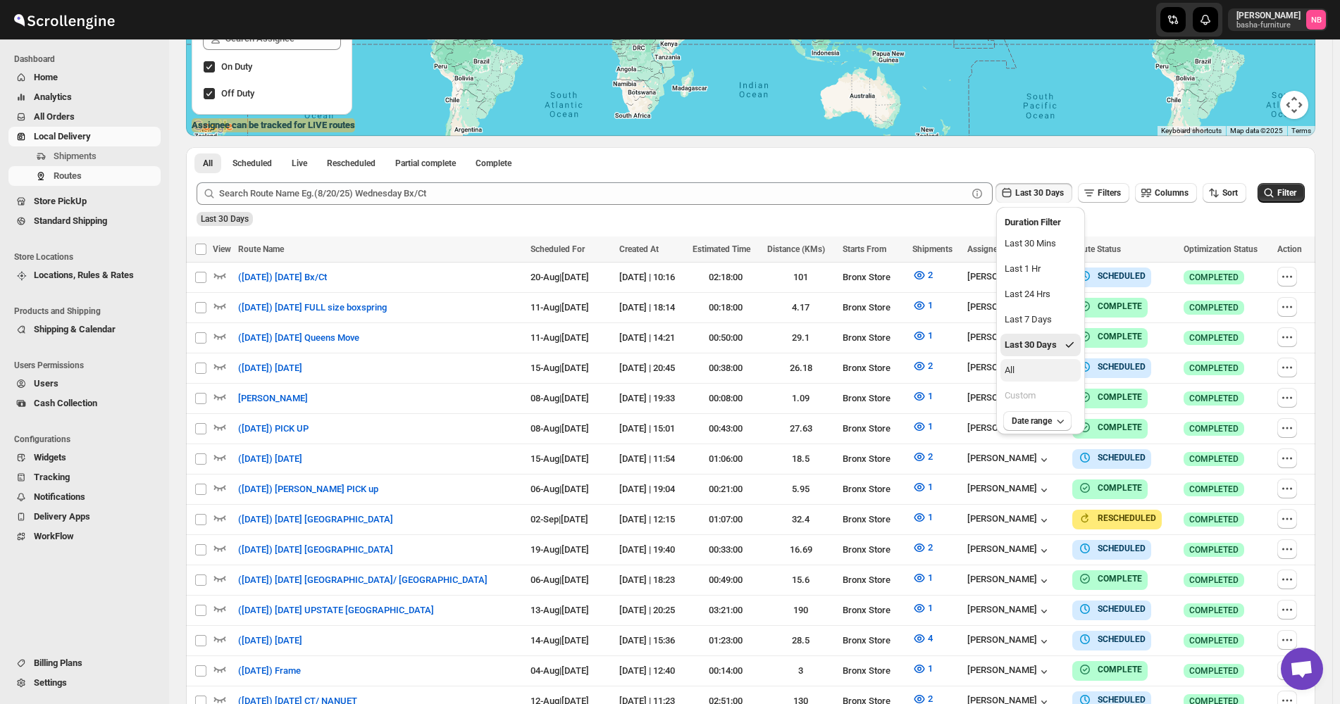
click at [1051, 370] on button "All" at bounding box center [1040, 370] width 80 height 23
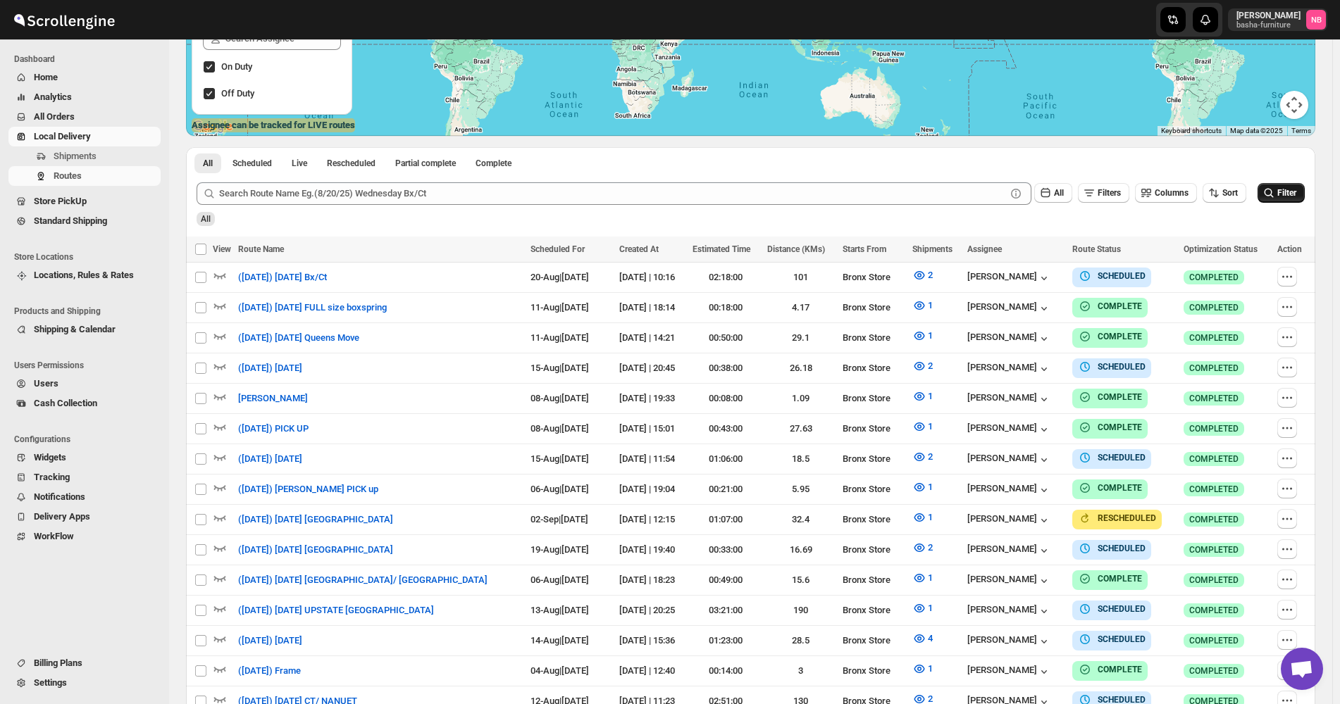
click at [1284, 190] on span "Filter" at bounding box center [1286, 193] width 19 height 10
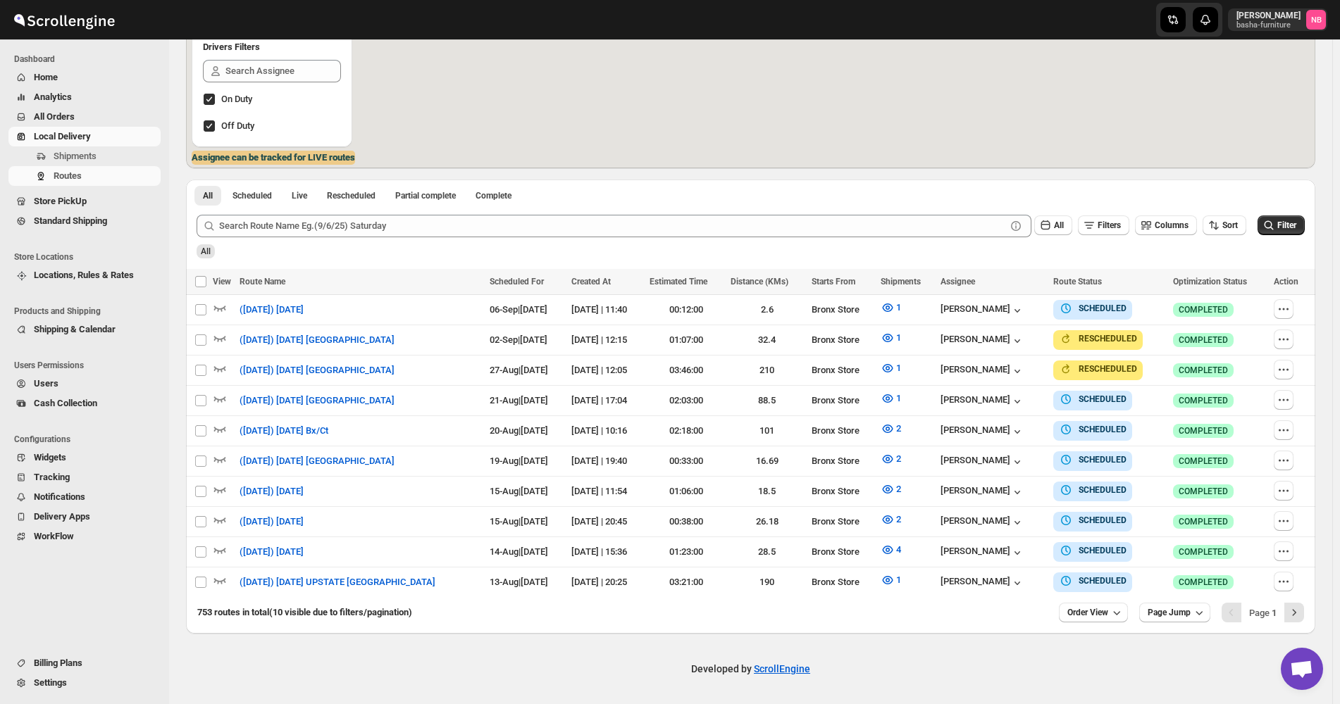
scroll to position [242, 0]
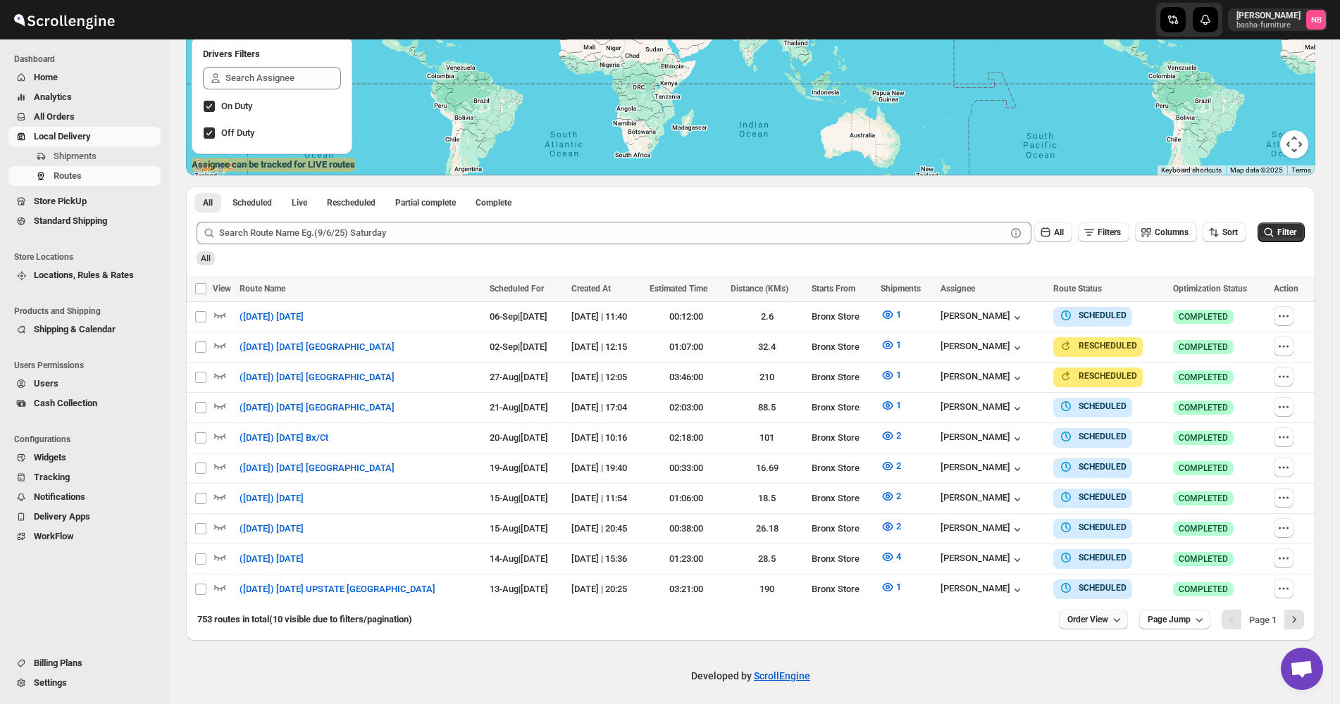
click at [1123, 613] on icon "button" at bounding box center [1116, 620] width 14 height 14
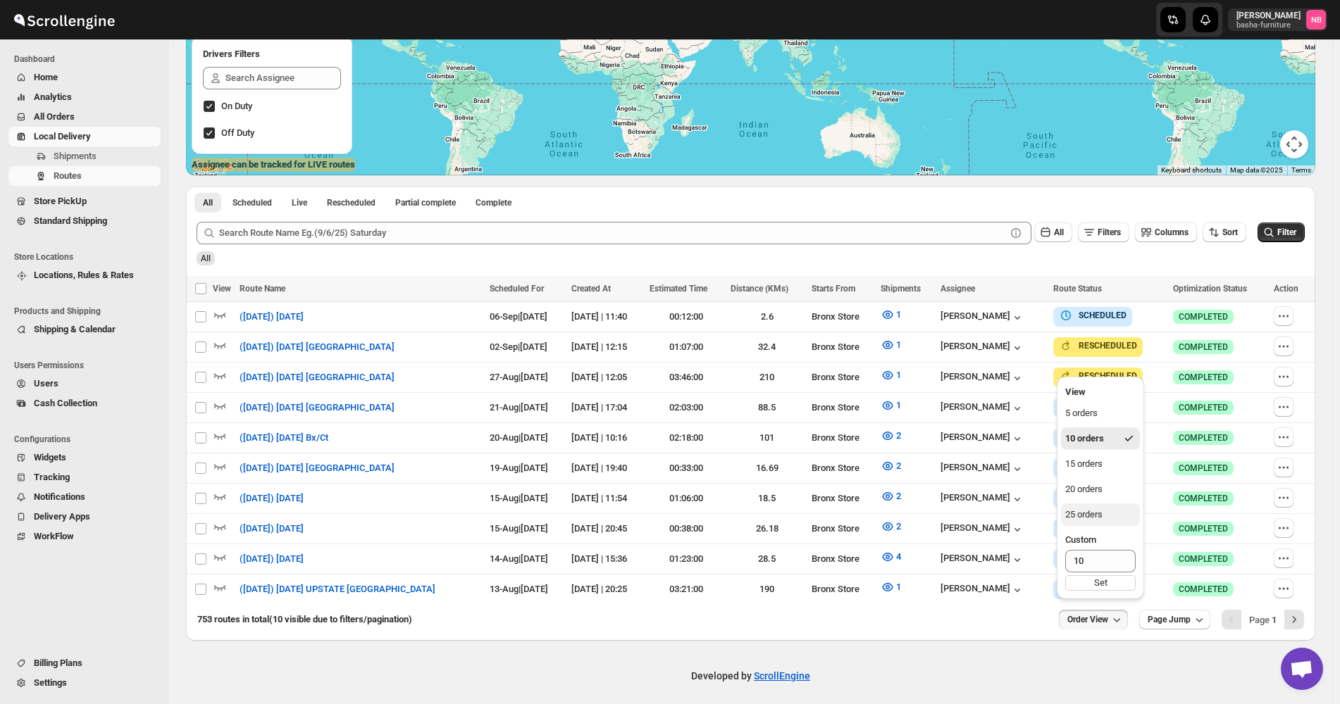
click at [1106, 519] on button "25 orders" at bounding box center [1100, 515] width 79 height 23
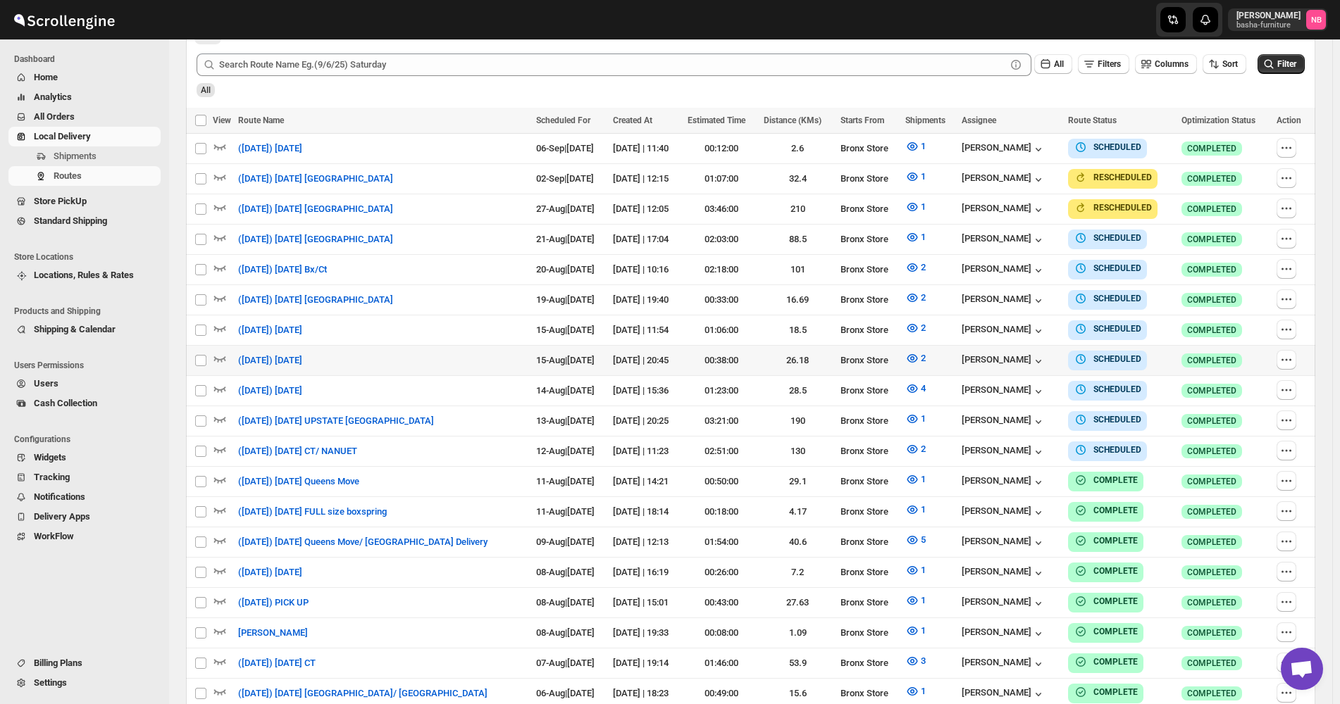
scroll to position [423, 0]
